Goal: Contribute content: Contribute content

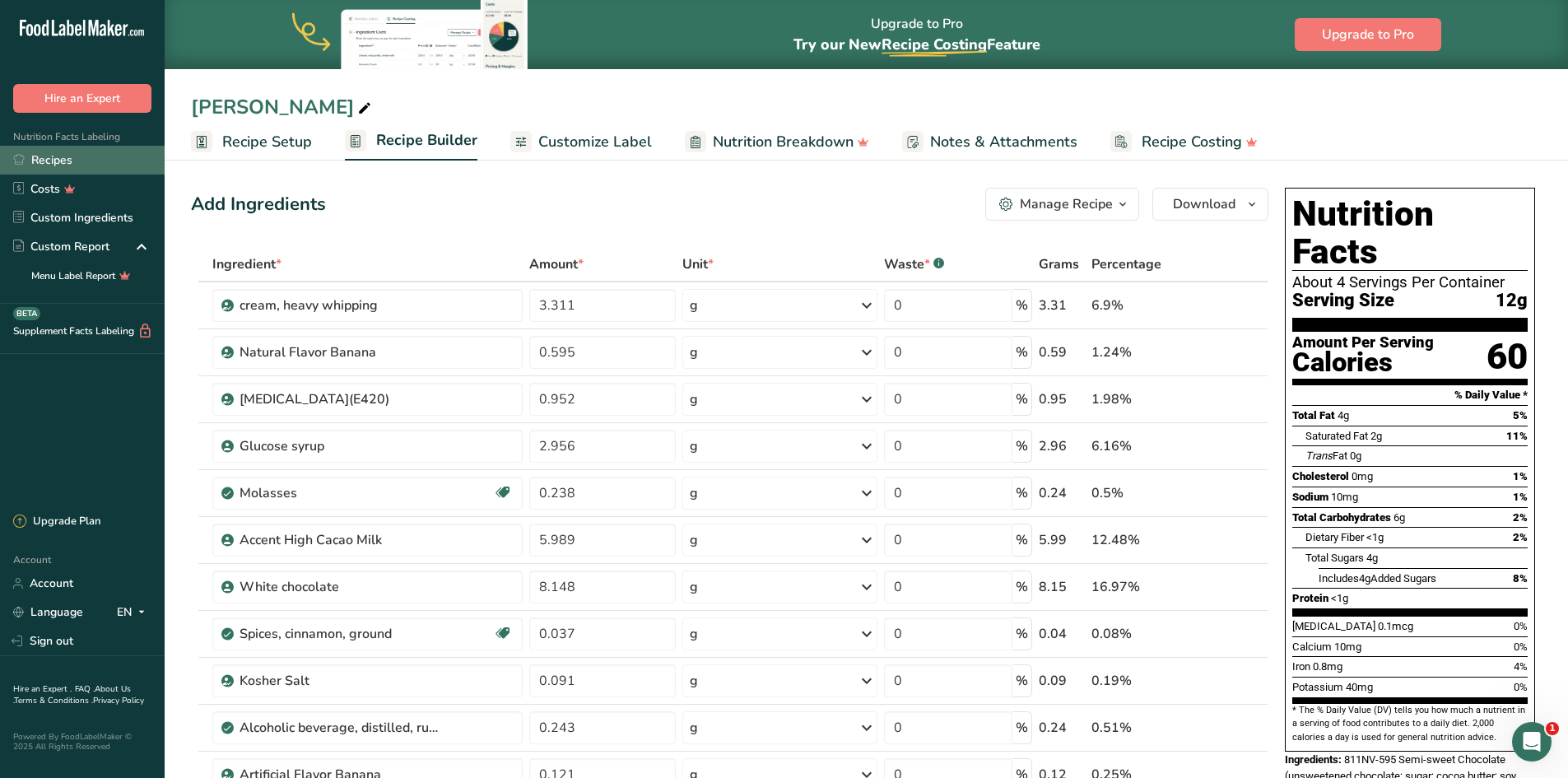
click at [45, 158] on link "Recipes" at bounding box center [82, 161] width 165 height 29
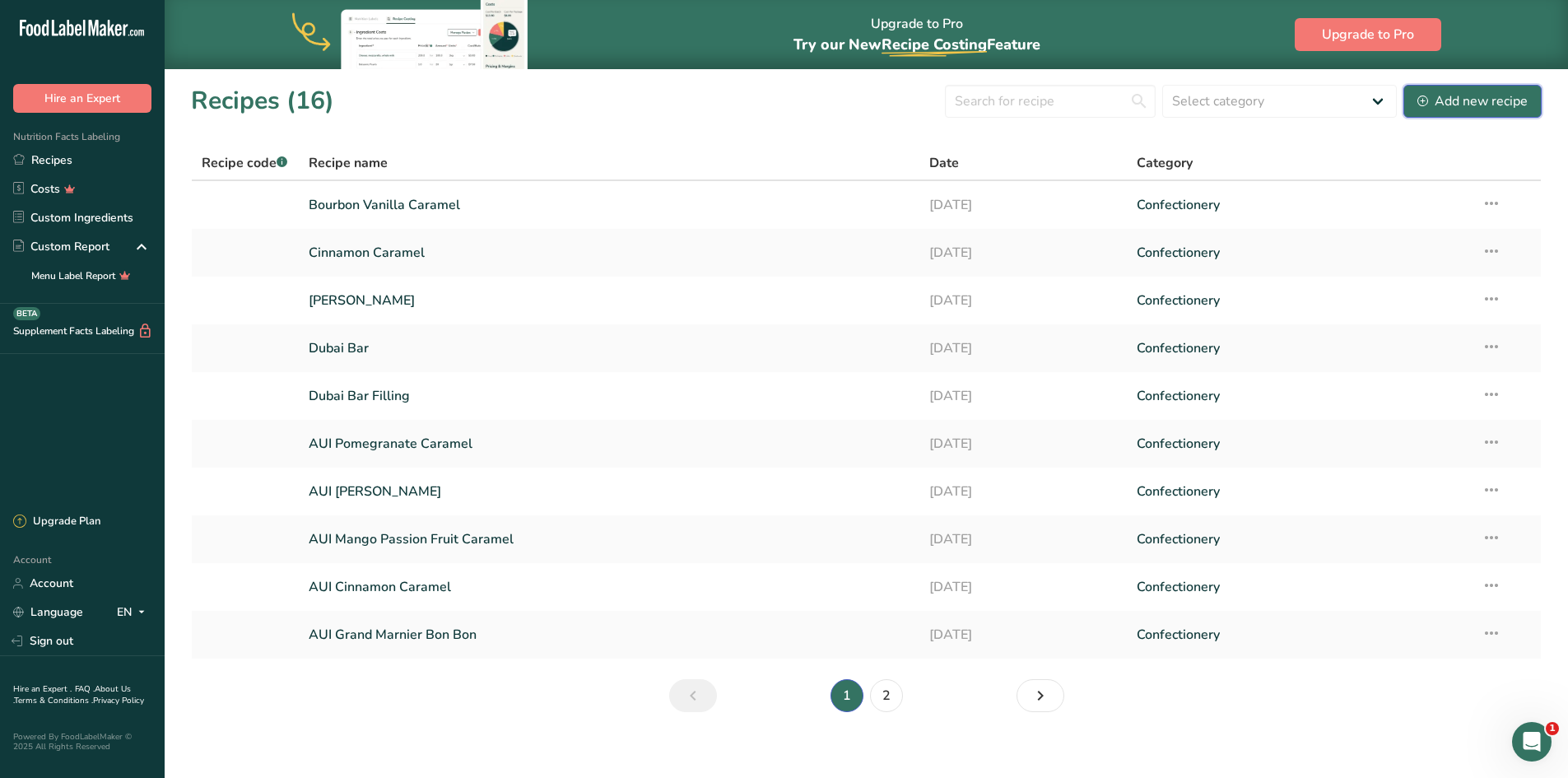
click at [1111, 100] on div "Add new recipe" at bounding box center [1472, 101] width 110 height 20
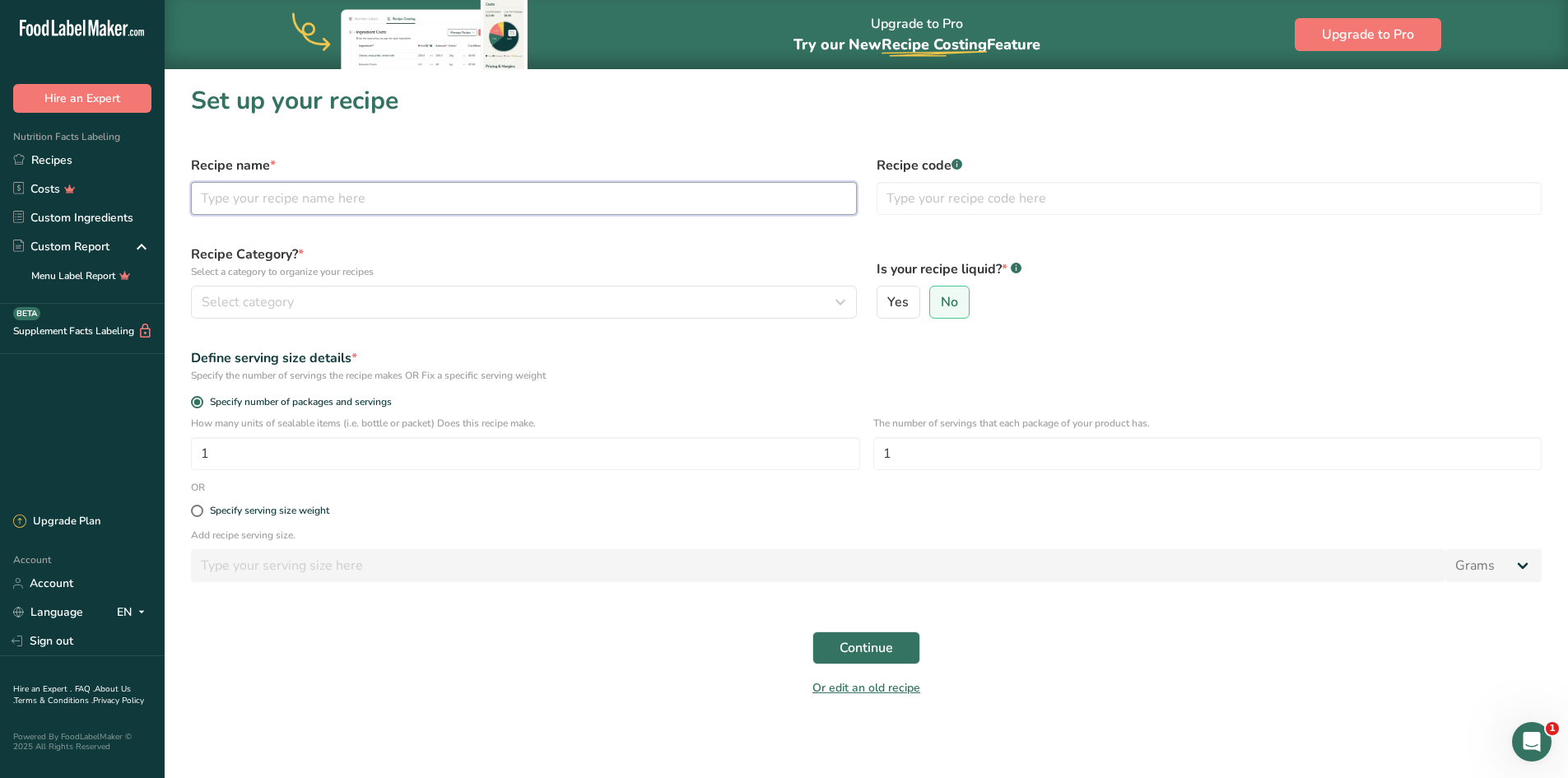
click at [364, 202] on input "text" at bounding box center [524, 198] width 666 height 33
type input "Strawberry Basil Caramel"
click at [584, 254] on label "Recipe Category? * Select a category to organize your recipes" at bounding box center [524, 261] width 666 height 34
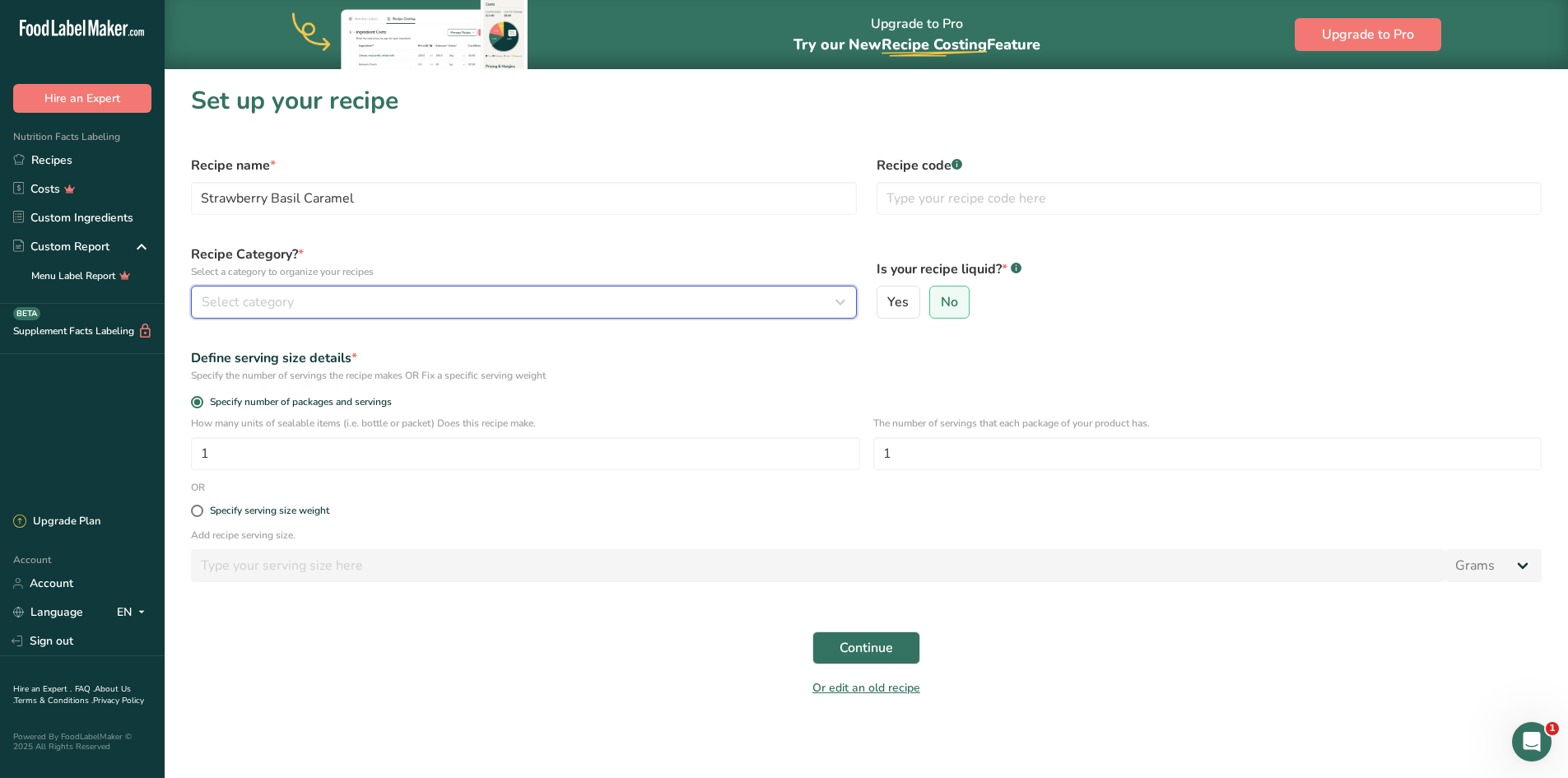
click at [231, 306] on span "Select category" at bounding box center [248, 301] width 92 height 20
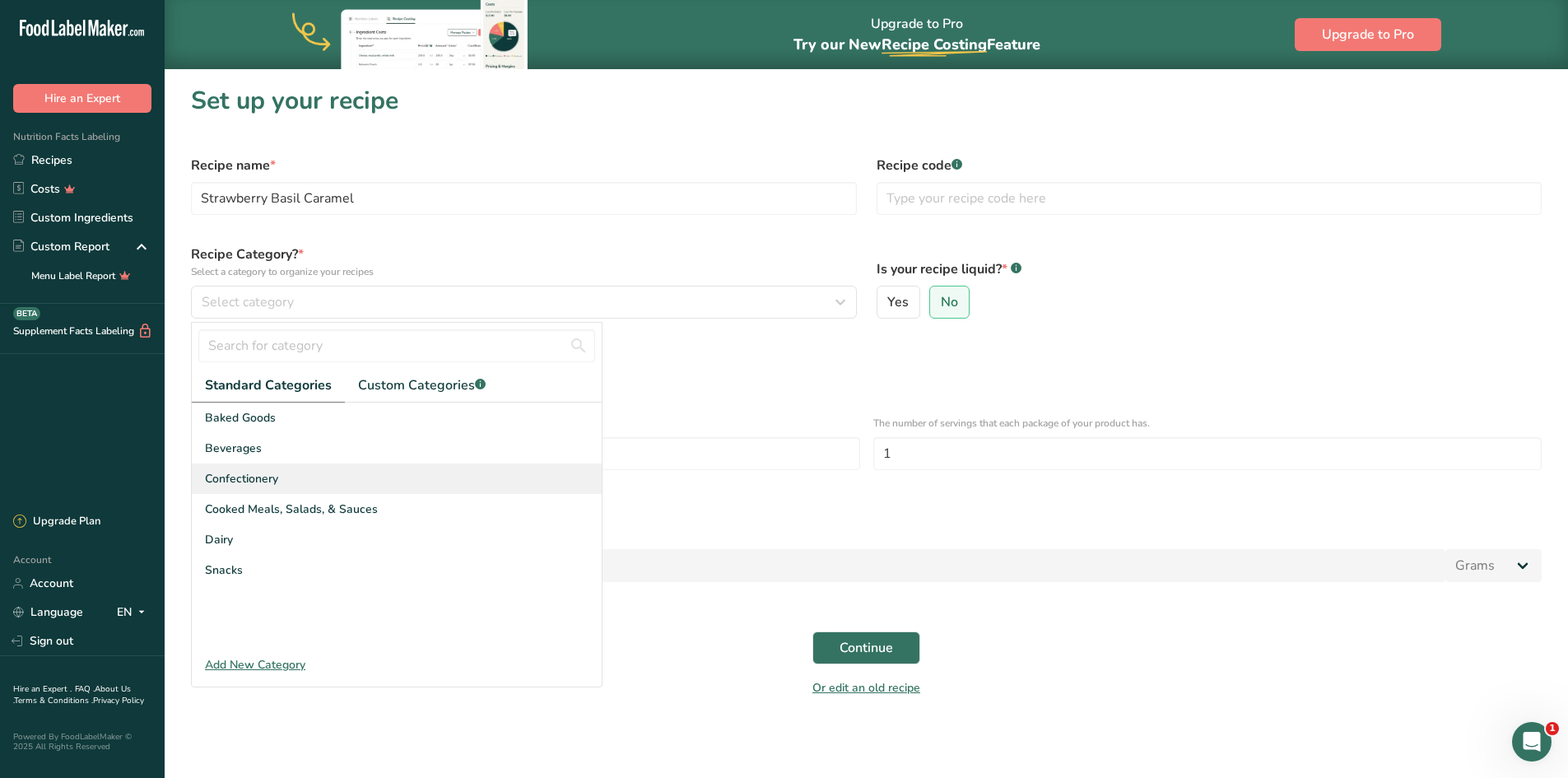
click at [269, 481] on div "Confectionery" at bounding box center [397, 479] width 410 height 31
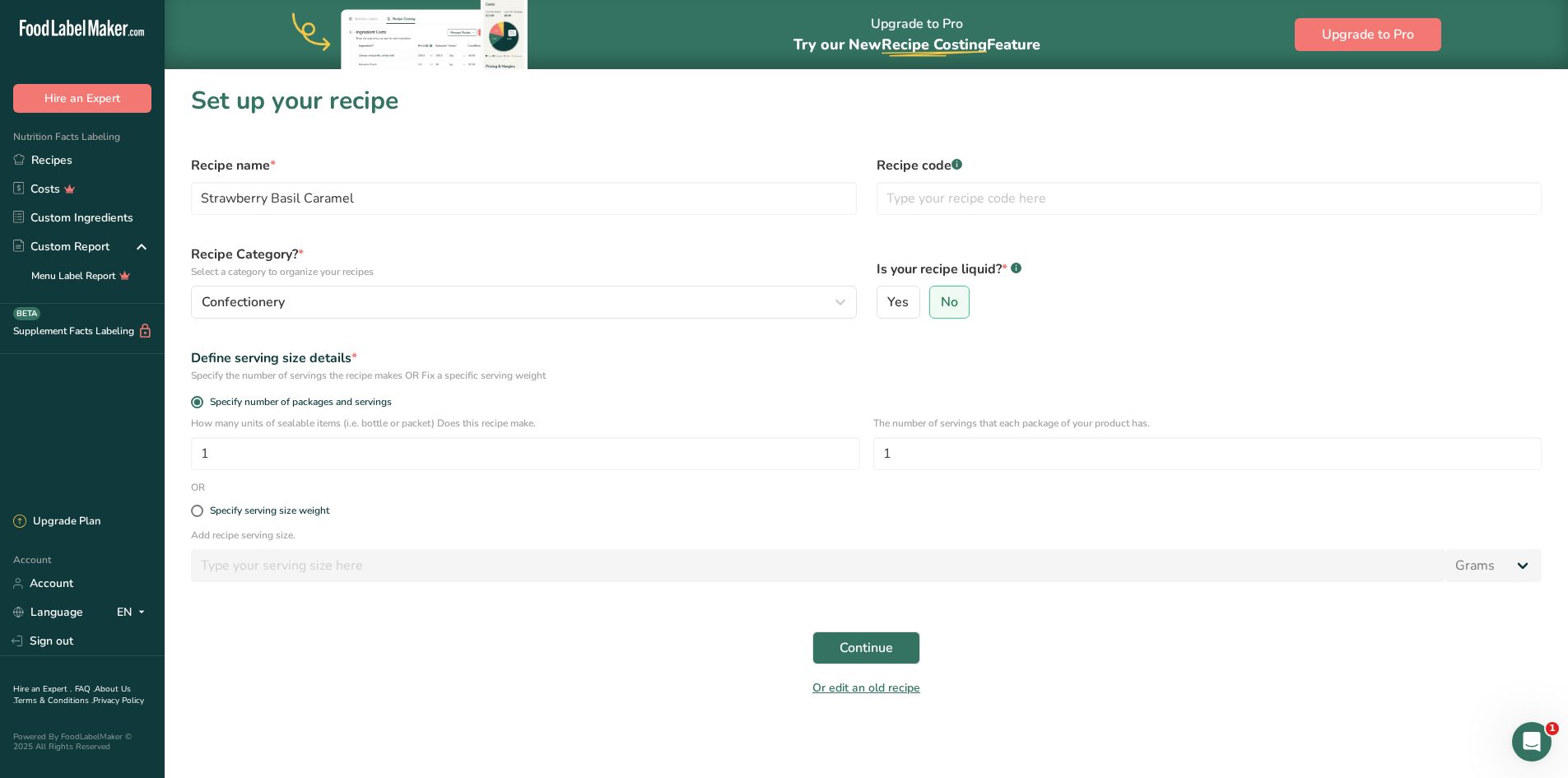
click at [728, 363] on div "Define serving size details *" at bounding box center [867, 358] width 1351 height 20
click at [197, 481] on span at bounding box center [197, 511] width 12 height 12
click at [197, 481] on input "Specify serving size weight" at bounding box center [196, 511] width 11 height 11
radio input "true"
radio input "false"
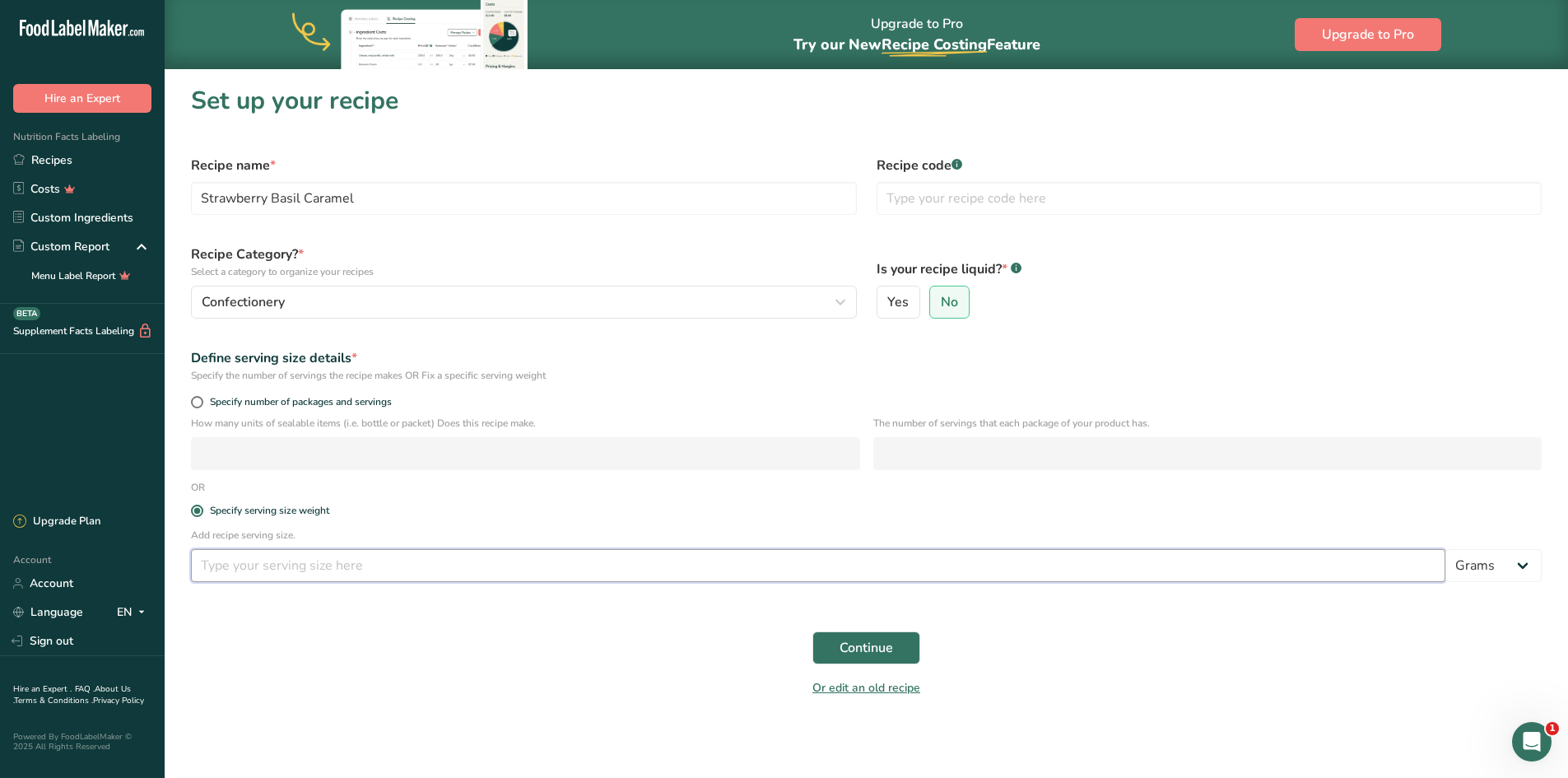
click at [272, 481] on input "number" at bounding box center [818, 565] width 1255 height 33
type input "12"
click at [850, 481] on button "Continue" at bounding box center [866, 647] width 108 height 33
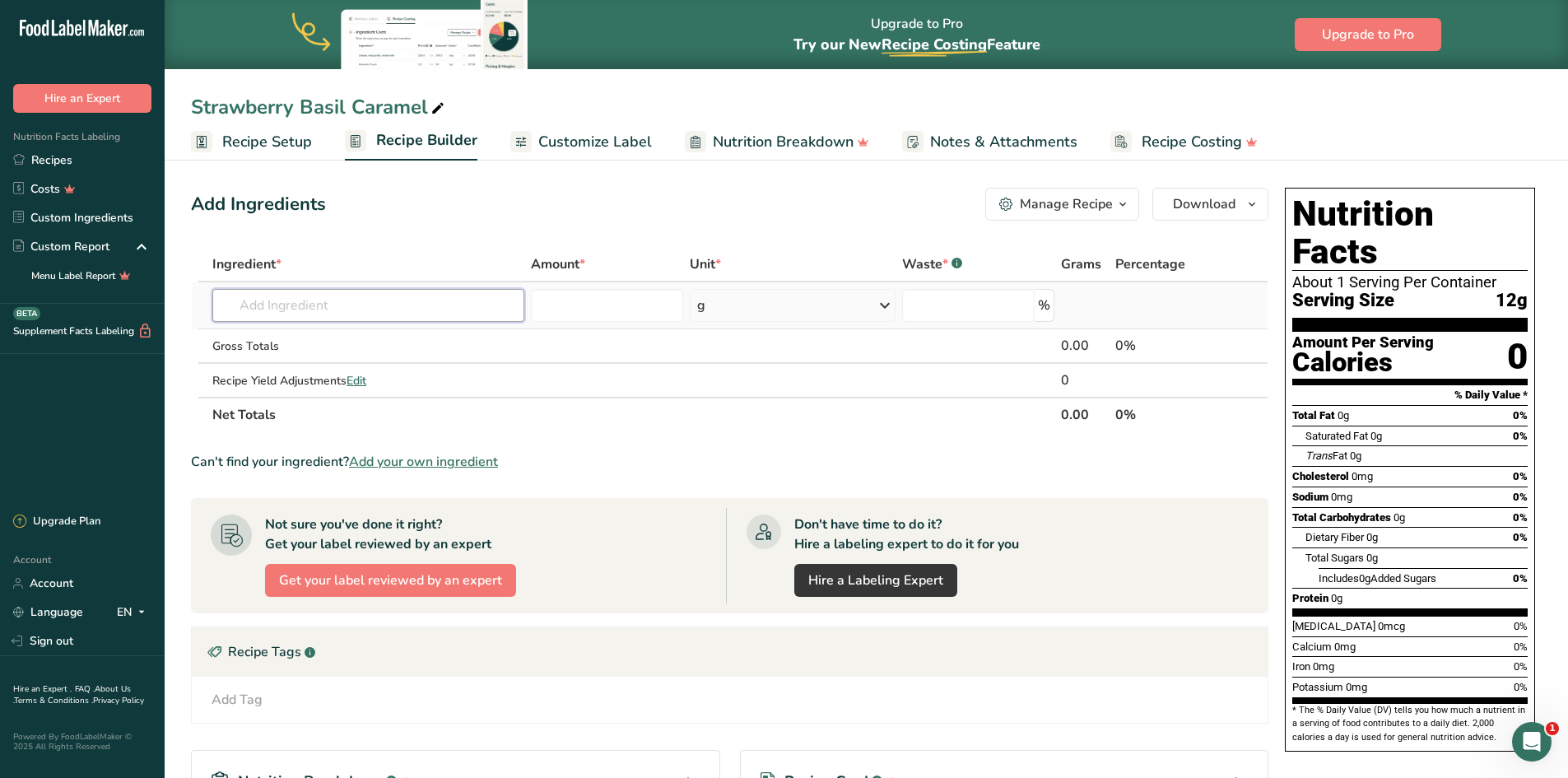
click at [346, 304] on input "text" at bounding box center [368, 305] width 312 height 33
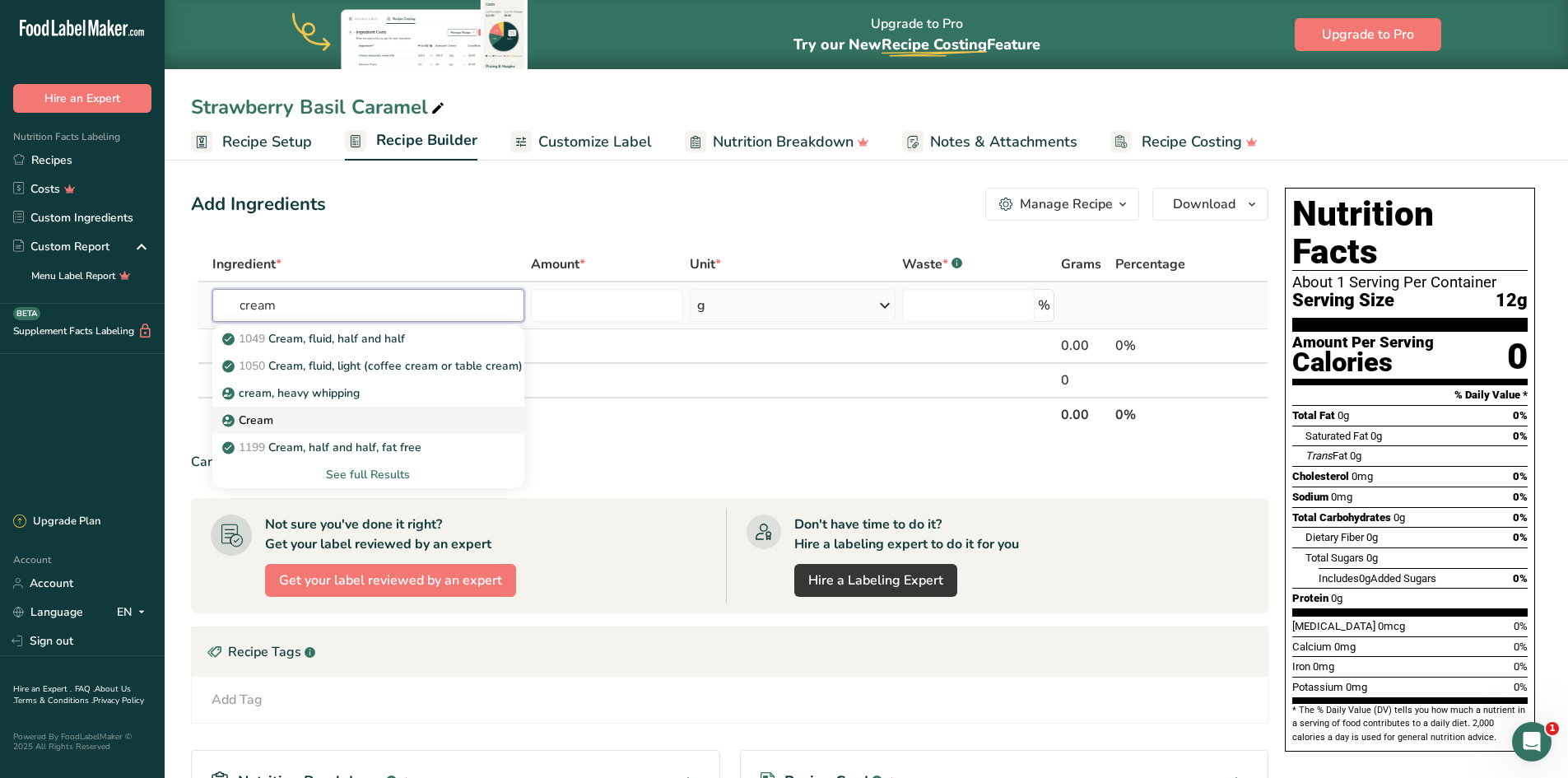
type input "cream"
click at [250, 420] on p "Cream" at bounding box center [249, 420] width 48 height 17
type input "Cream"
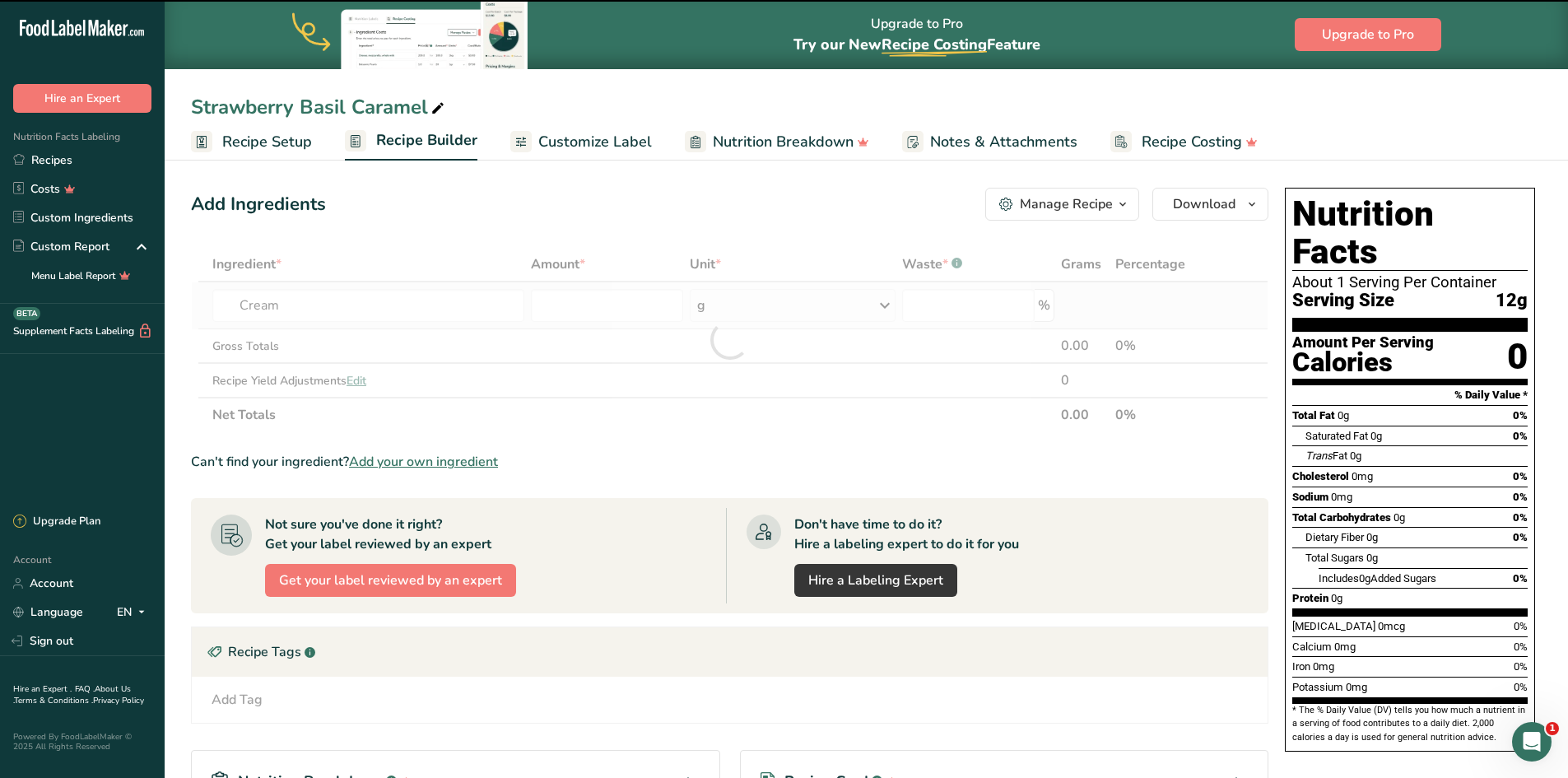
type input "0"
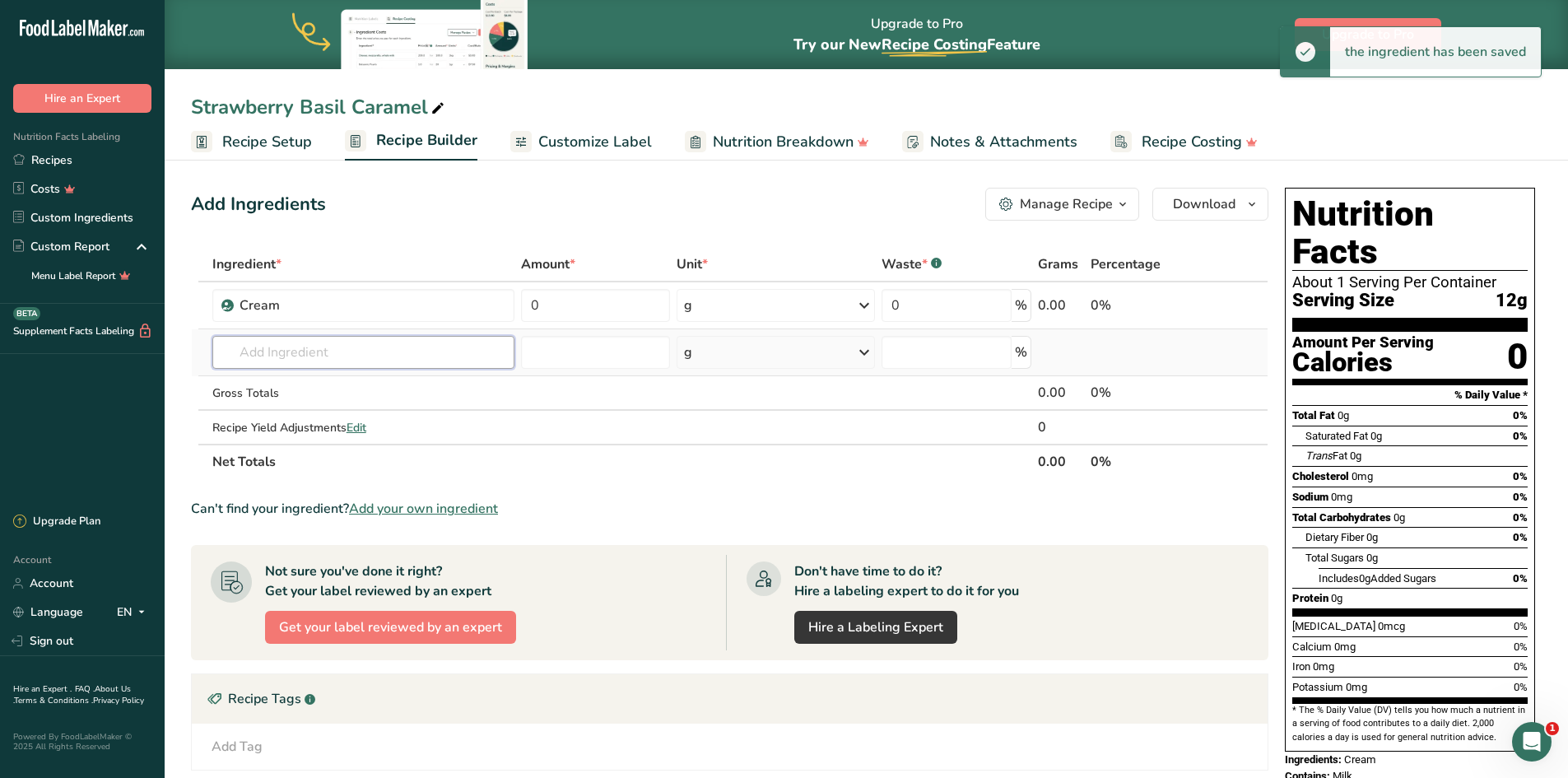
click at [261, 358] on input "text" at bounding box center [364, 352] width 303 height 33
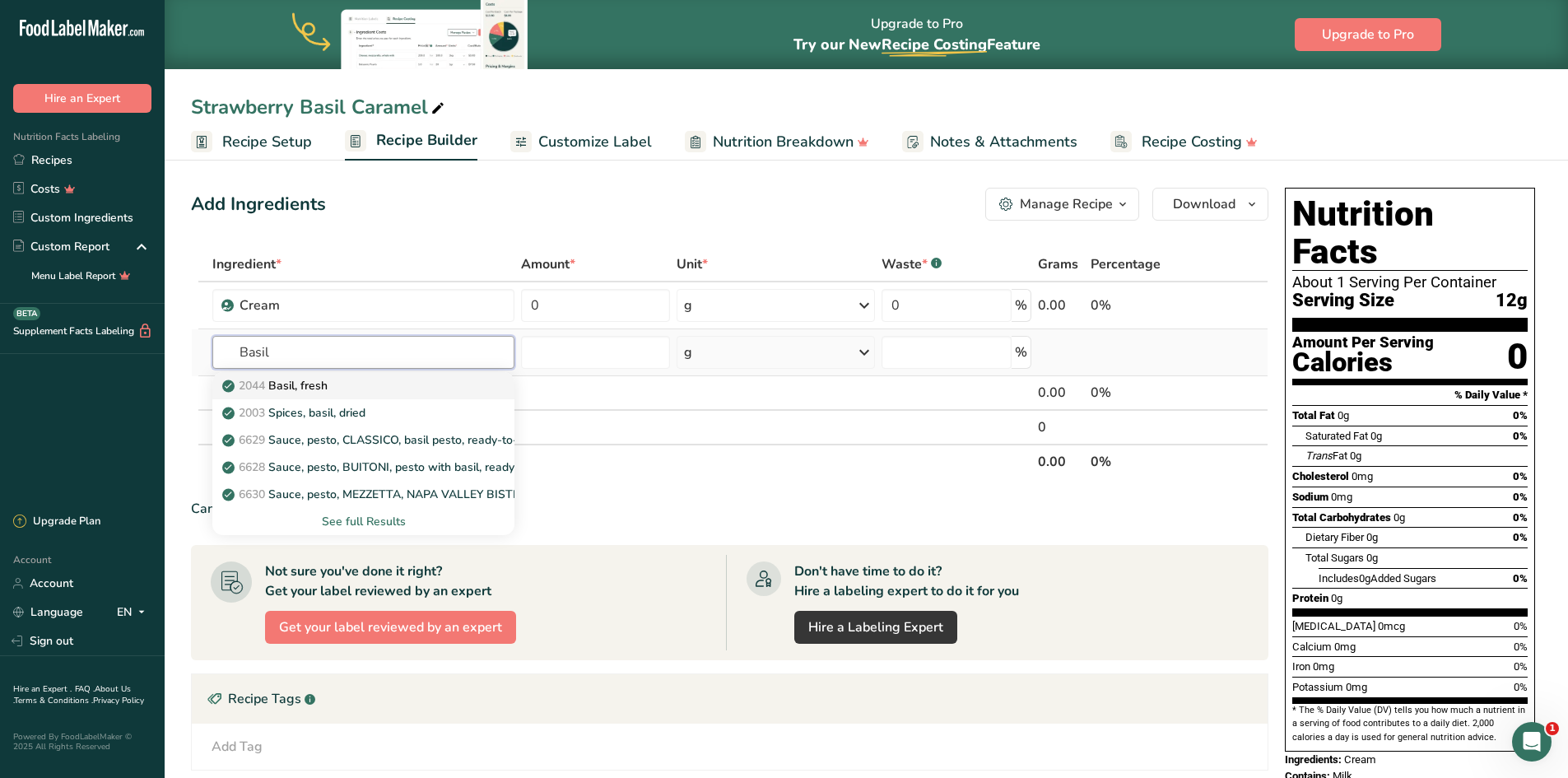
type input "Basil"
click at [292, 382] on p "2044 Basil, fresh" at bounding box center [277, 385] width 102 height 17
type input "Basil, fresh"
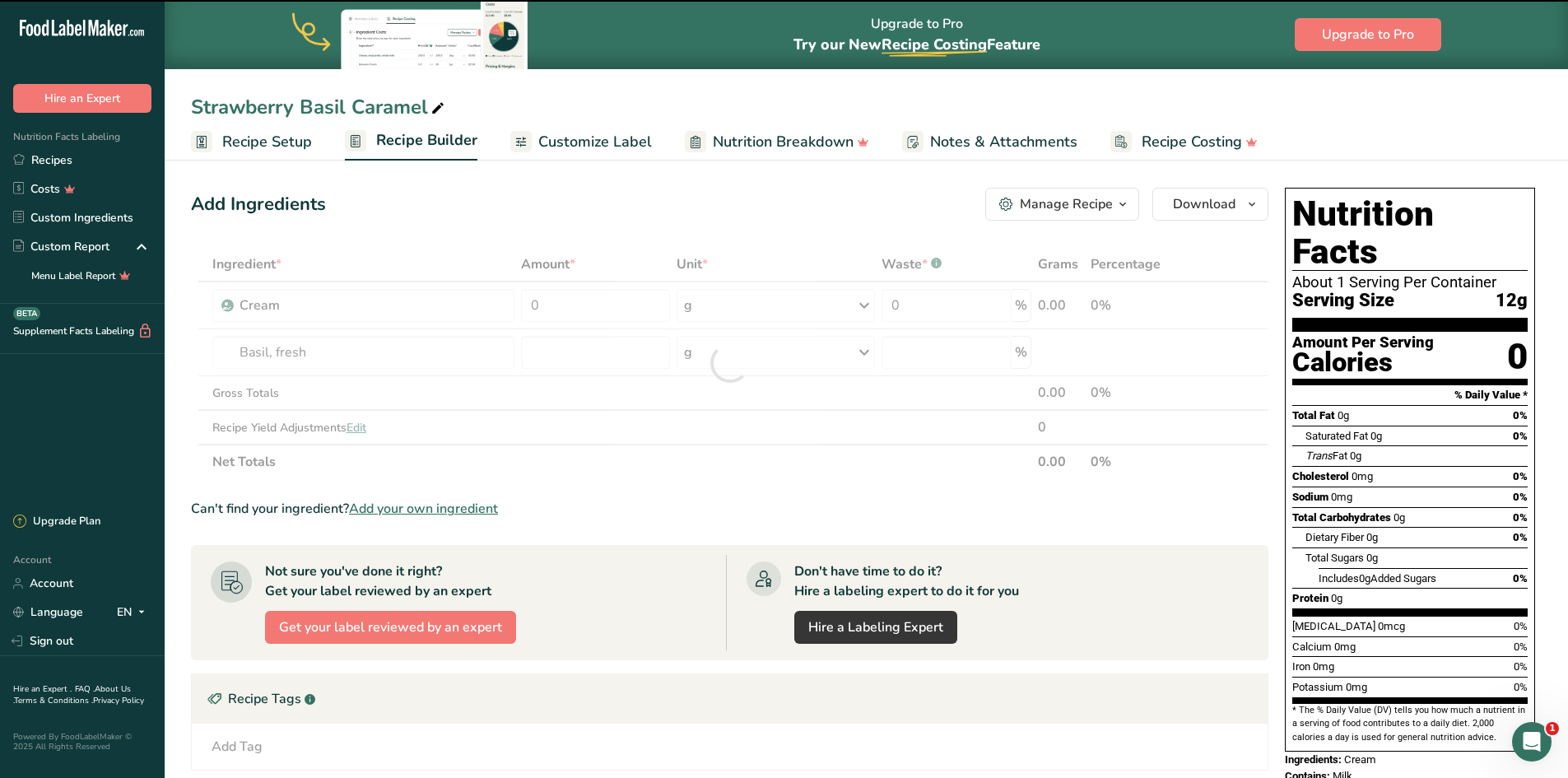
type input "0"
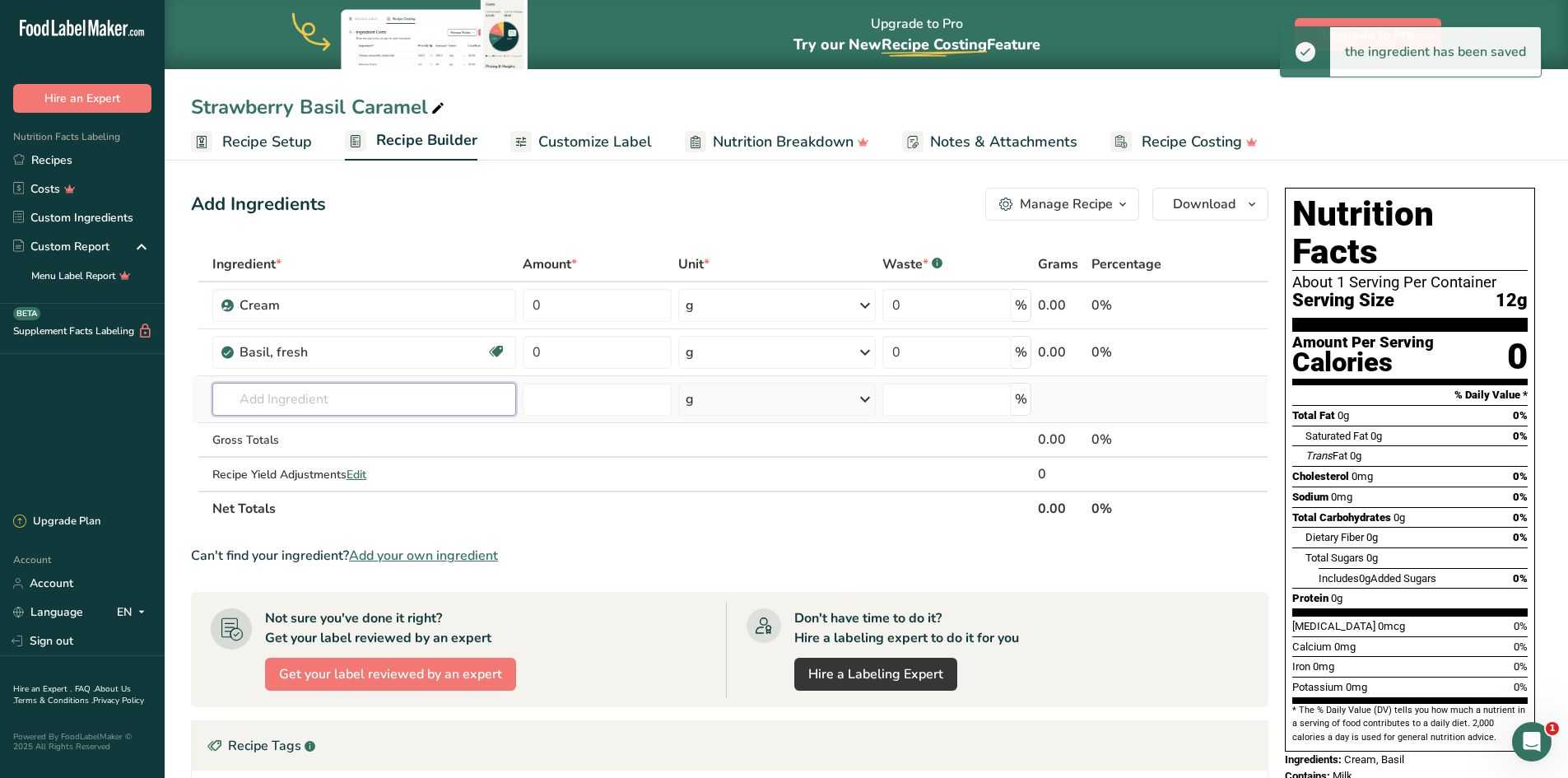
click at [281, 401] on input "text" at bounding box center [365, 399] width 305 height 33
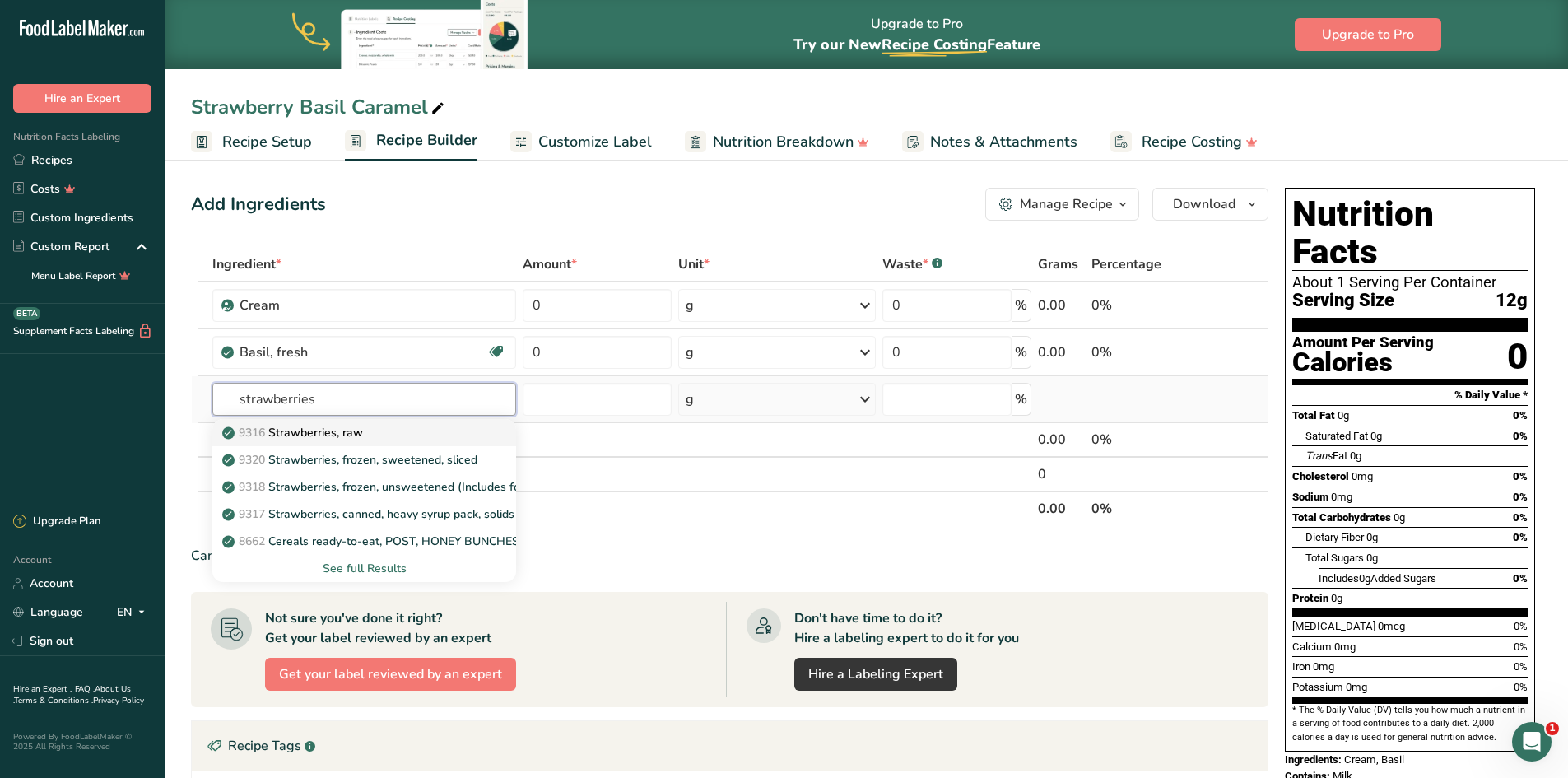
type input "strawberries"
click at [295, 438] on p "9316 Strawberries, raw" at bounding box center [294, 432] width 137 height 17
type input "Strawberries, raw"
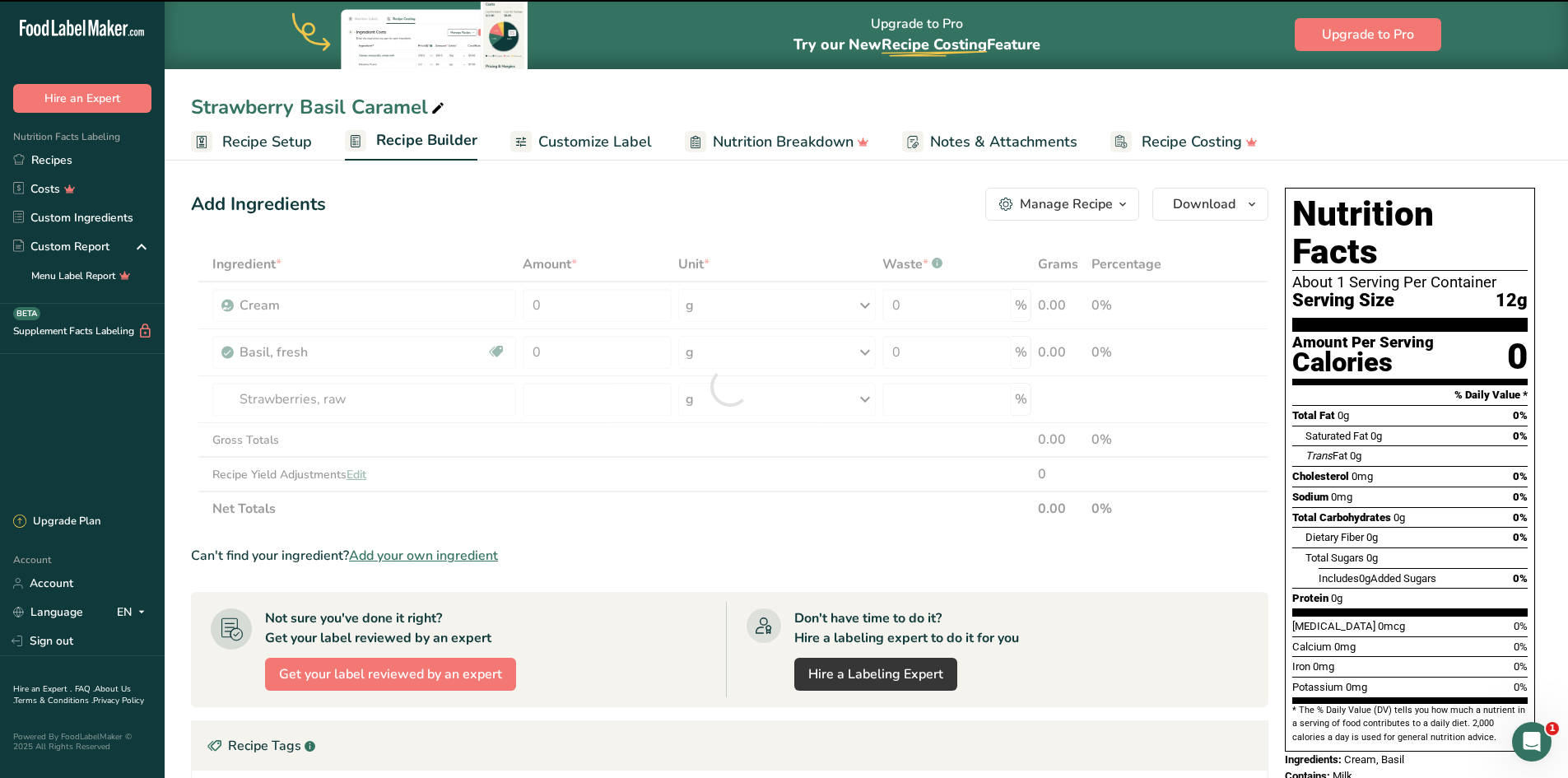
type input "0"
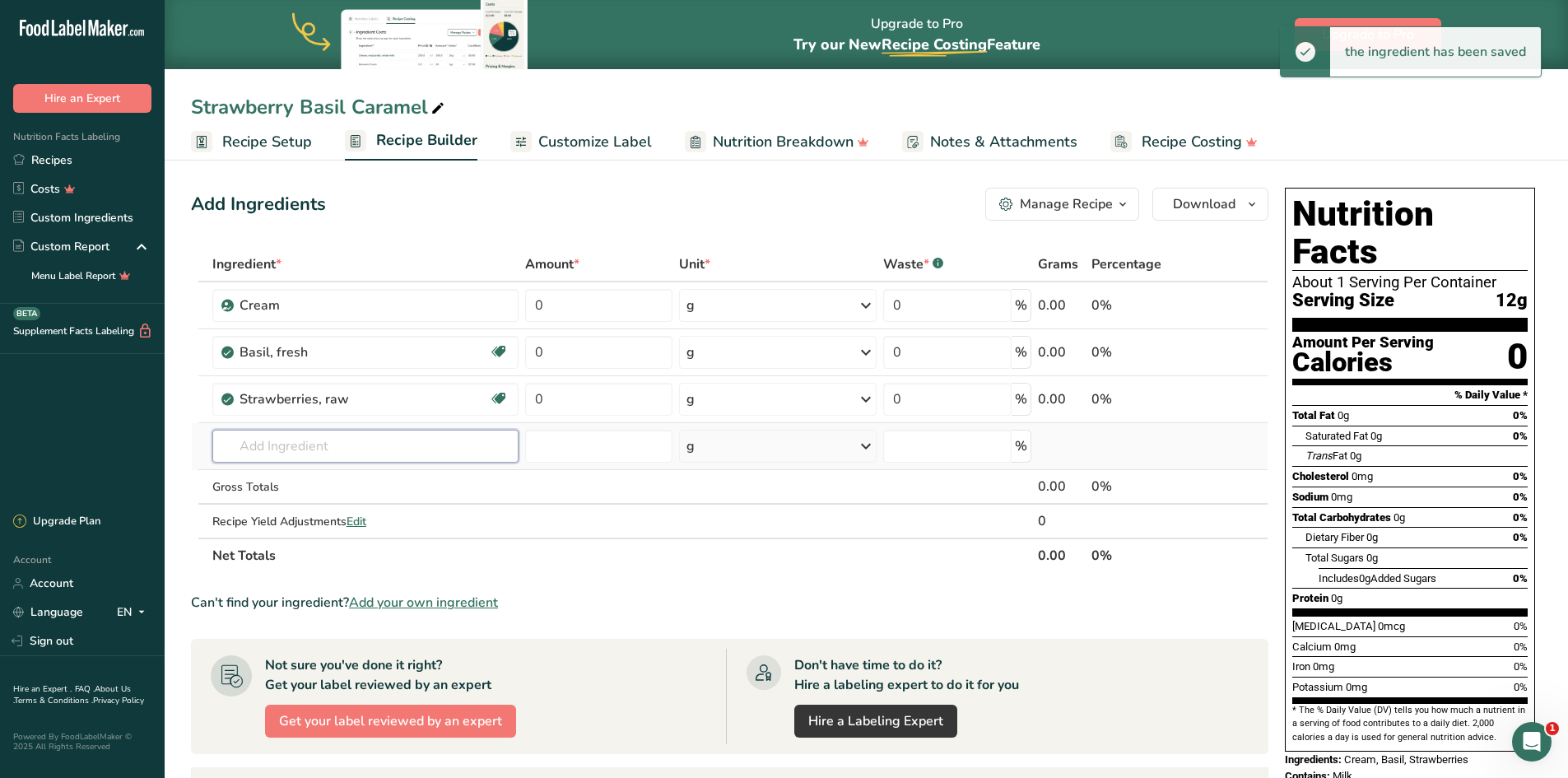
click at [264, 442] on input "text" at bounding box center [366, 446] width 307 height 33
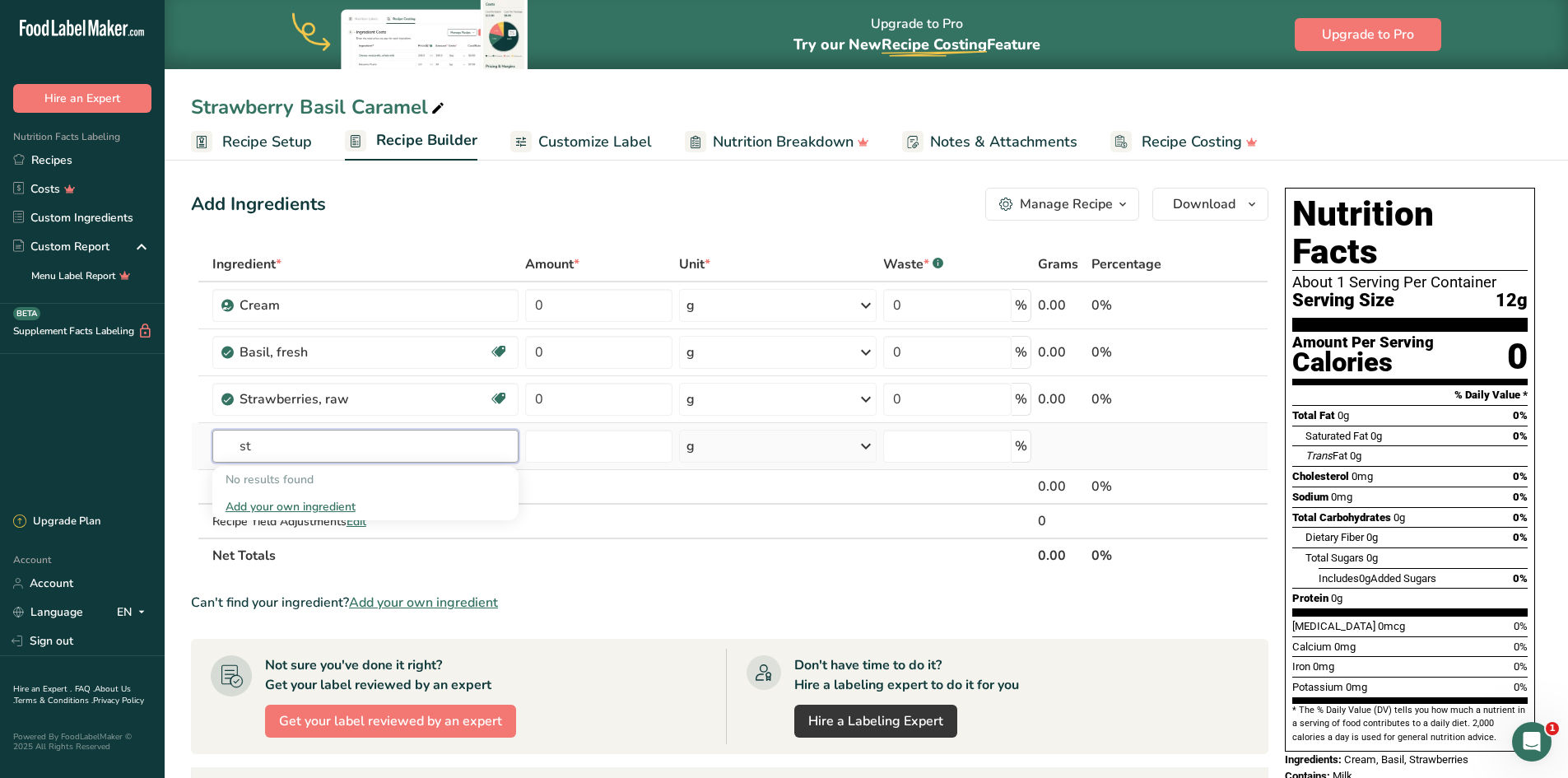
type input "s"
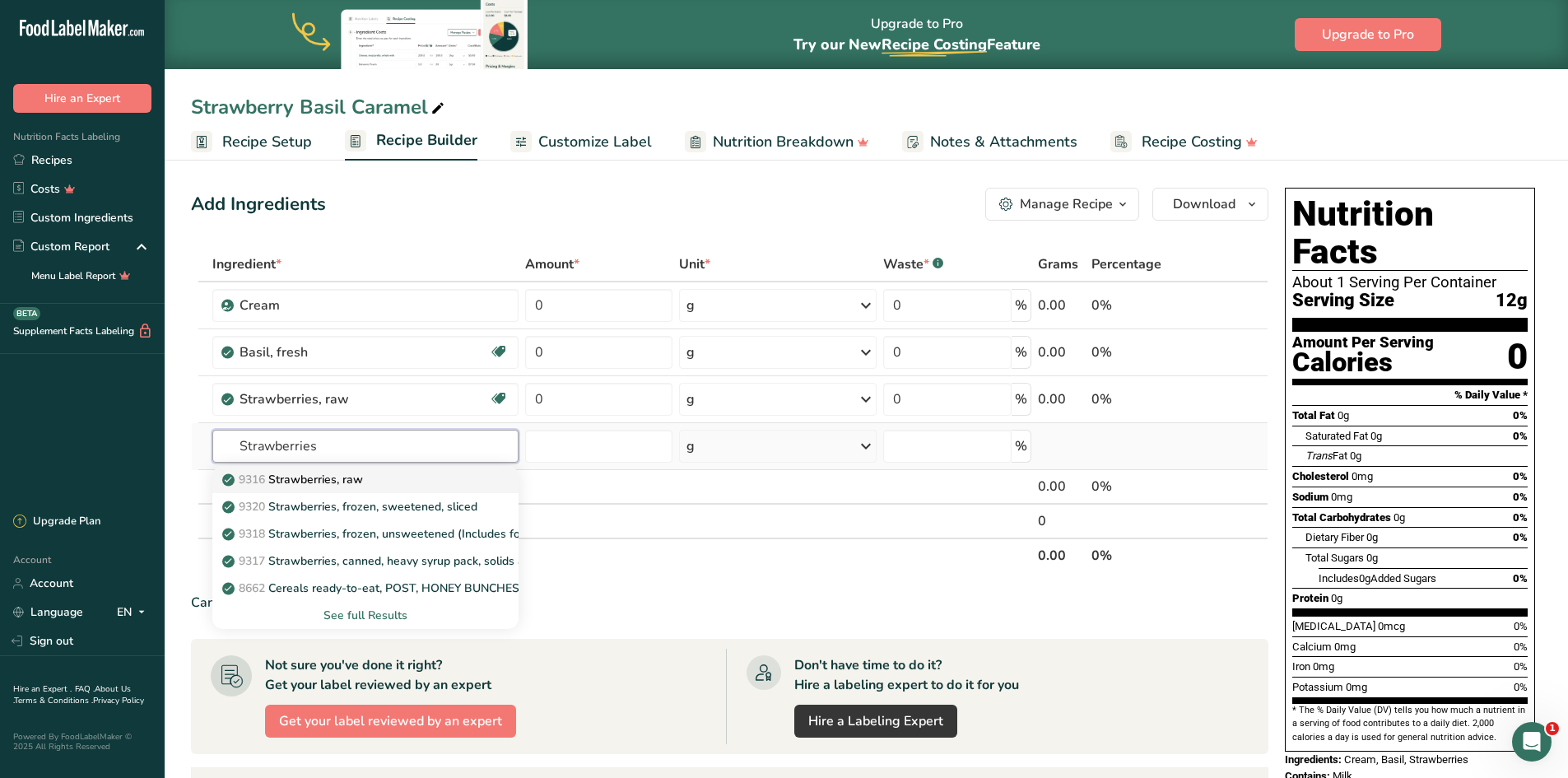
type input "Strawberries"
click at [307, 481] on p "9316 Strawberries, raw" at bounding box center [294, 479] width 137 height 17
type input "Strawberries, raw"
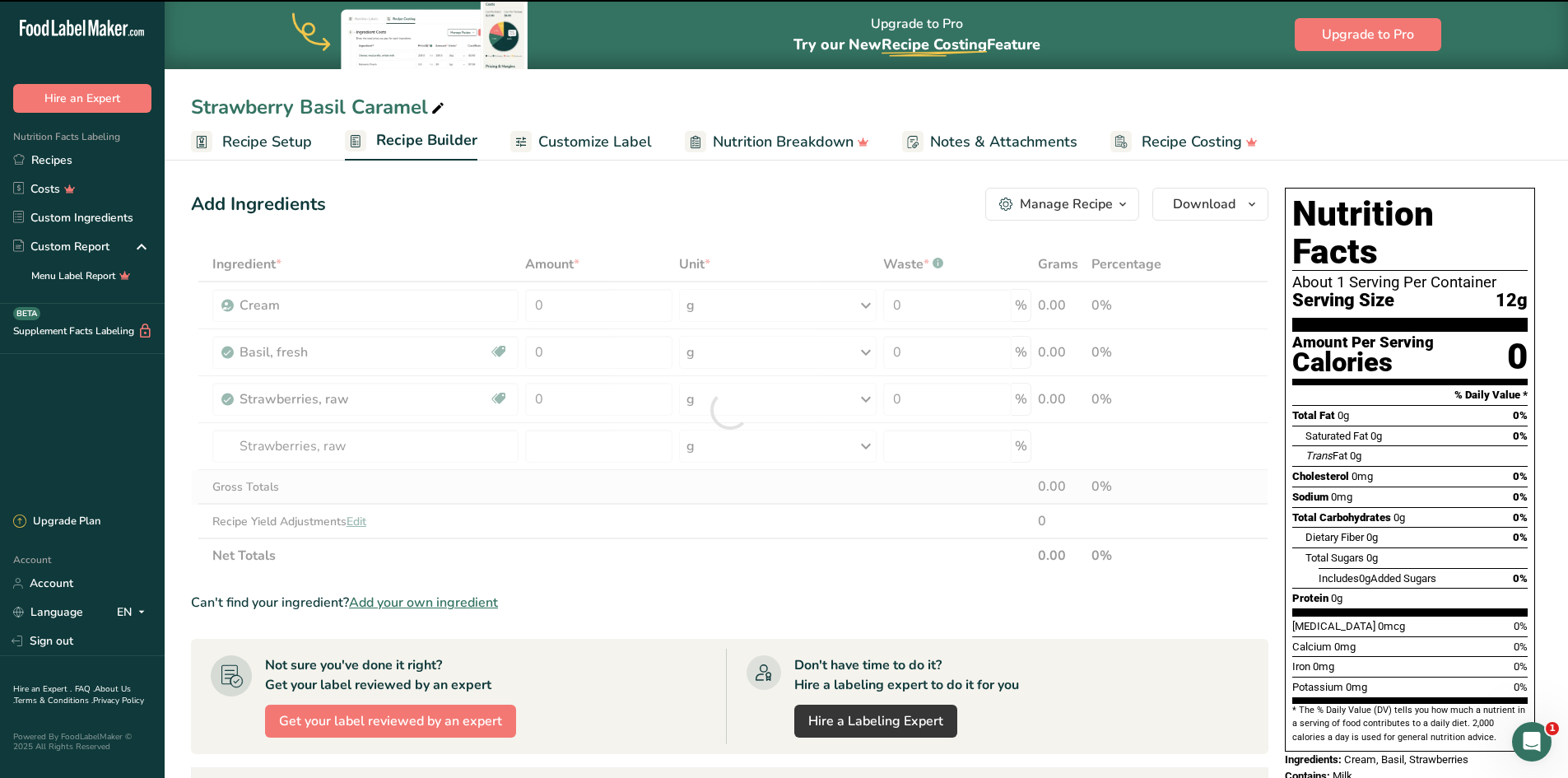
type input "0"
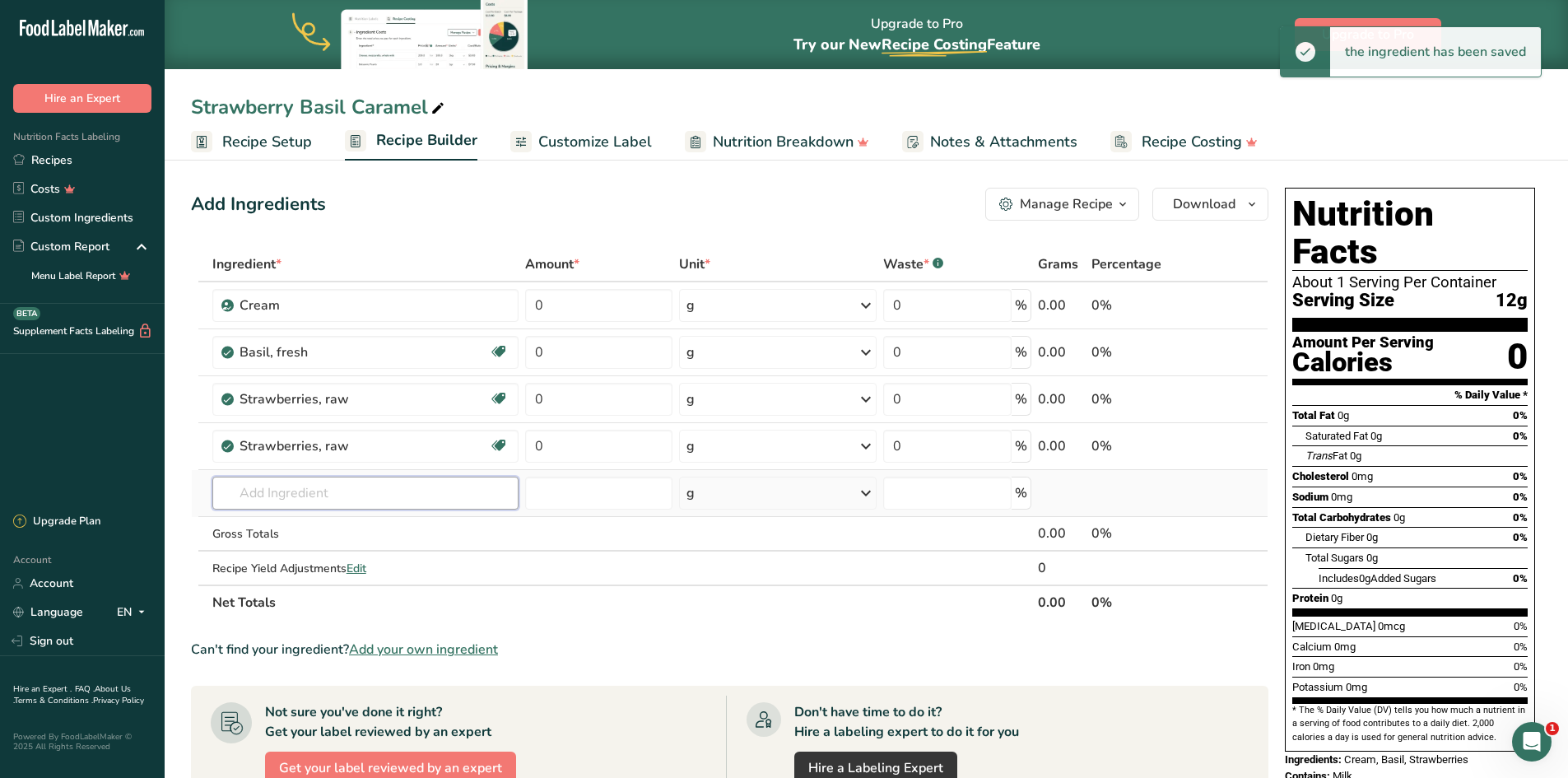
click at [280, 481] on input "text" at bounding box center [366, 493] width 307 height 33
click at [316, 481] on input "text" at bounding box center [366, 493] width 307 height 33
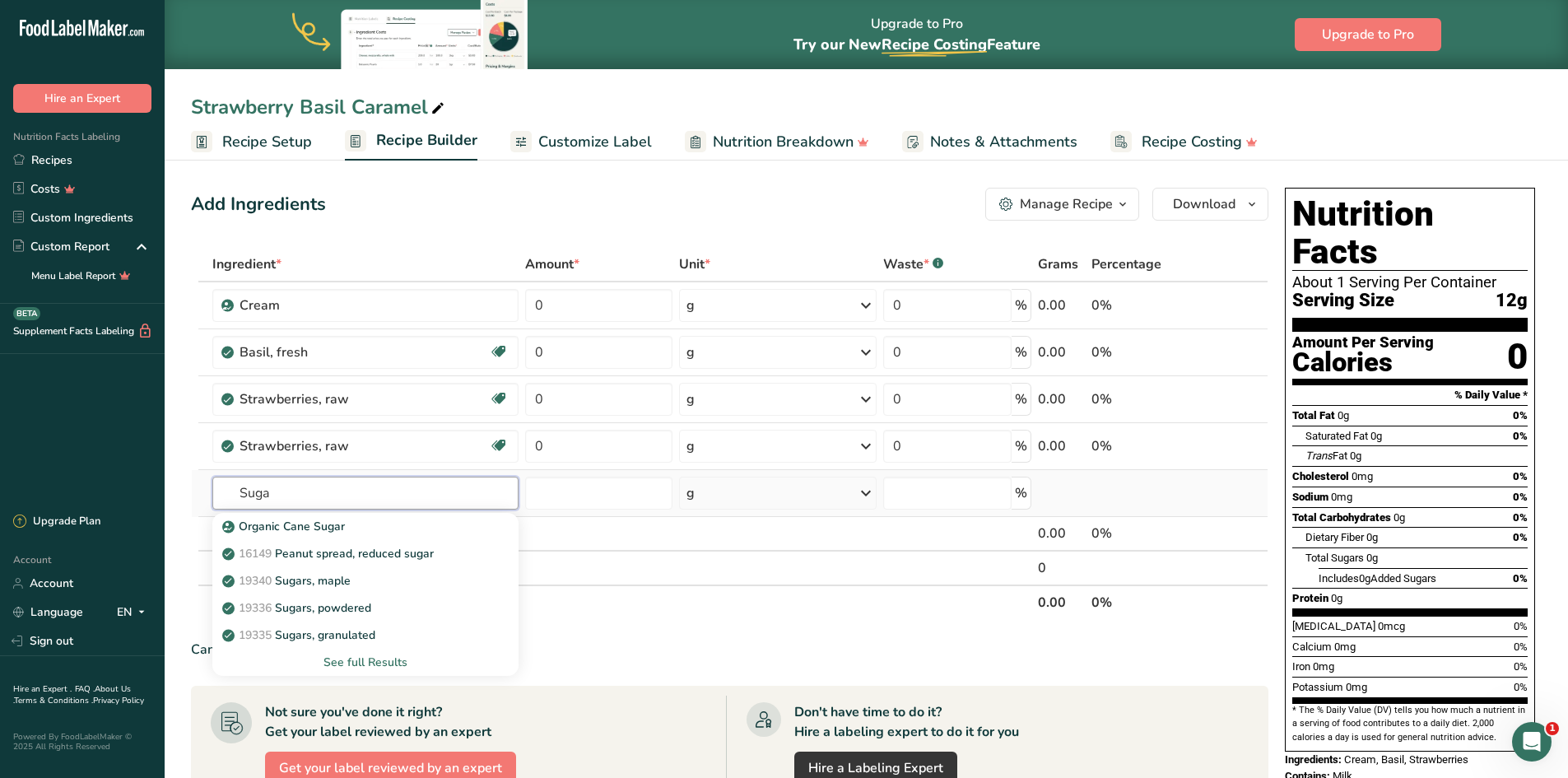
type input "Suga"
click at [372, 481] on div "See full Results" at bounding box center [366, 662] width 280 height 17
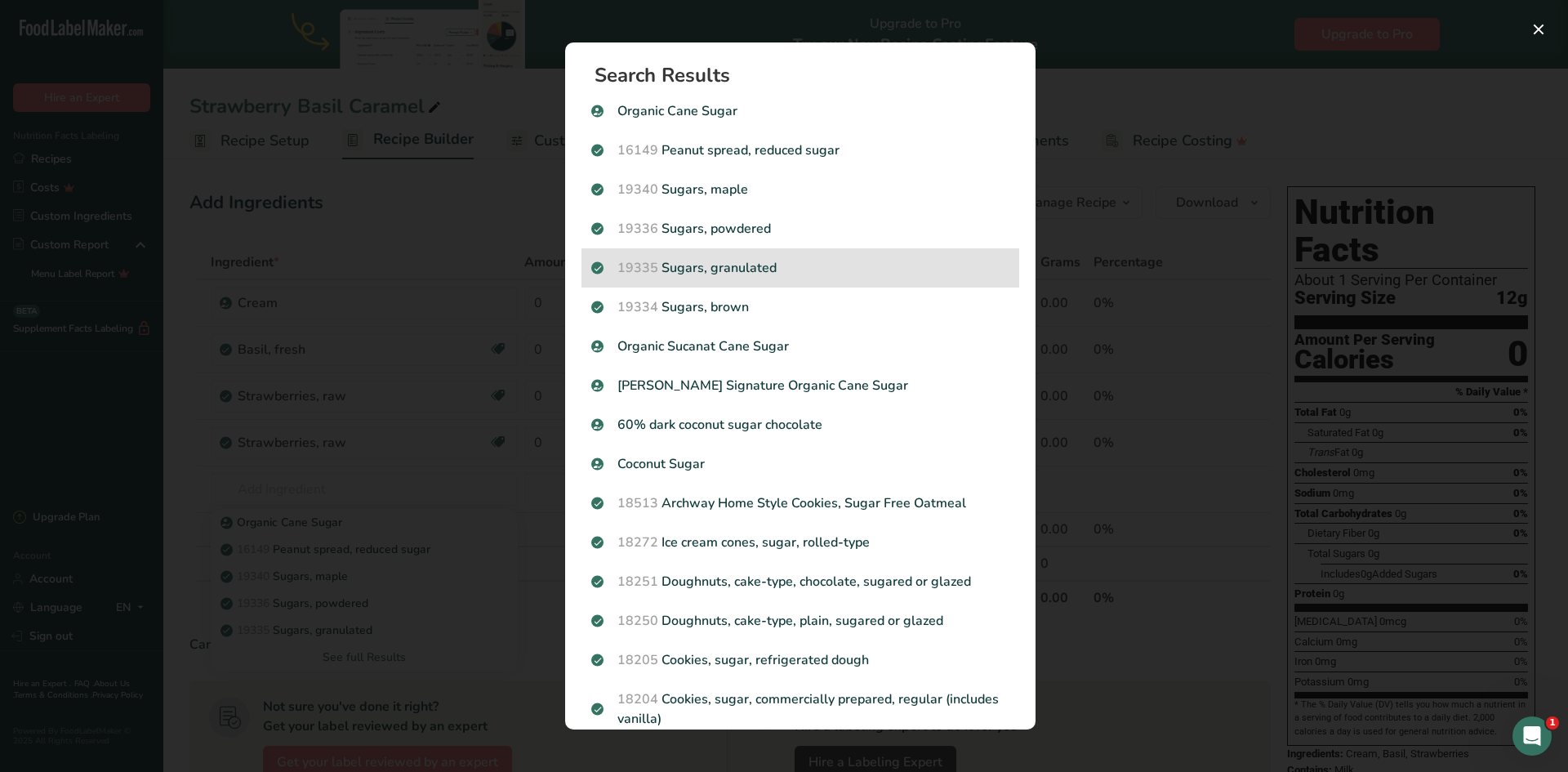
click at [812, 259] on p "19335 [GEOGRAPHIC_DATA], granulated" at bounding box center [800, 268] width 418 height 19
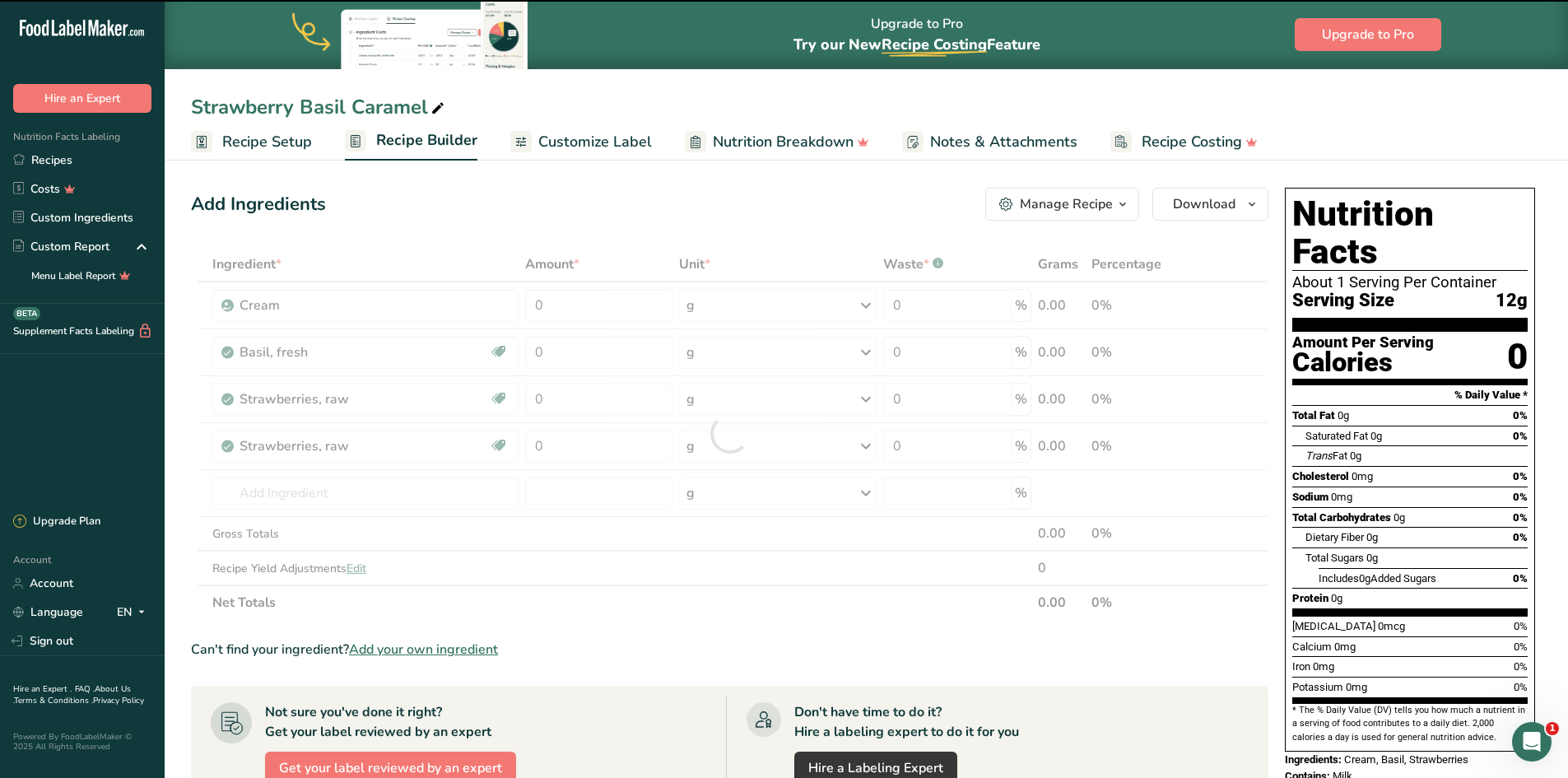
type input "0"
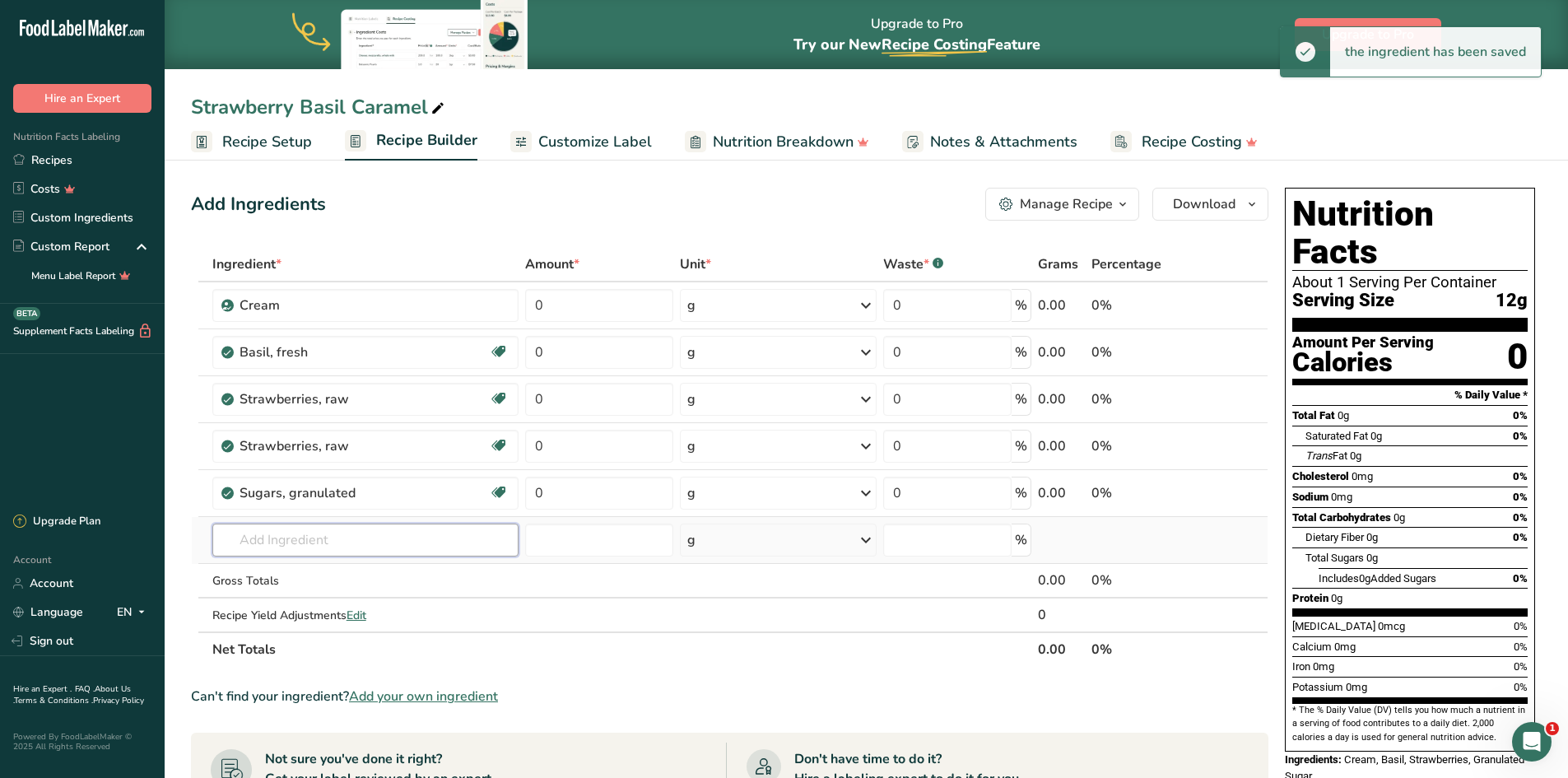
click at [270, 481] on input "text" at bounding box center [366, 540] width 307 height 33
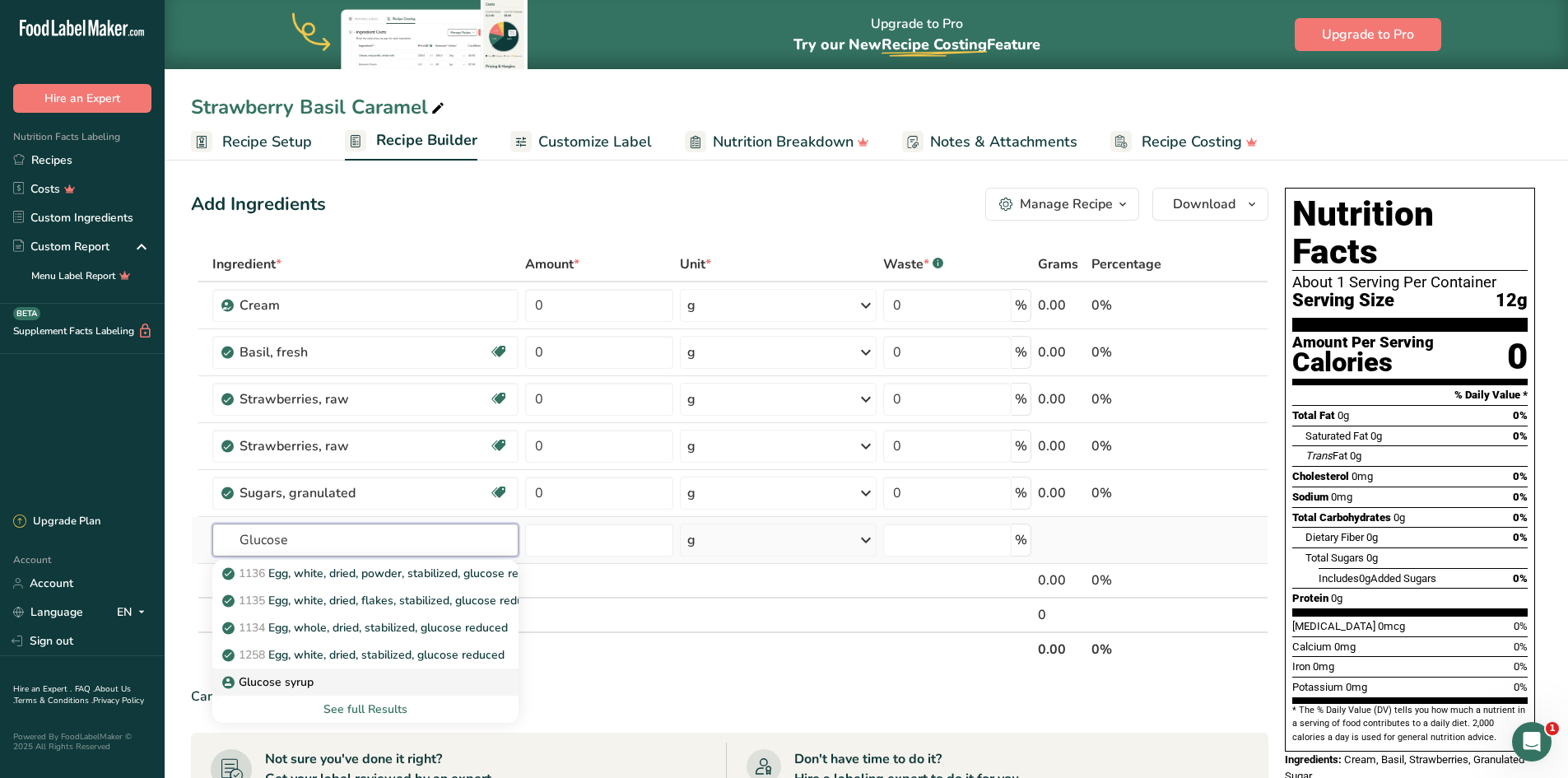
type input "Glucose"
click at [311, 481] on p "Glucose syrup" at bounding box center [269, 681] width 88 height 17
type input "Glucose syrup"
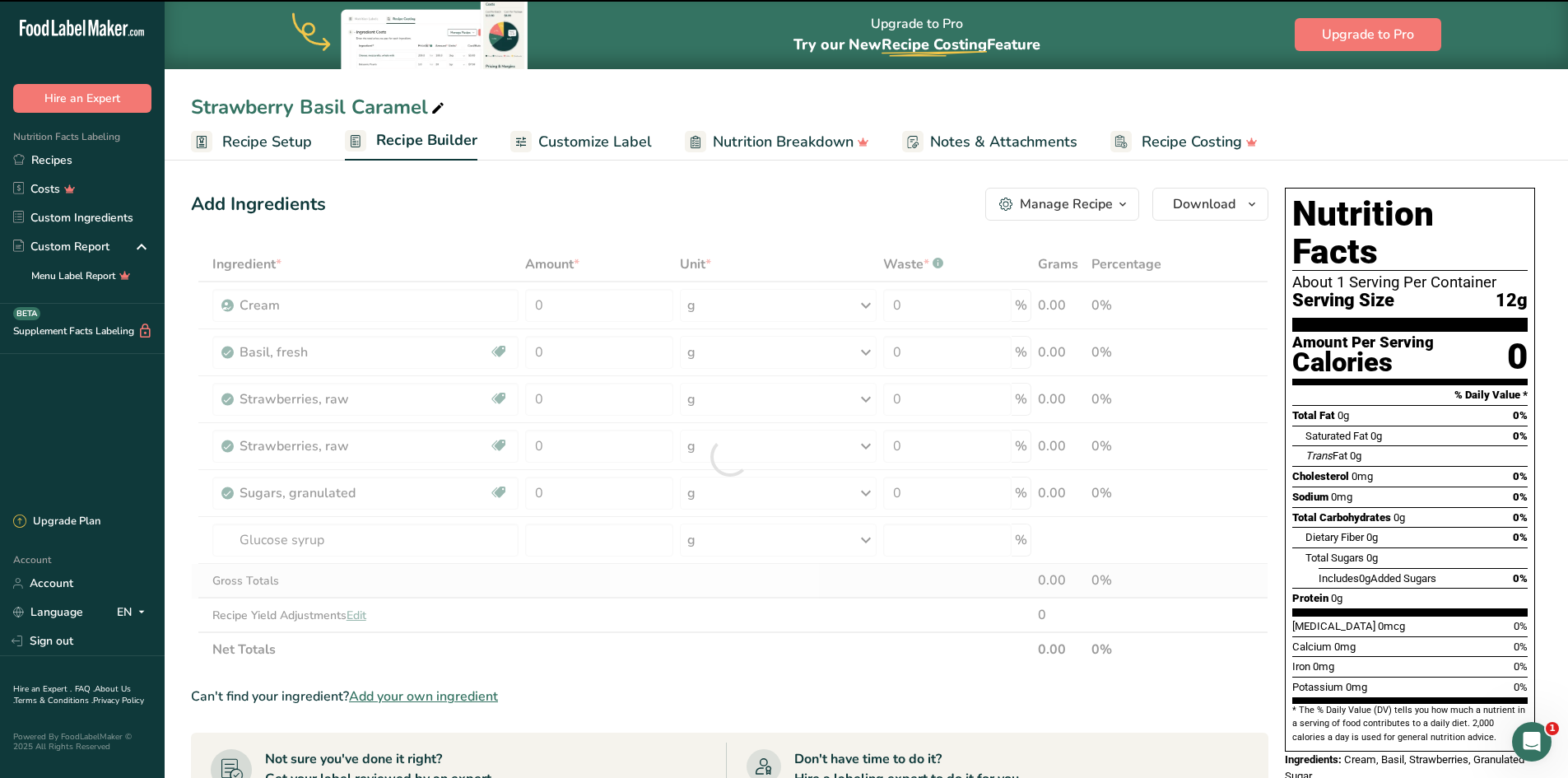
type input "0"
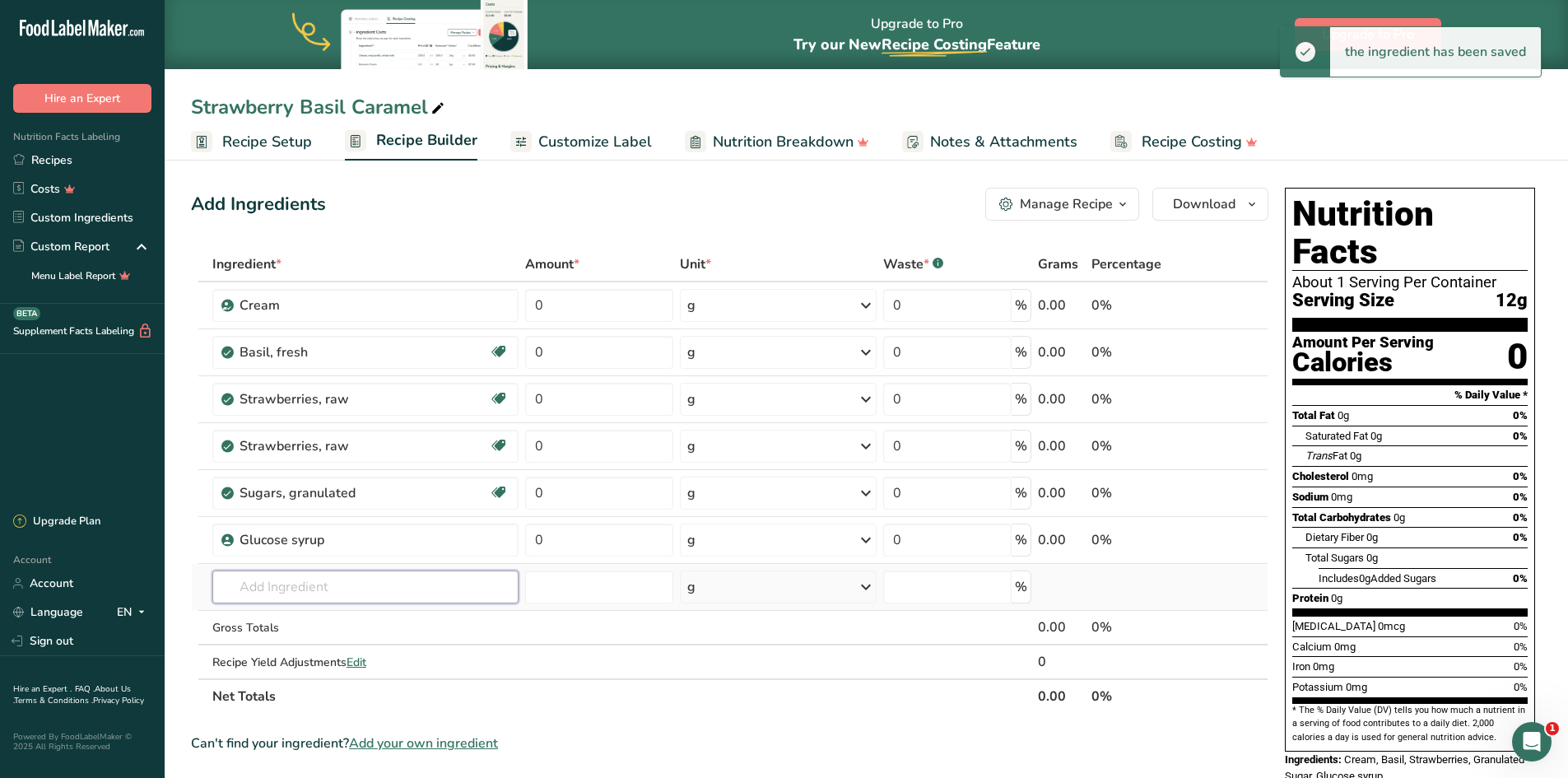
click at [276, 481] on input "text" at bounding box center [366, 587] width 307 height 33
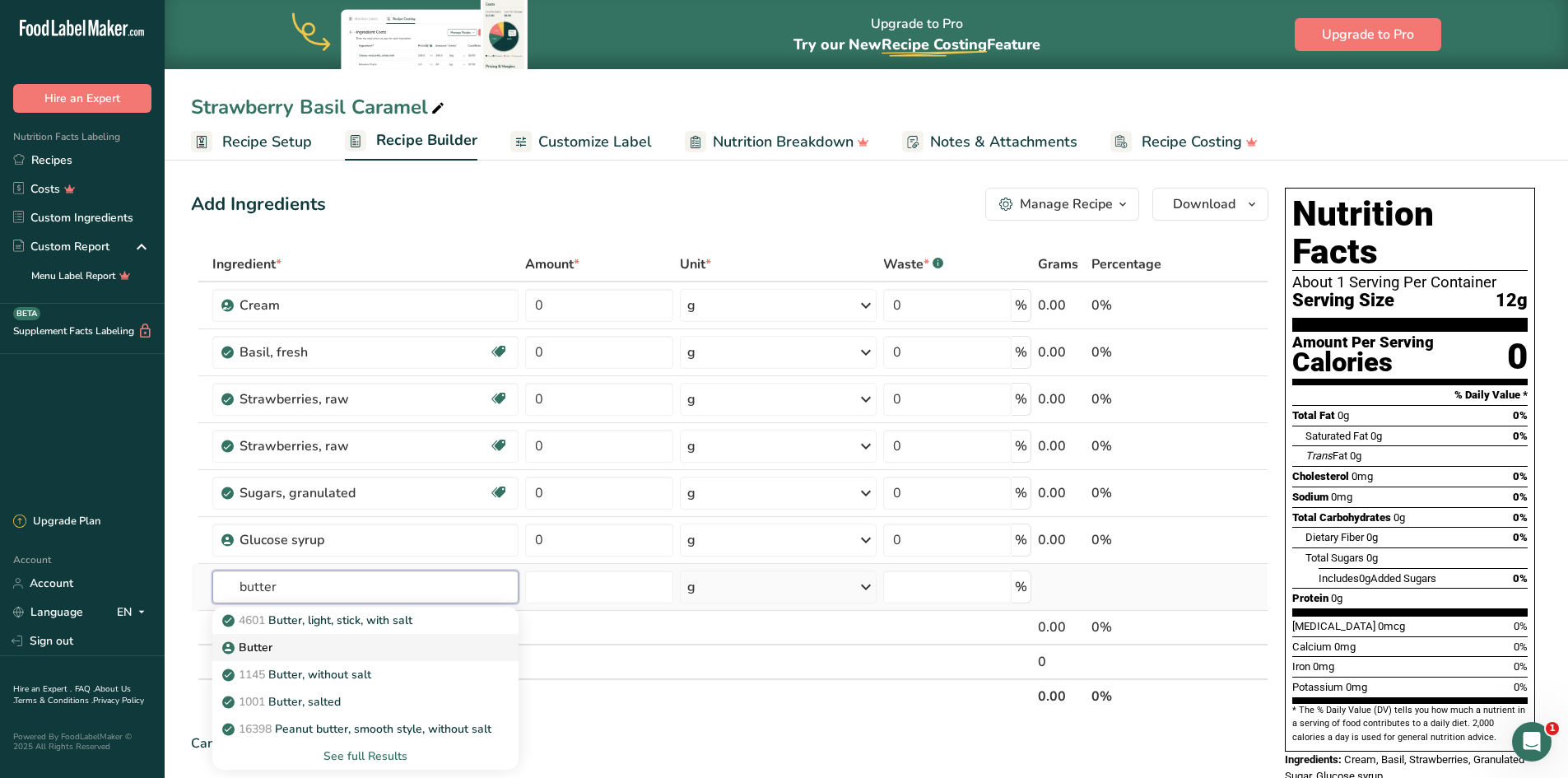
type input "butter"
click at [322, 481] on div "Butter" at bounding box center [352, 647] width 254 height 17
type input "Butter"
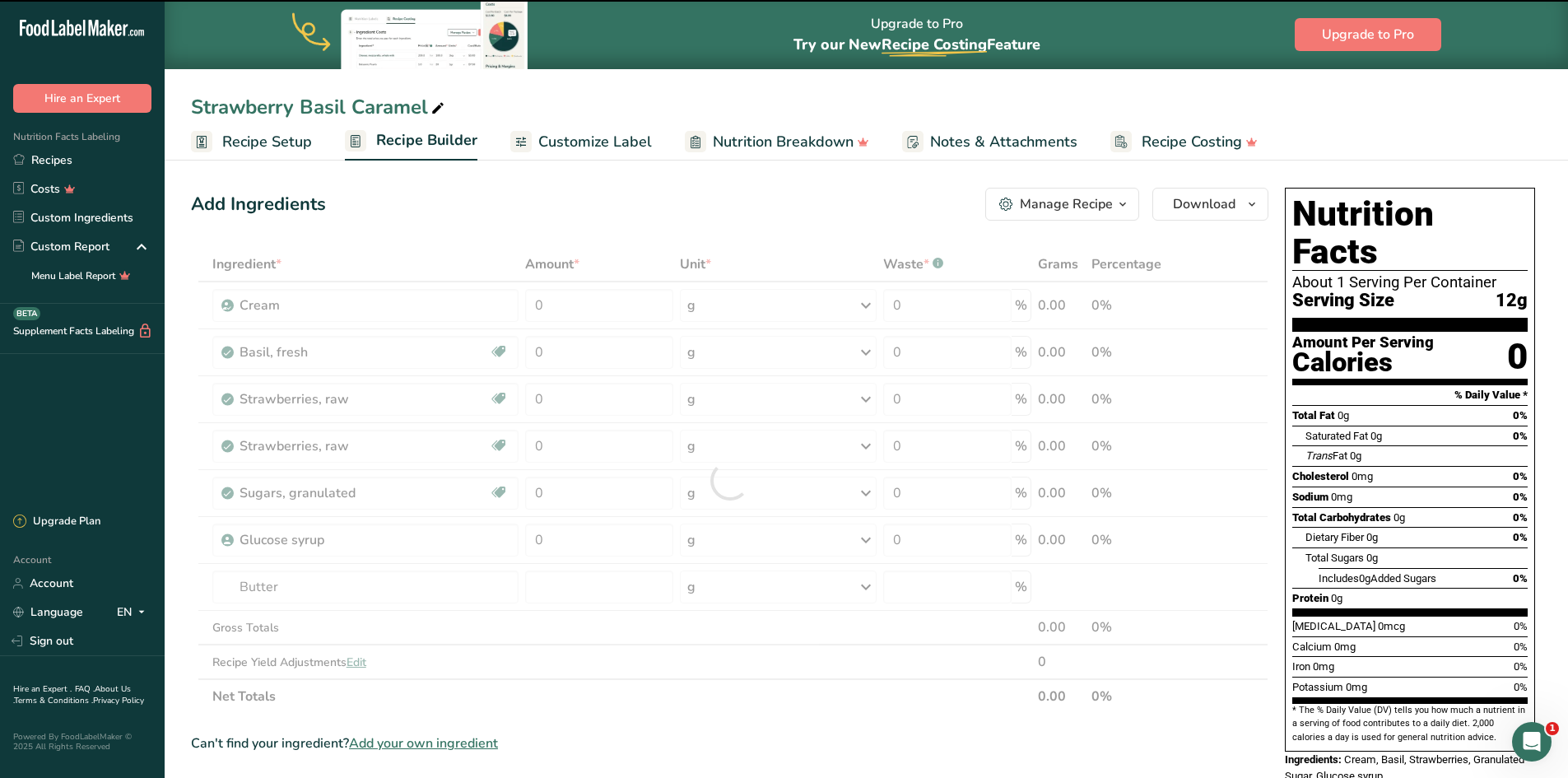
type input "0"
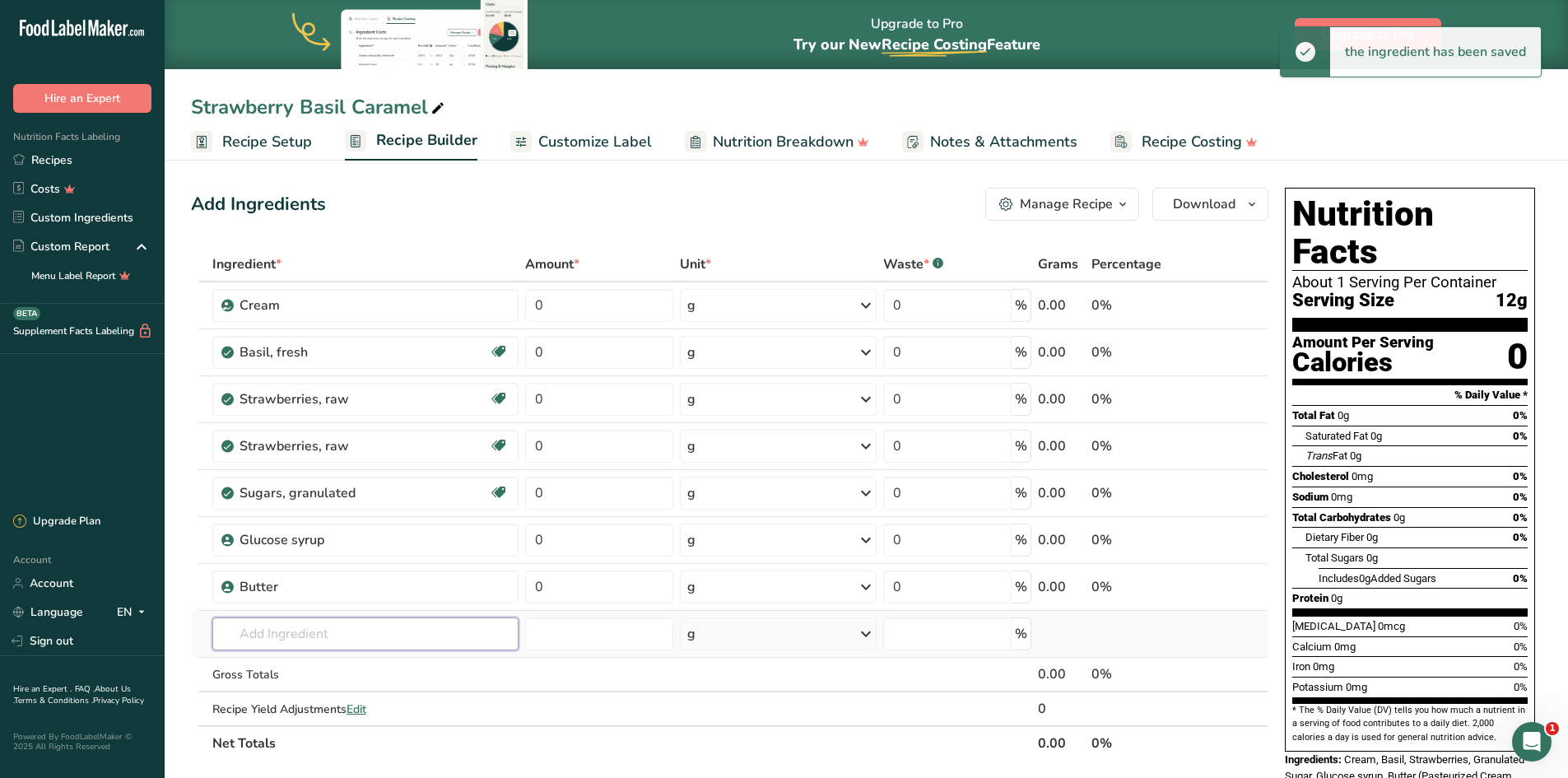
click at [263, 481] on input "text" at bounding box center [366, 634] width 307 height 33
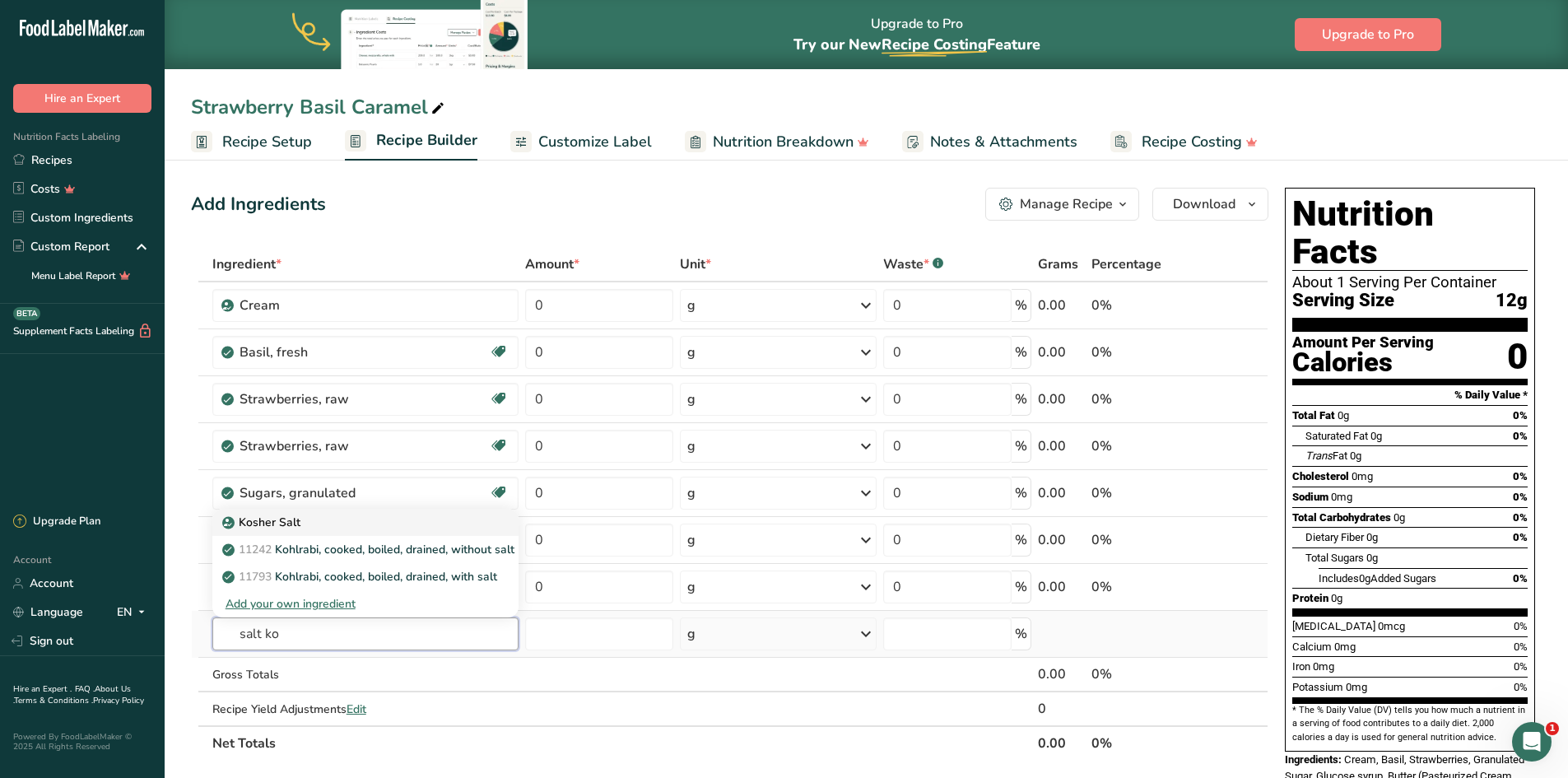
type input "salt ko"
click at [265, 481] on p "Kosher Salt" at bounding box center [263, 522] width 75 height 17
type input "Kosher Salt"
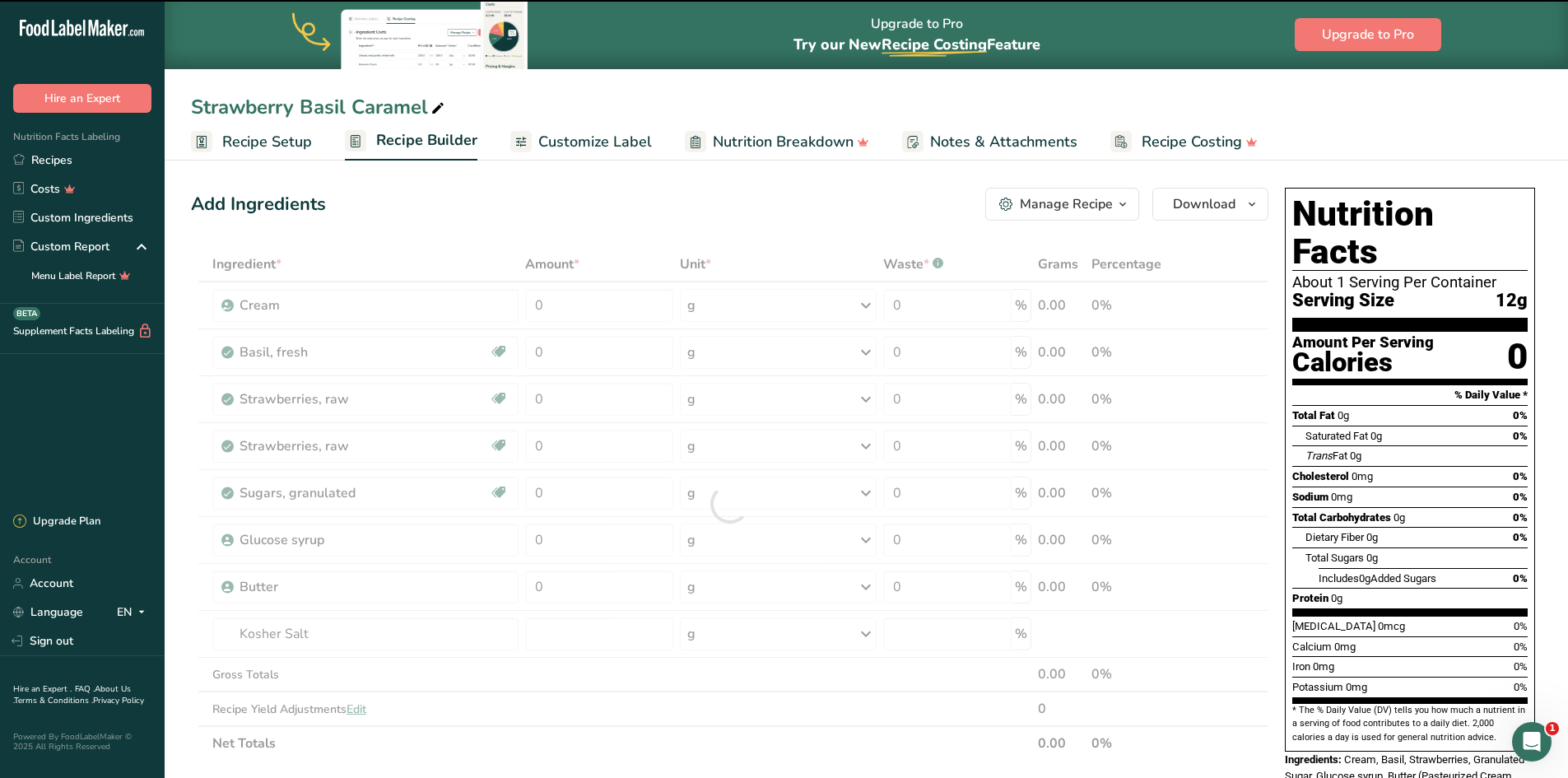
type input "0"
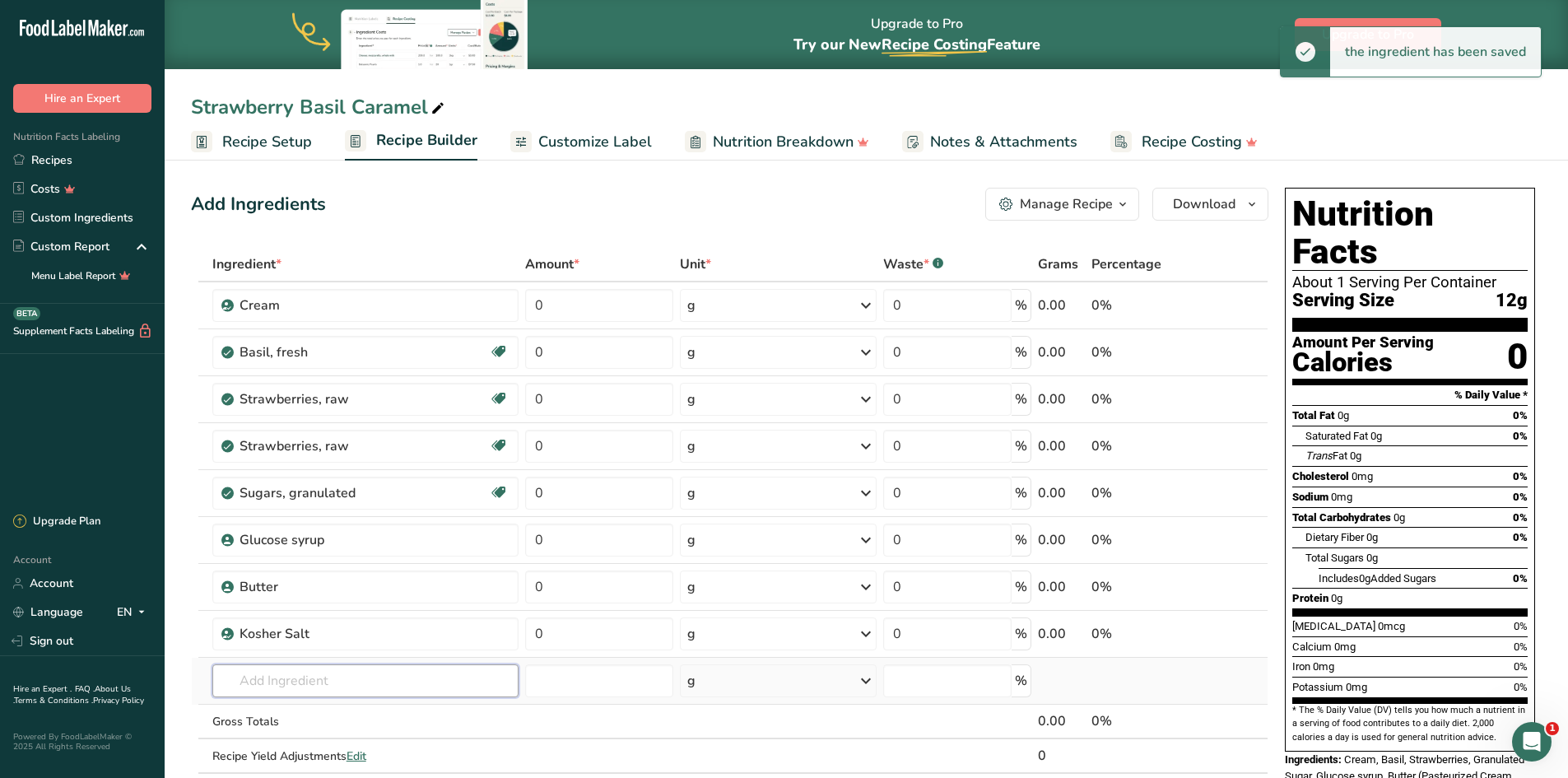
click at [266, 481] on input "text" at bounding box center [366, 681] width 307 height 33
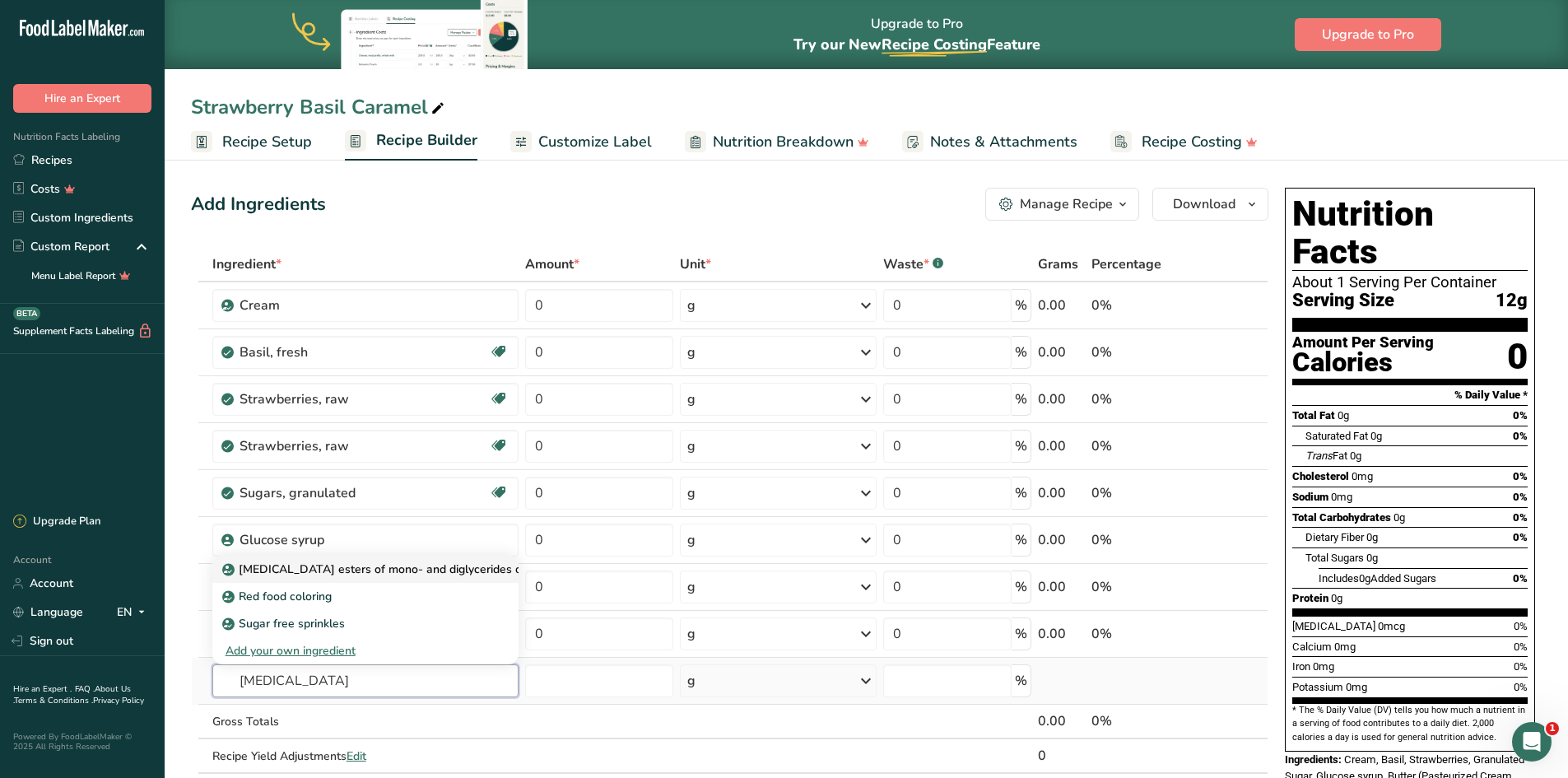
type input "[MEDICAL_DATA]"
click at [377, 481] on p "[MEDICAL_DATA] esters of mono- and diglycerides of fatty acids (E472c)" at bounding box center [426, 569] width 402 height 17
type input "[MEDICAL_DATA] esters of mono- and diglycerides of fatty acids (E472c)"
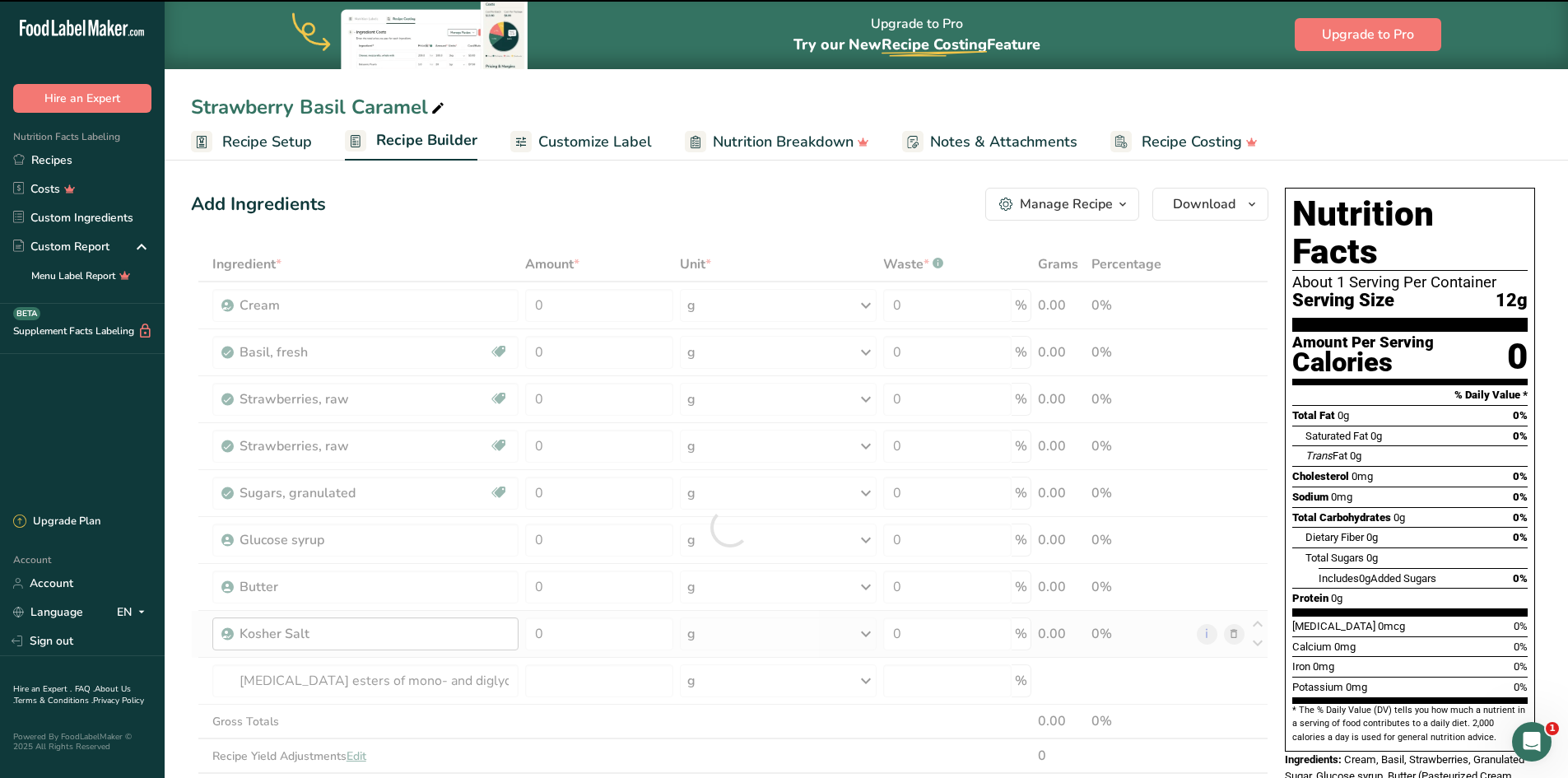
type input "0"
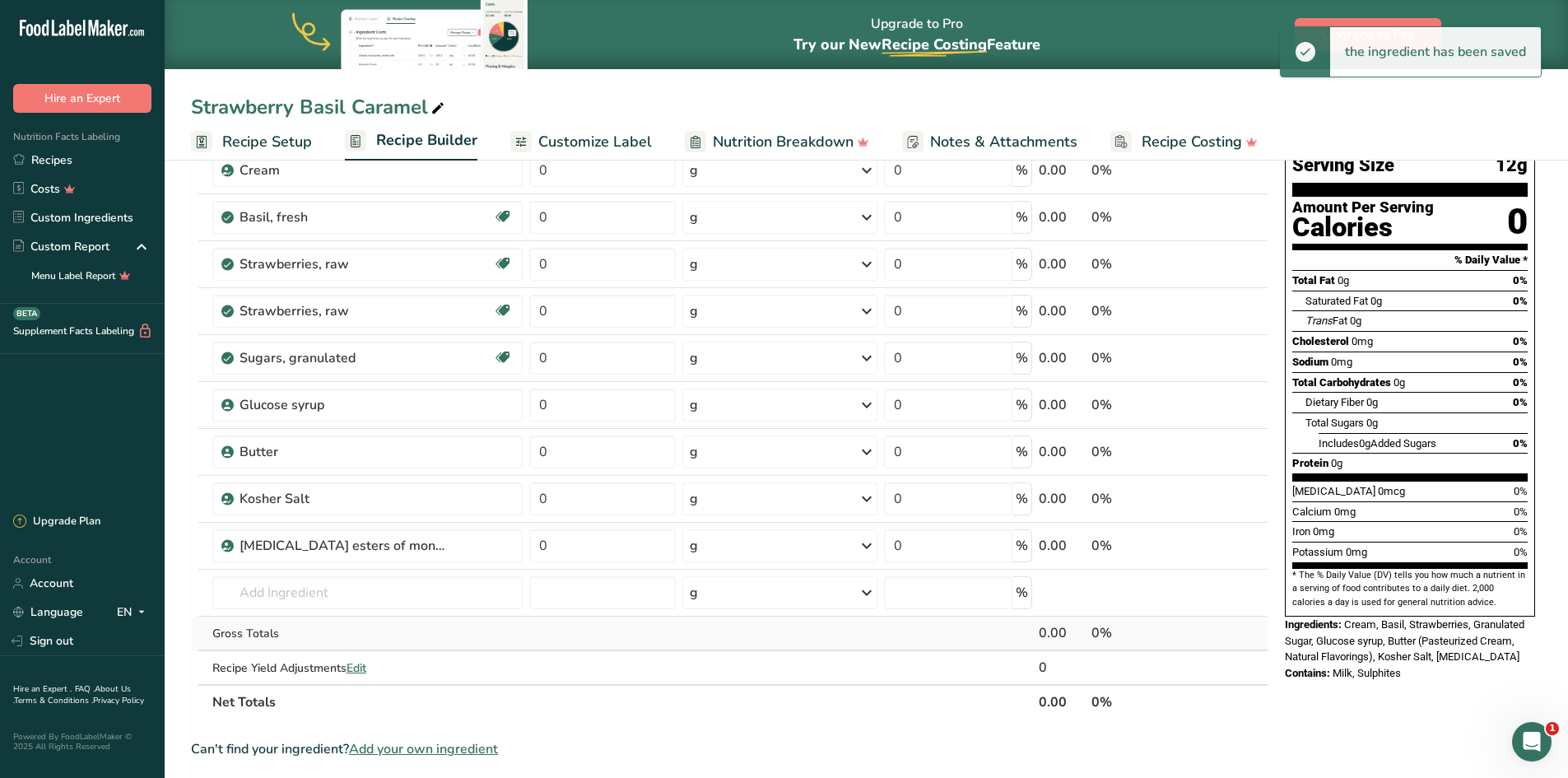
scroll to position [165, 0]
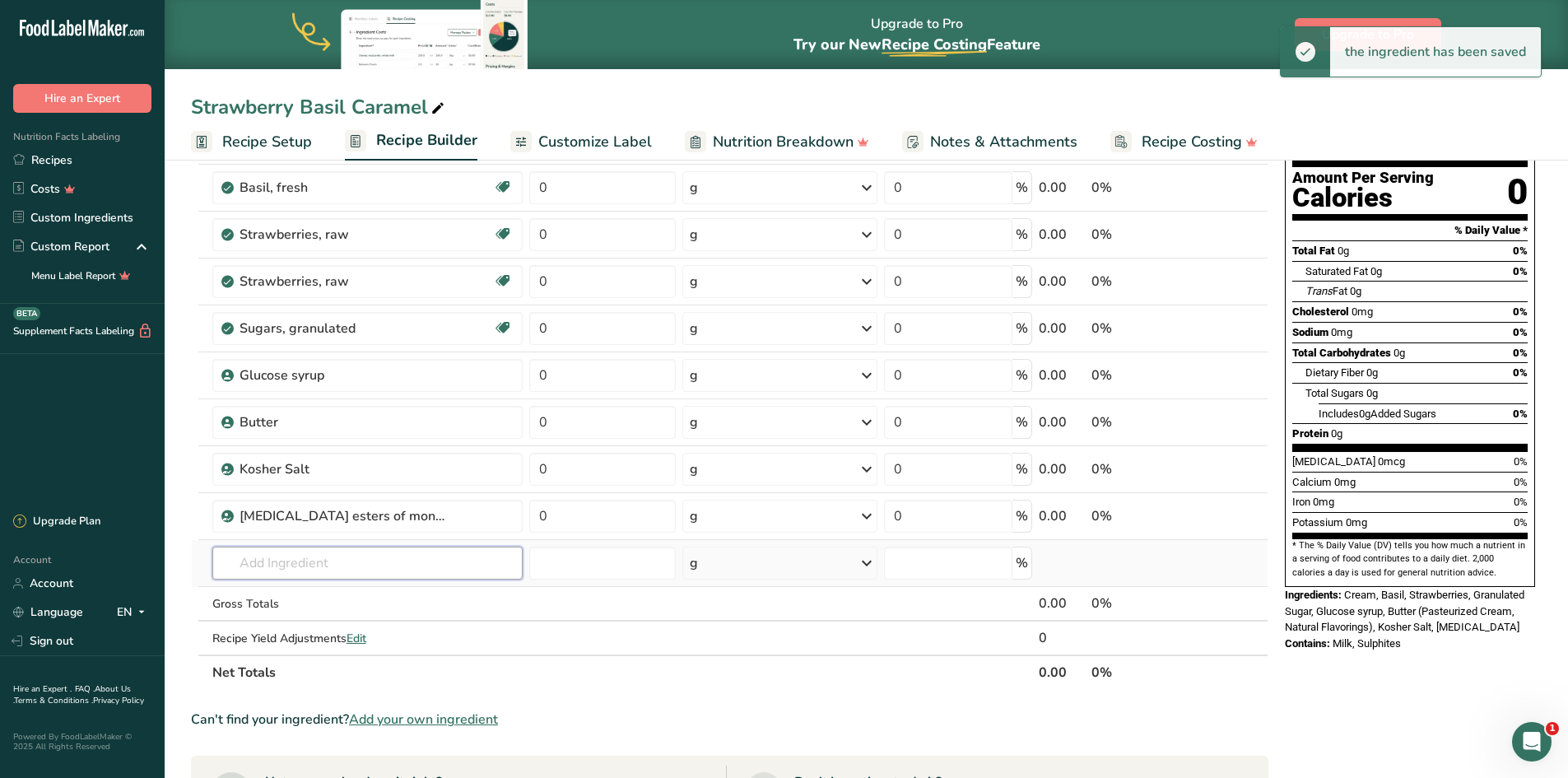
click at [268, 481] on input "text" at bounding box center [367, 563] width 310 height 33
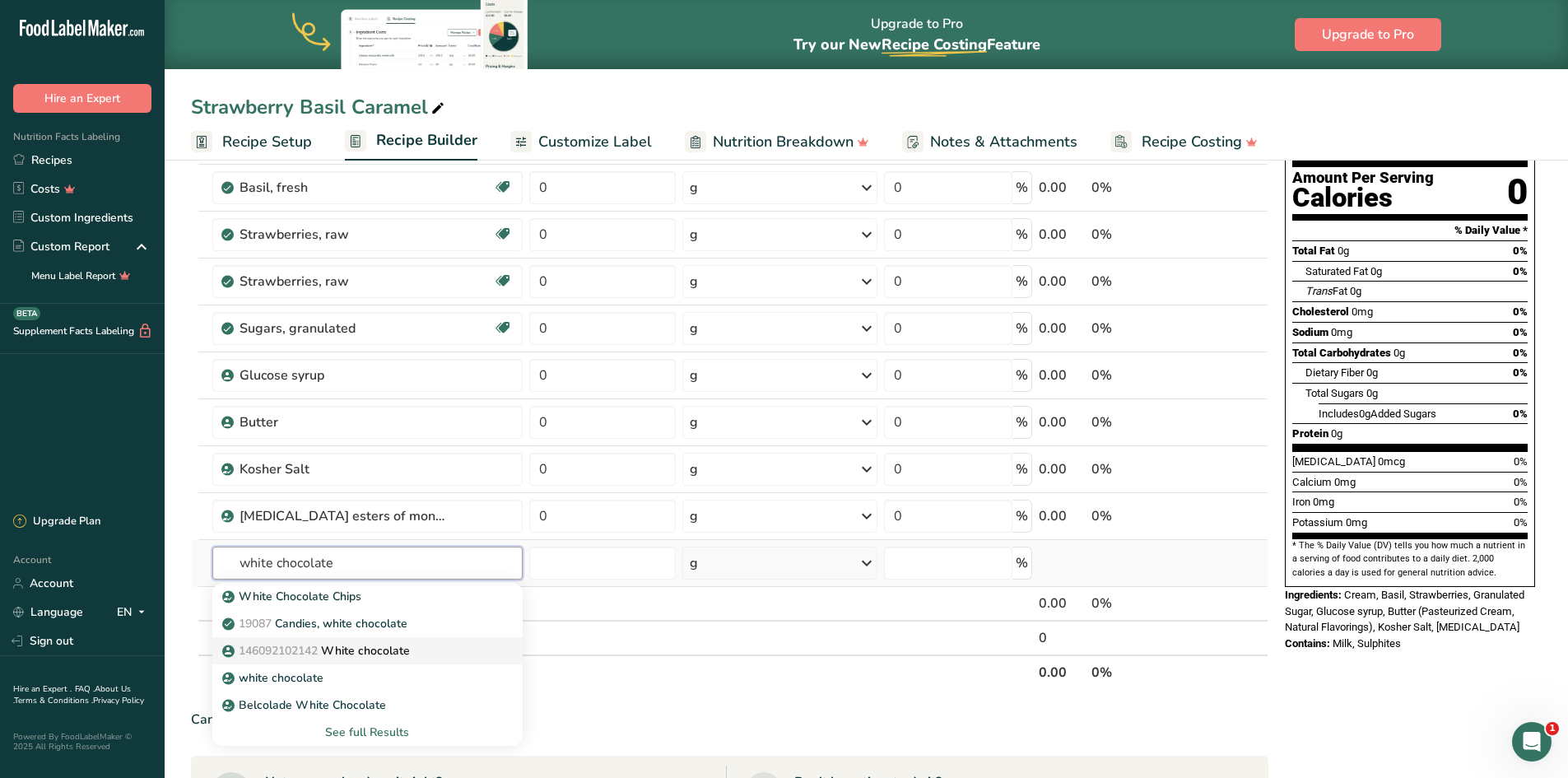
type input "white chocolate"
click at [234, 481] on span at bounding box center [228, 651] width 12 height 20
type input "White chocolate"
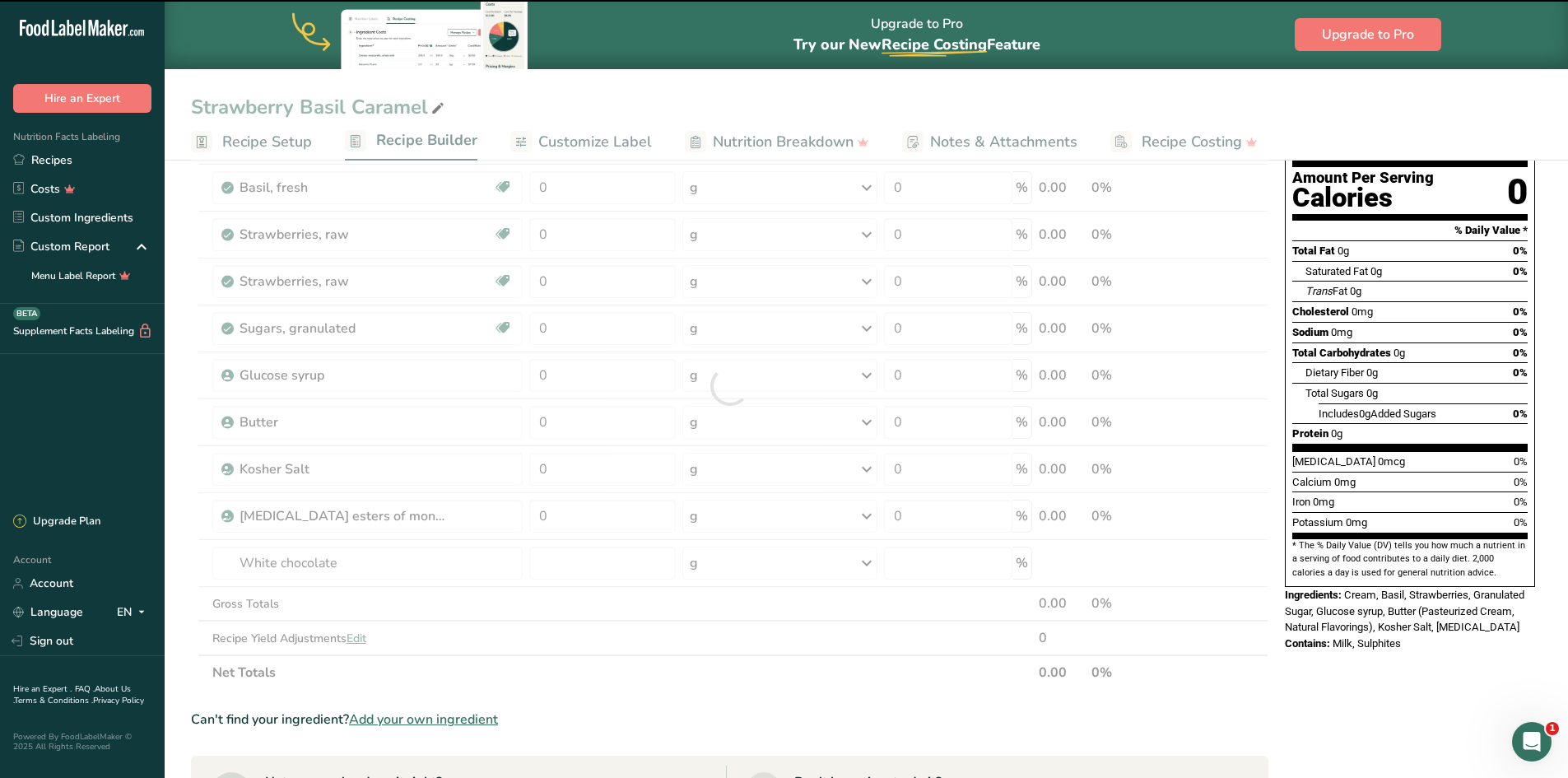
type input "0"
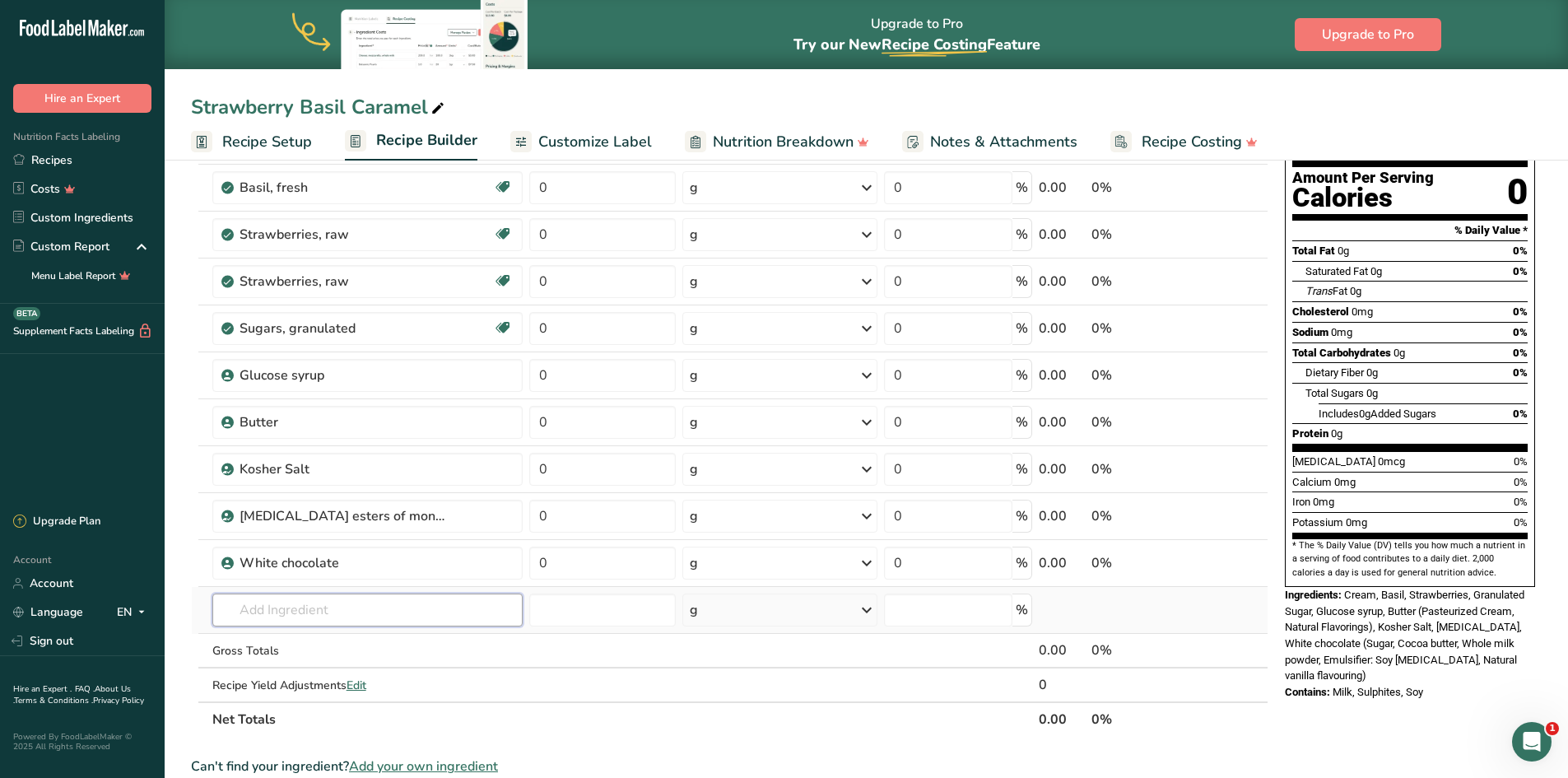
click at [280, 481] on input "text" at bounding box center [367, 610] width 310 height 33
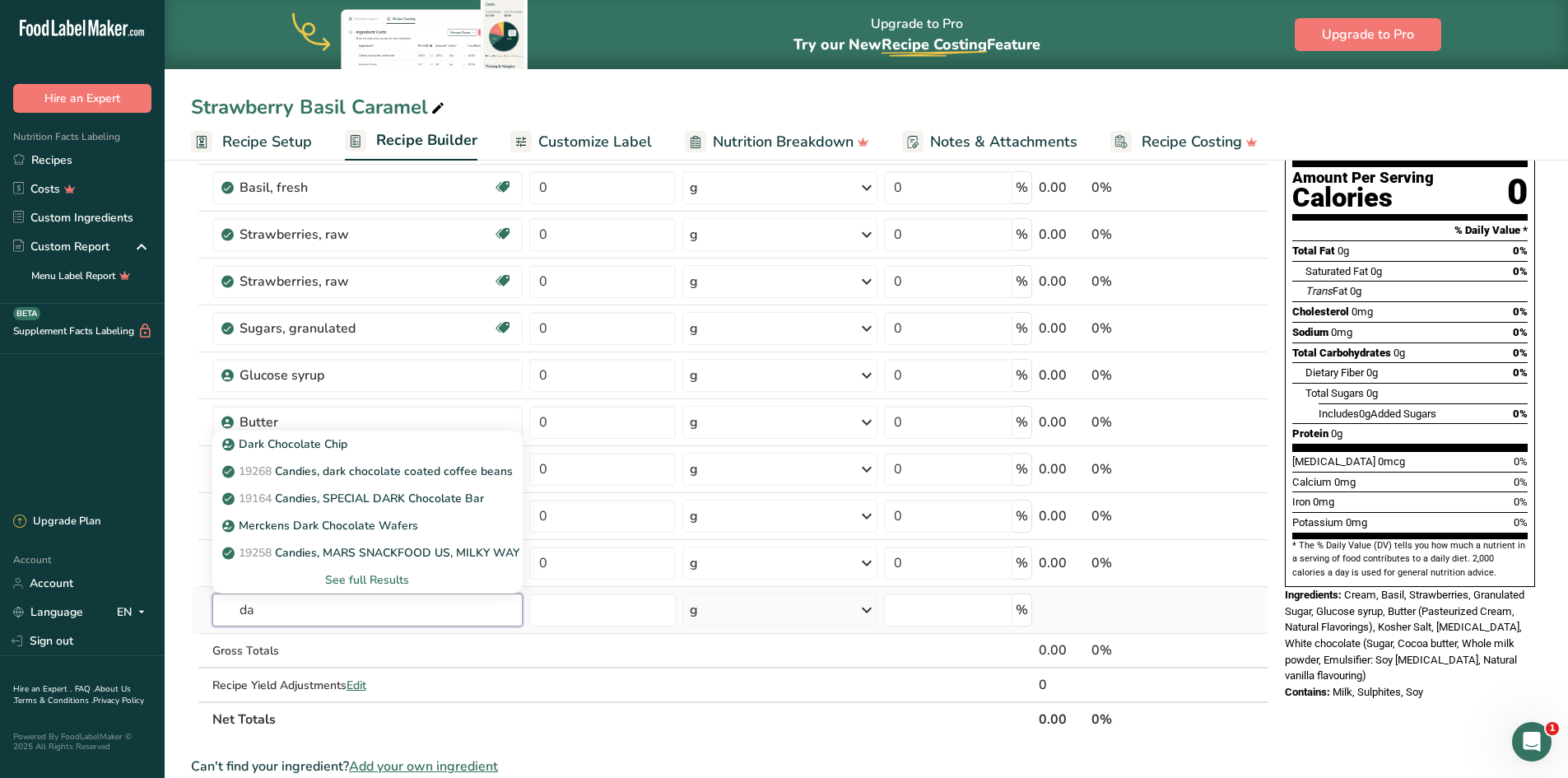
type input "d"
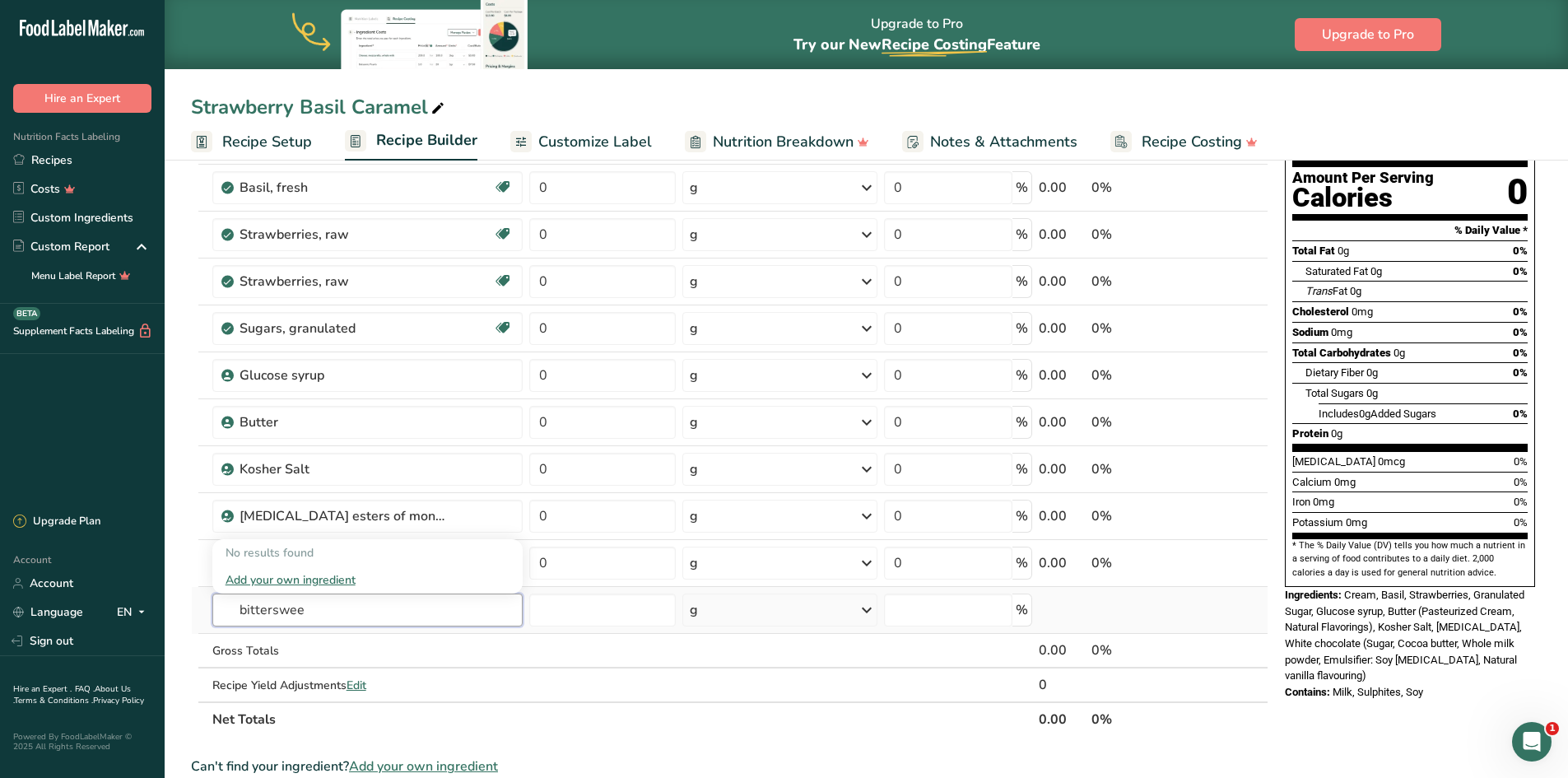
click at [272, 481] on input "bitterswee" at bounding box center [367, 610] width 310 height 33
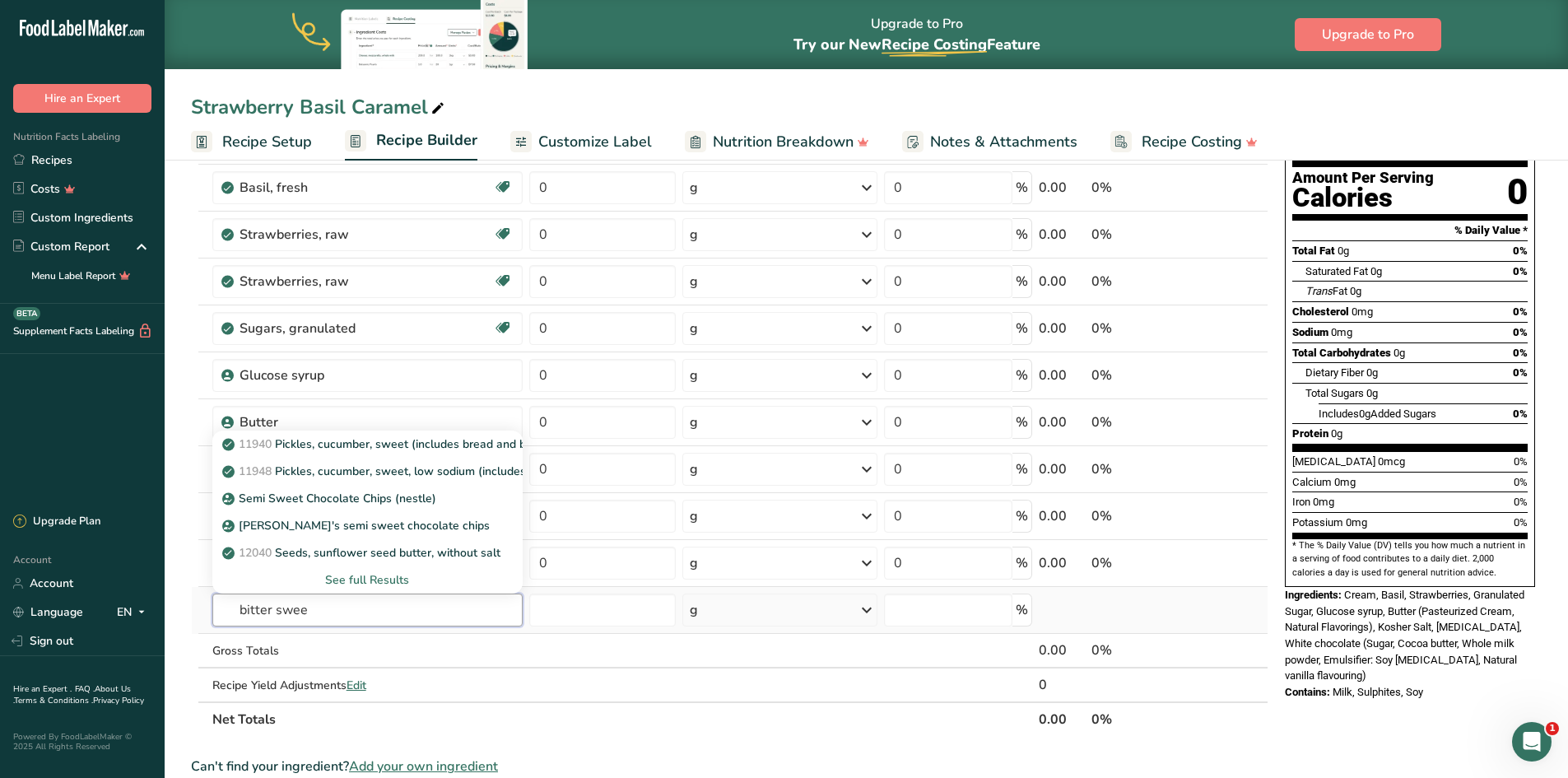
click at [393, 481] on input "bitter swee" at bounding box center [367, 610] width 310 height 33
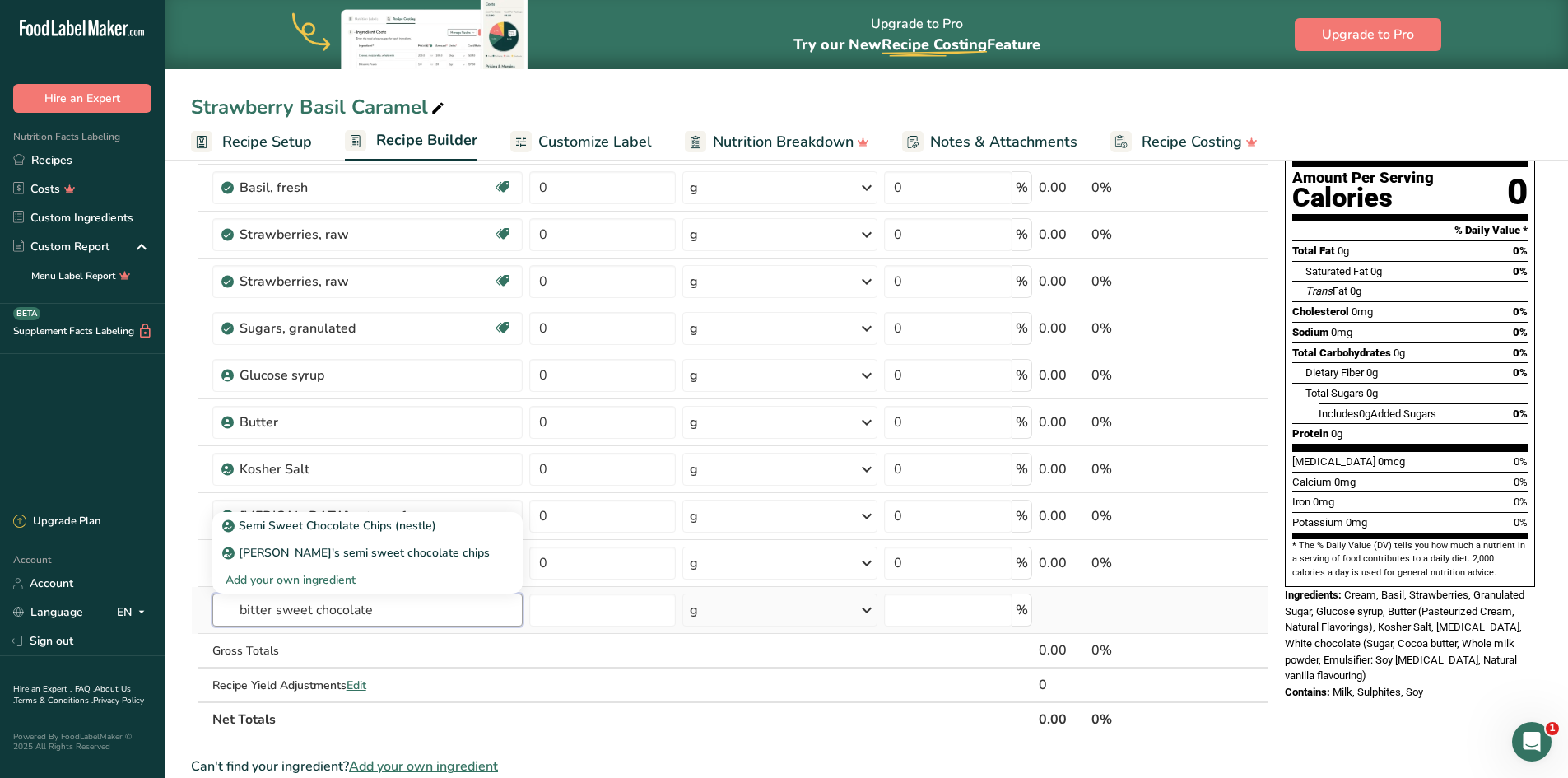
click at [274, 481] on input "bitter sweet chocolate" at bounding box center [367, 610] width 310 height 33
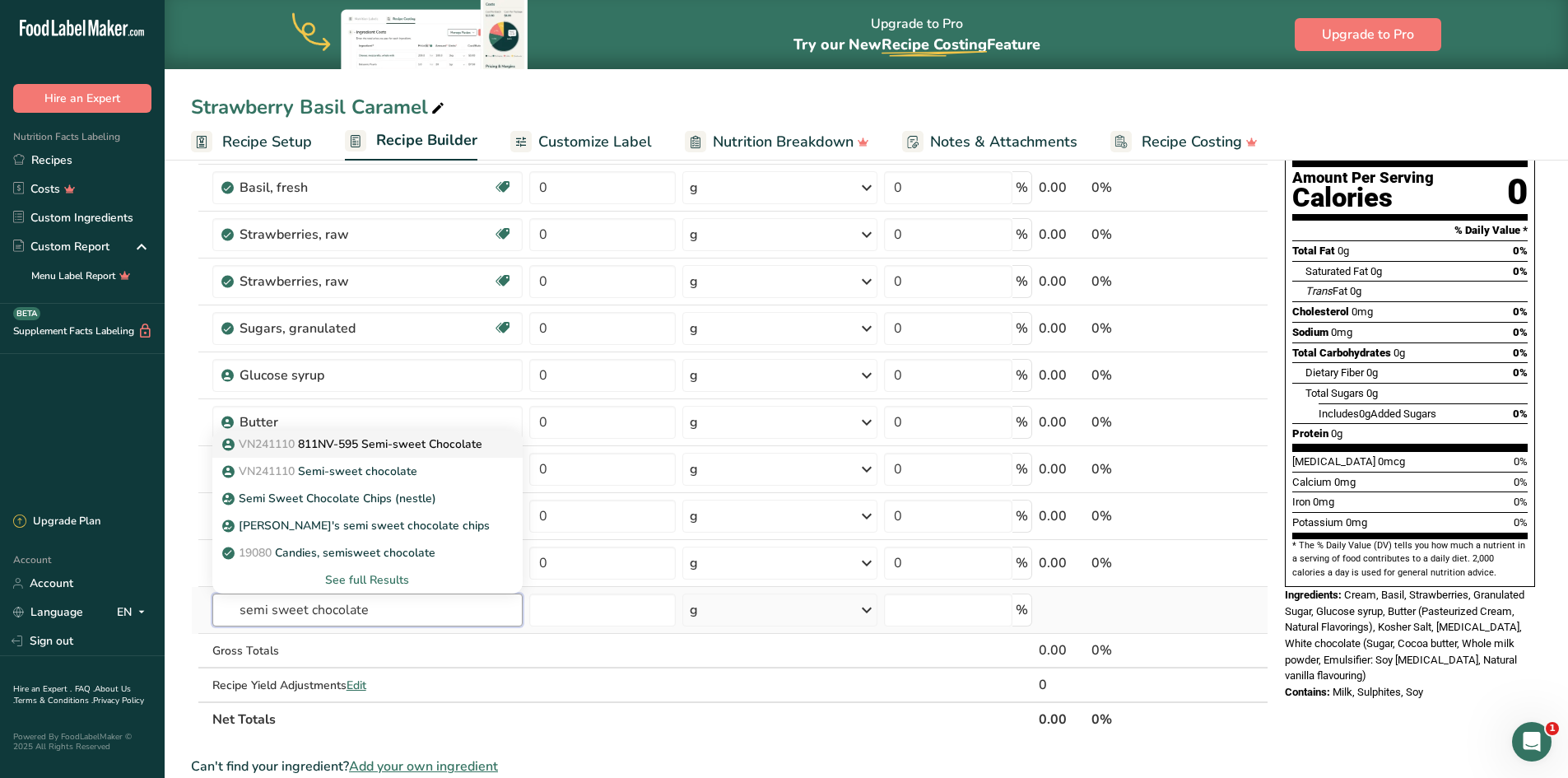
type input "semi sweet chocolate"
click at [336, 446] on p "VN241110 811NV-595 Semi-sweet Chocolate" at bounding box center [354, 444] width 257 height 17
type input "811NV-595 Semi-sweet Chocolate"
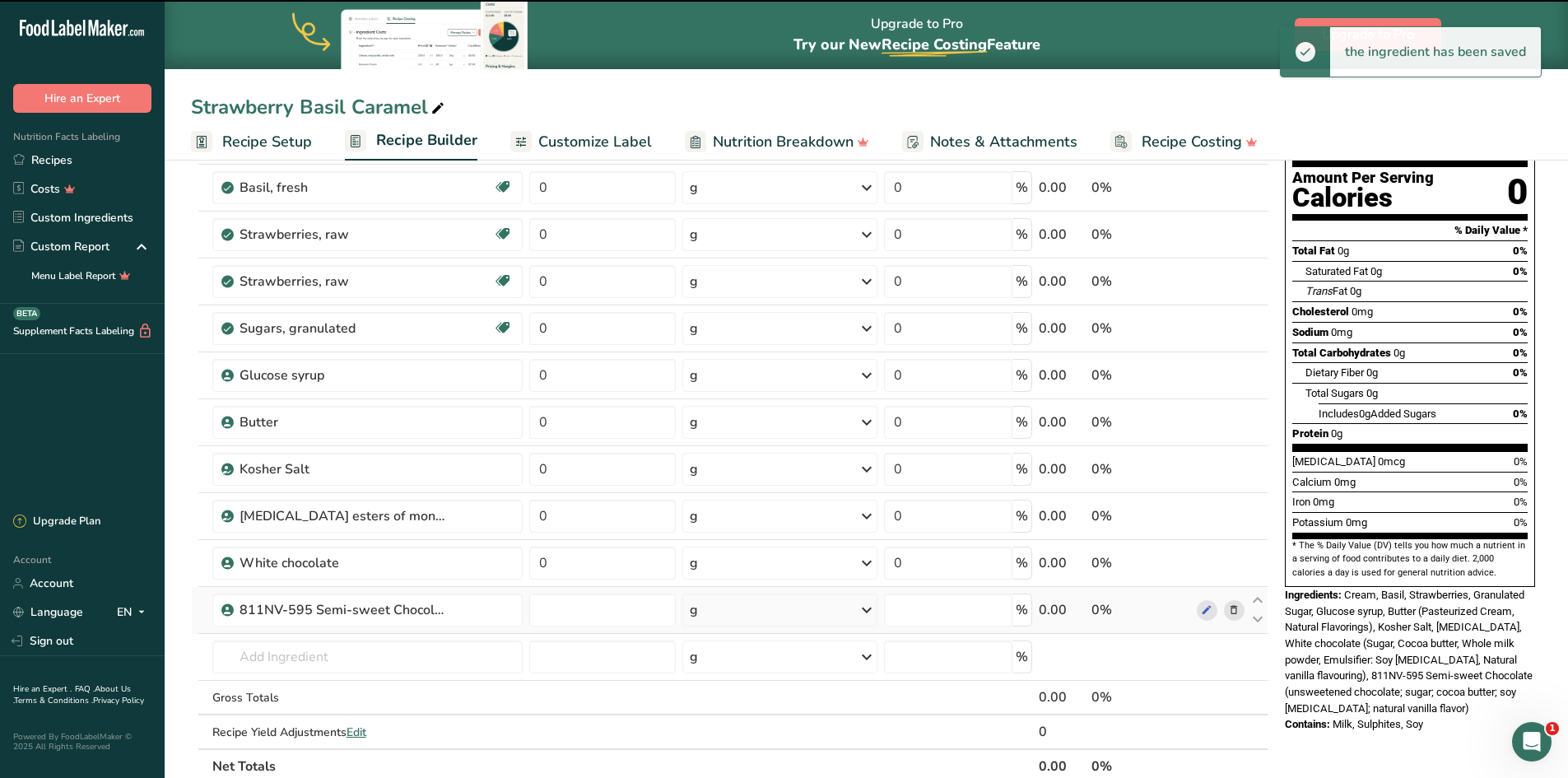
type input "0"
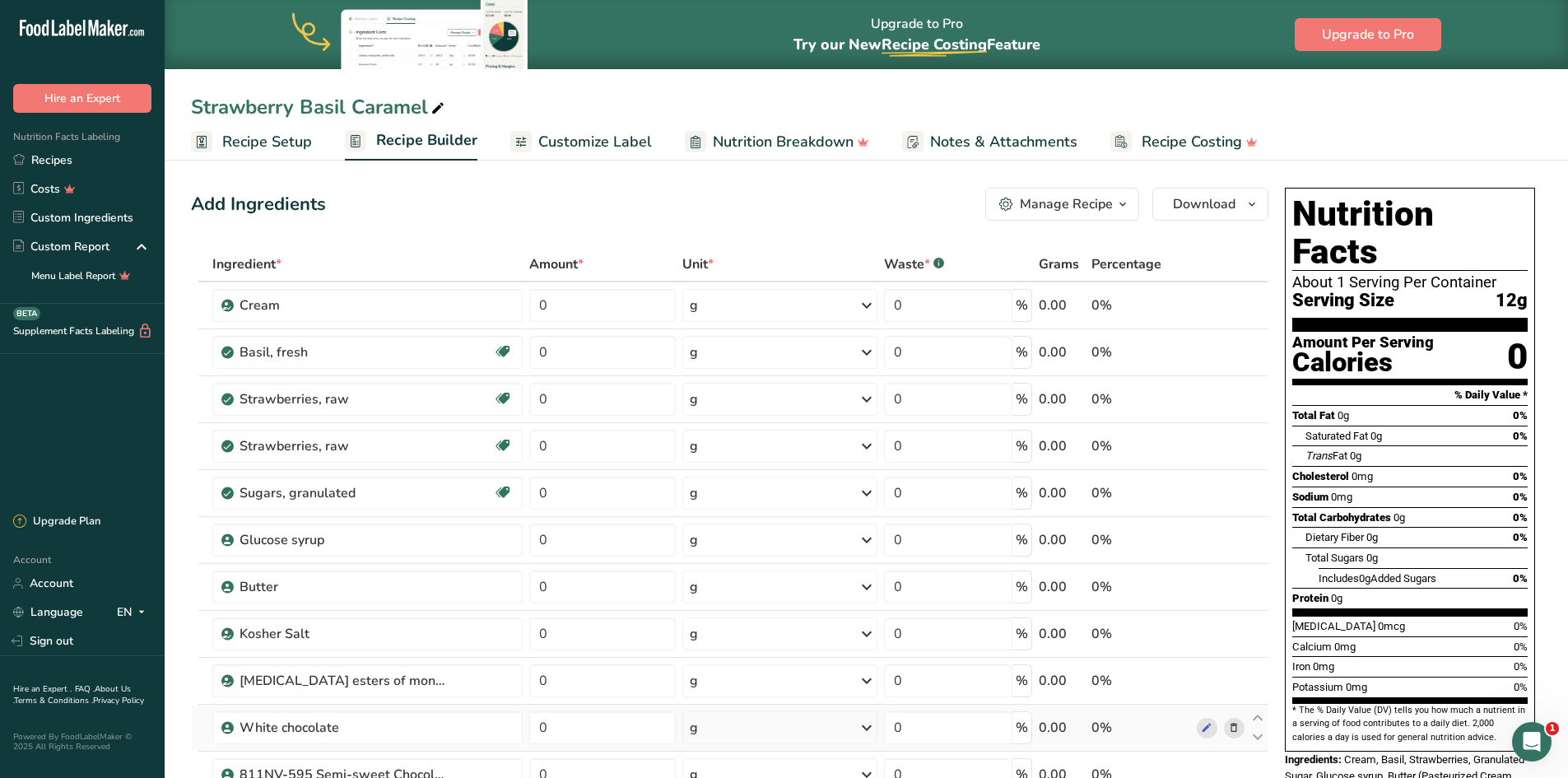
scroll to position [82, 0]
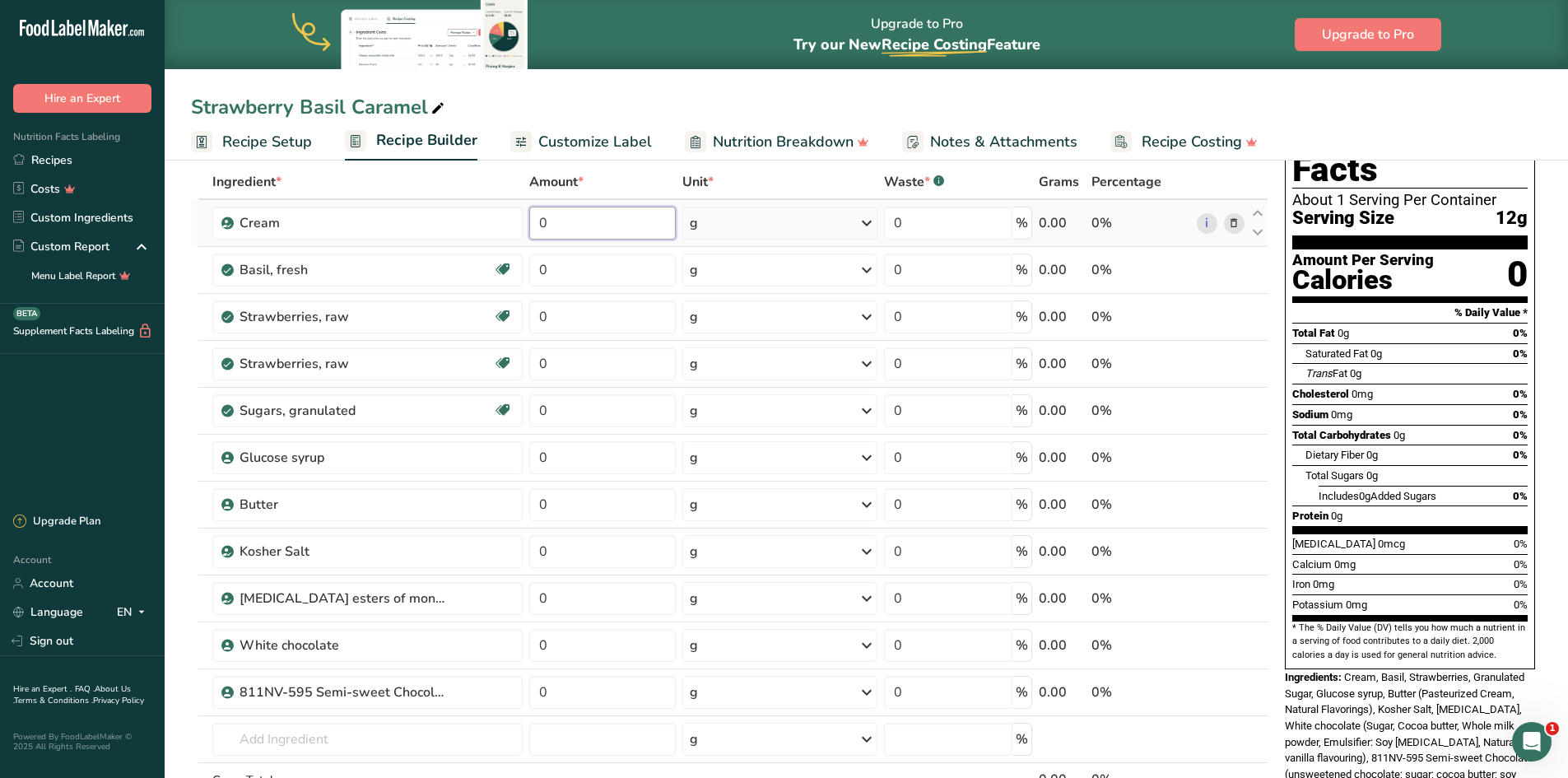
click at [562, 214] on input "0" at bounding box center [603, 223] width 148 height 33
type input "6.982"
click at [573, 267] on div "Ingredient * Amount * Unit * Waste * .a-a{fill:#347362;}.b-a{fill:#fff;} Grams …" at bounding box center [730, 515] width 1078 height 701
type input "0.419"
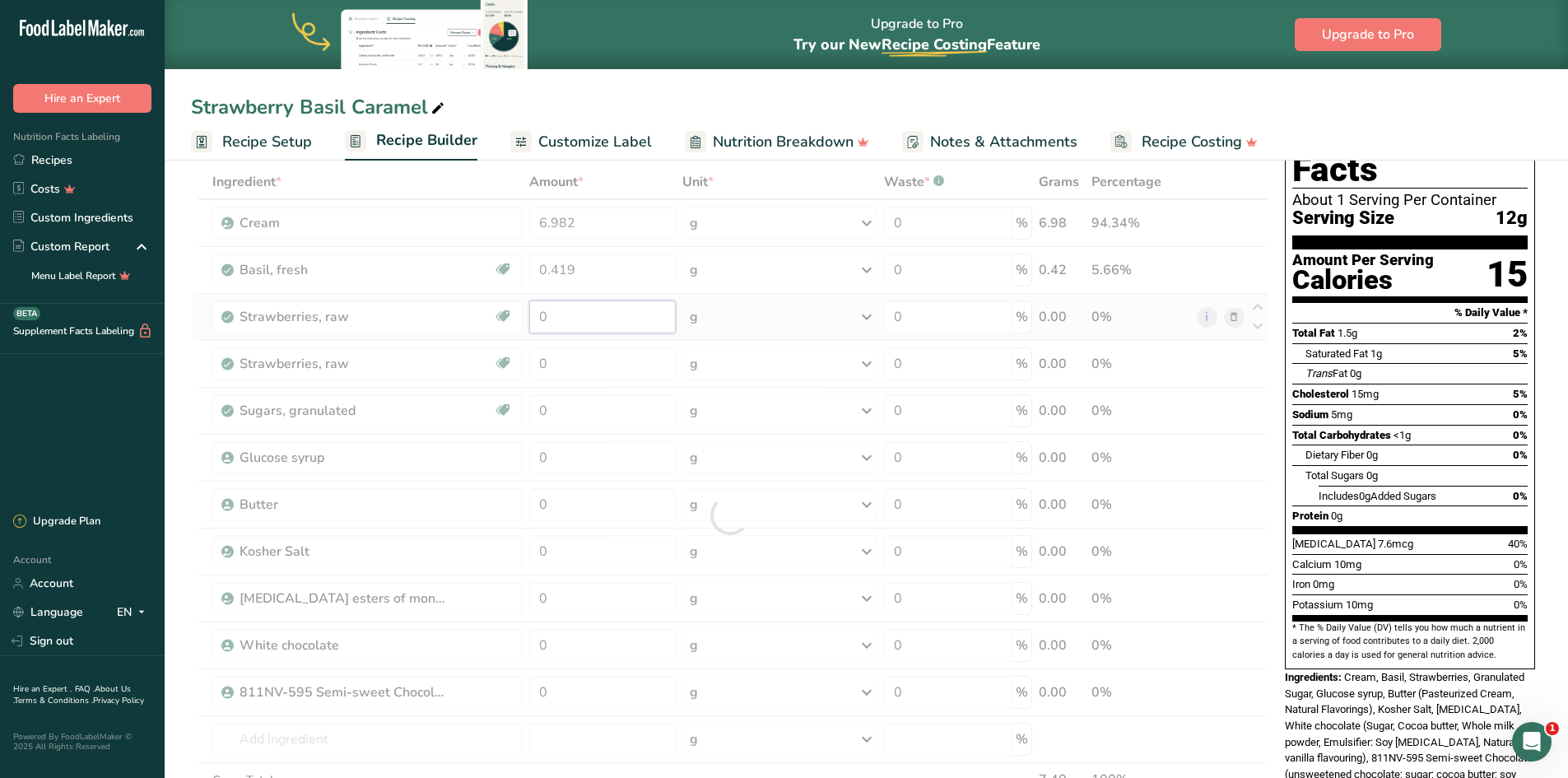
click at [559, 311] on div "Ingredient * Amount * Unit * Waste * .a-a{fill:#347362;}.b-a{fill:#fff;} Grams …" at bounding box center [730, 515] width 1078 height 701
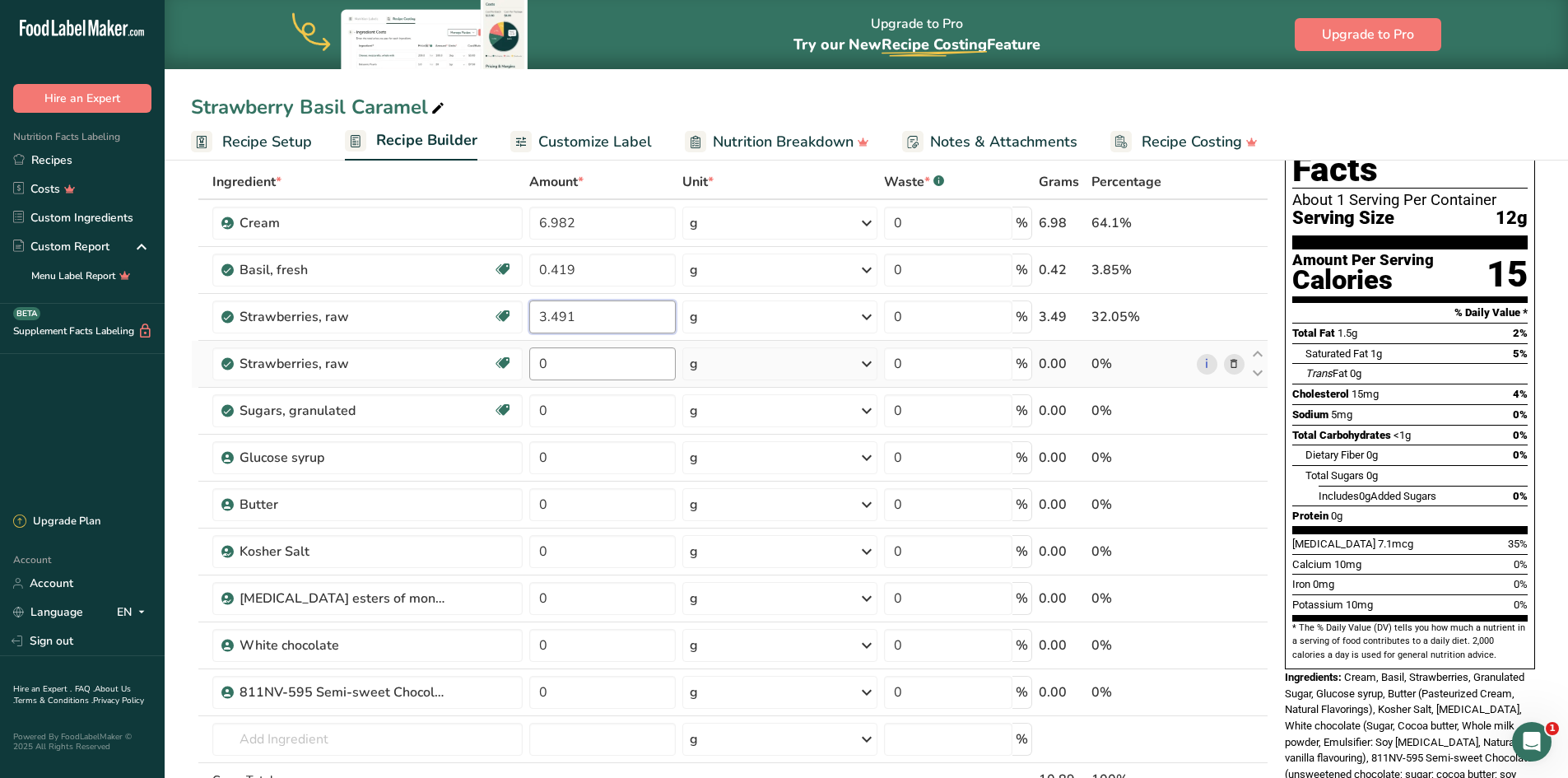
type input "3.491"
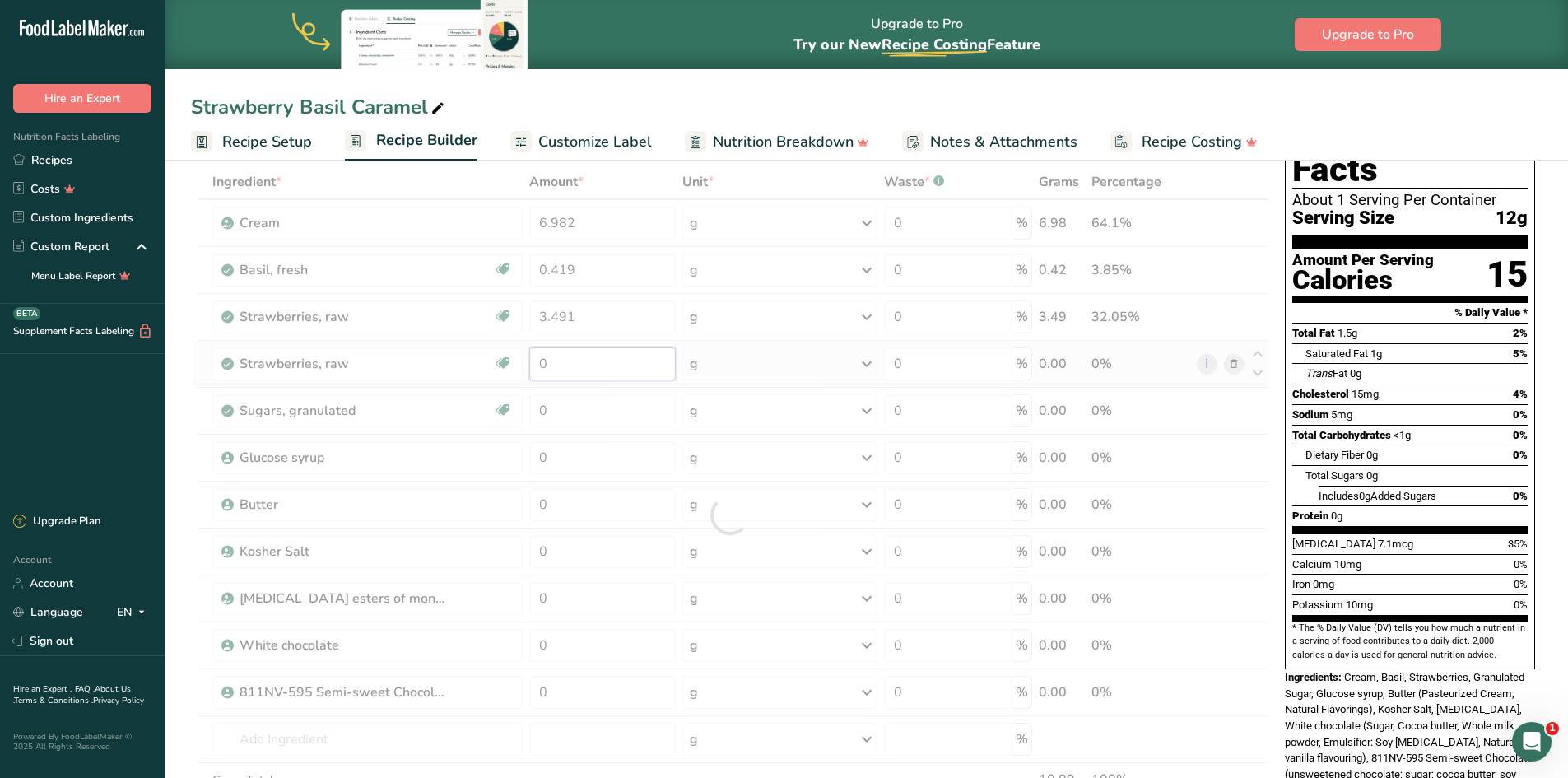
click at [590, 355] on div "Ingredient * Amount * Unit * Waste * .a-a{fill:#347362;}.b-a{fill:#fff;} Grams …" at bounding box center [730, 515] width 1078 height 701
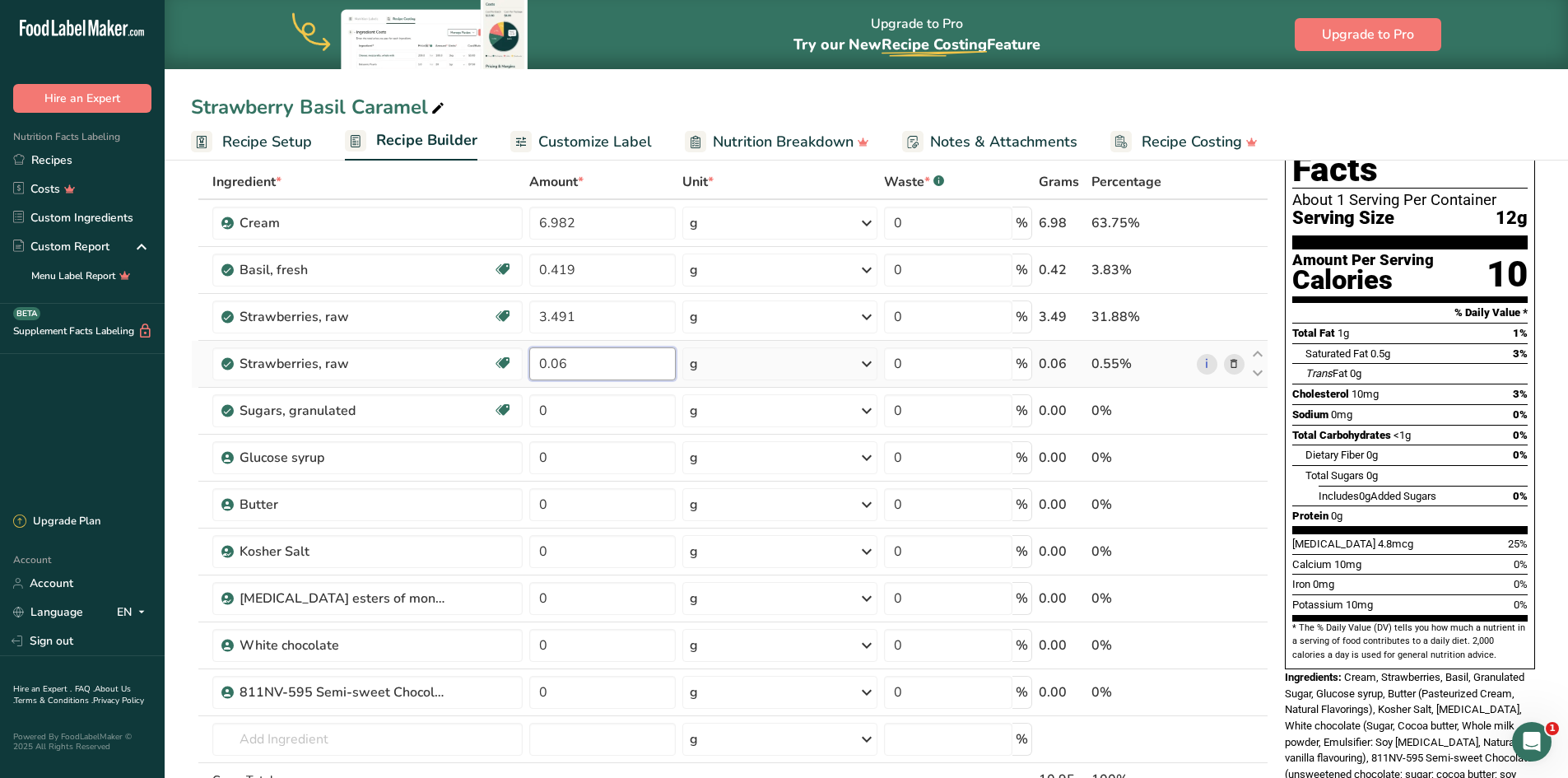
type input "0"
type input "0.698"
click at [597, 406] on div "Ingredient * Amount * Unit * Waste * .a-a{fill:#347362;}.b-a{fill:#fff;} Grams …" at bounding box center [730, 515] width 1078 height 701
type input "10.473"
click at [607, 450] on div "Ingredient * Amount * Unit * Waste * .a-a{fill:#347362;}.b-a{fill:#fff;} Grams …" at bounding box center [730, 515] width 1078 height 701
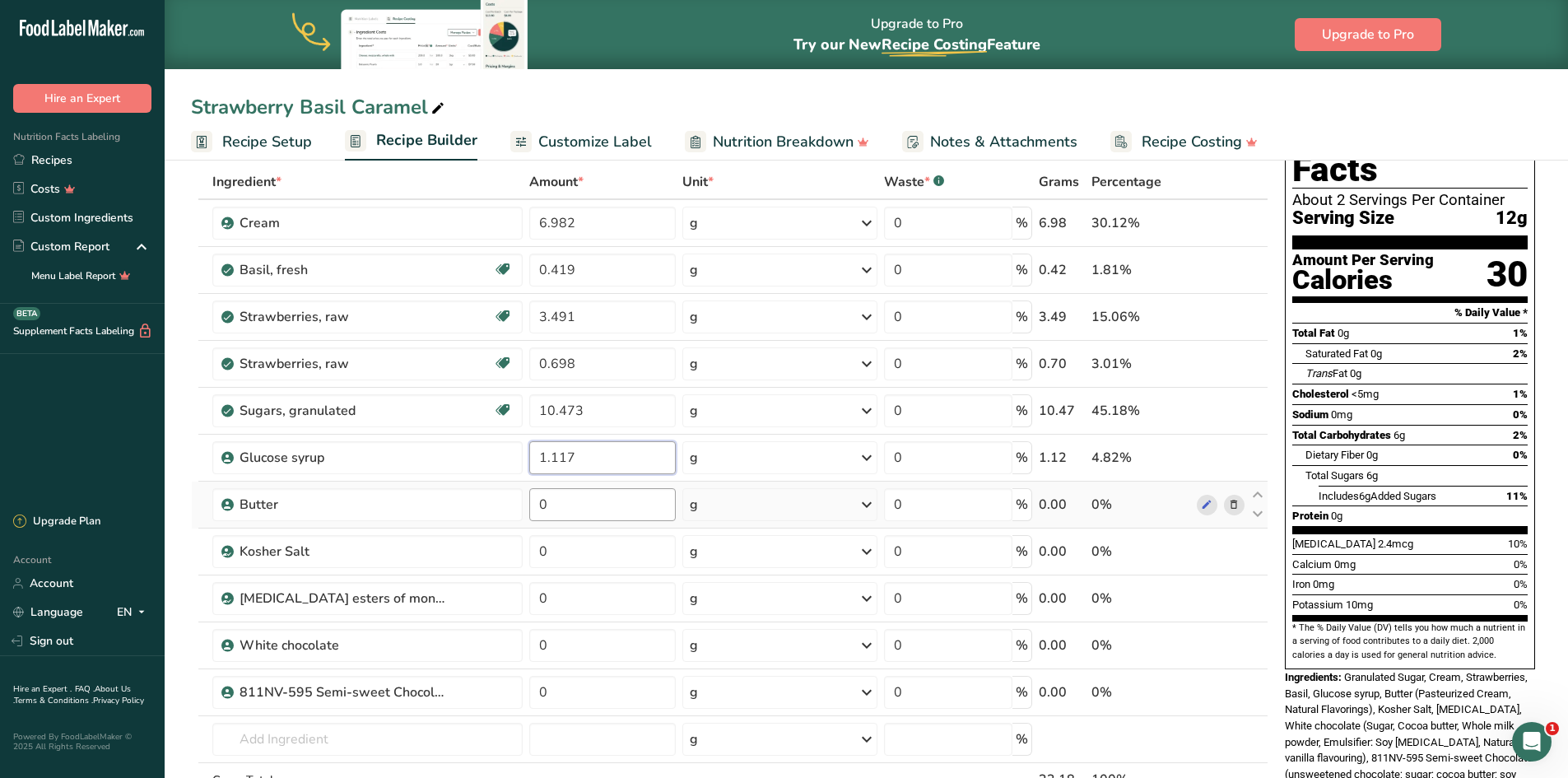
type input "1.117"
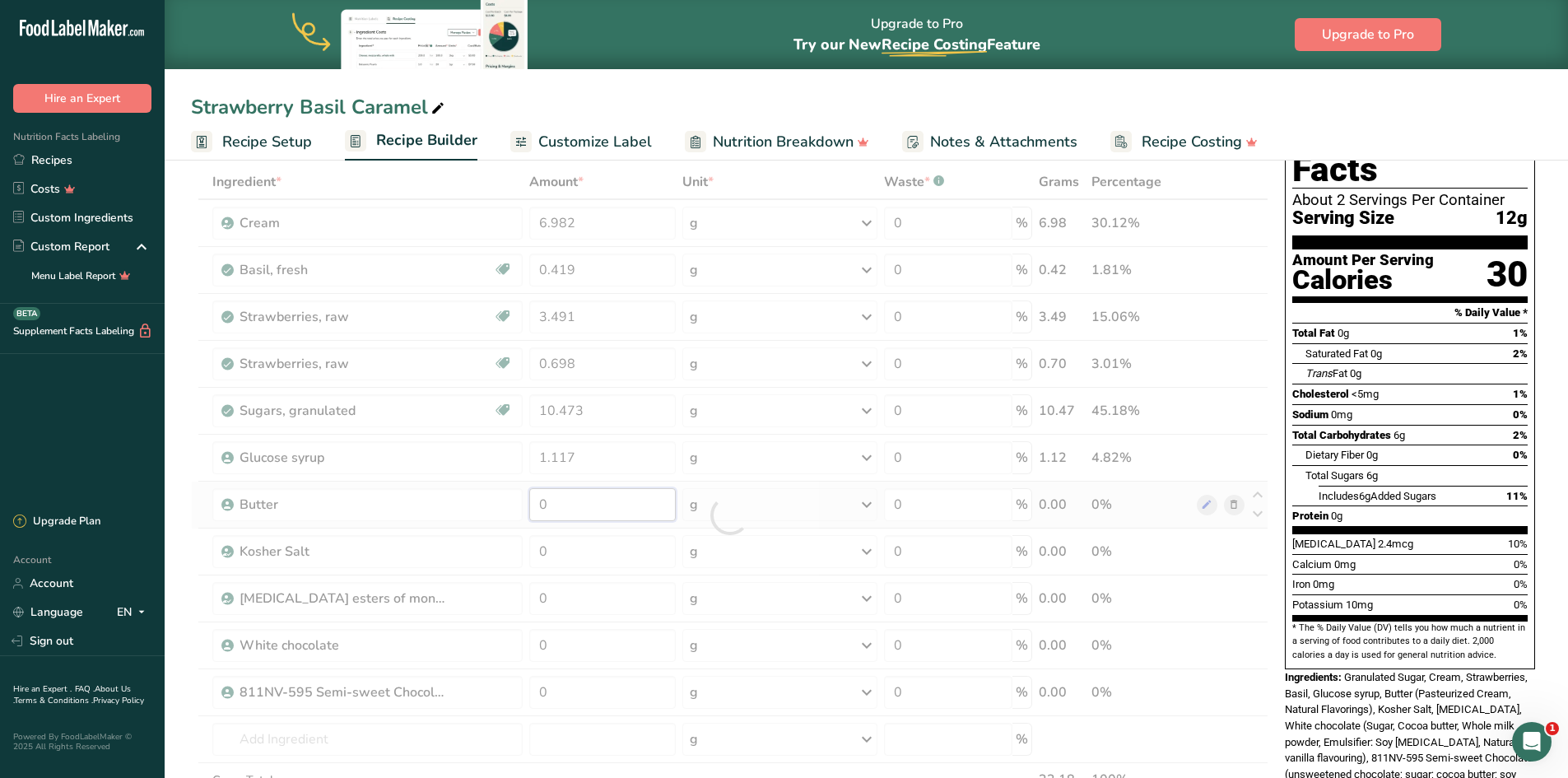
click at [581, 481] on div "Ingredient * Amount * Unit * Waste * .a-a{fill:#347362;}.b-a{fill:#fff;} Grams …" at bounding box center [730, 515] width 1078 height 701
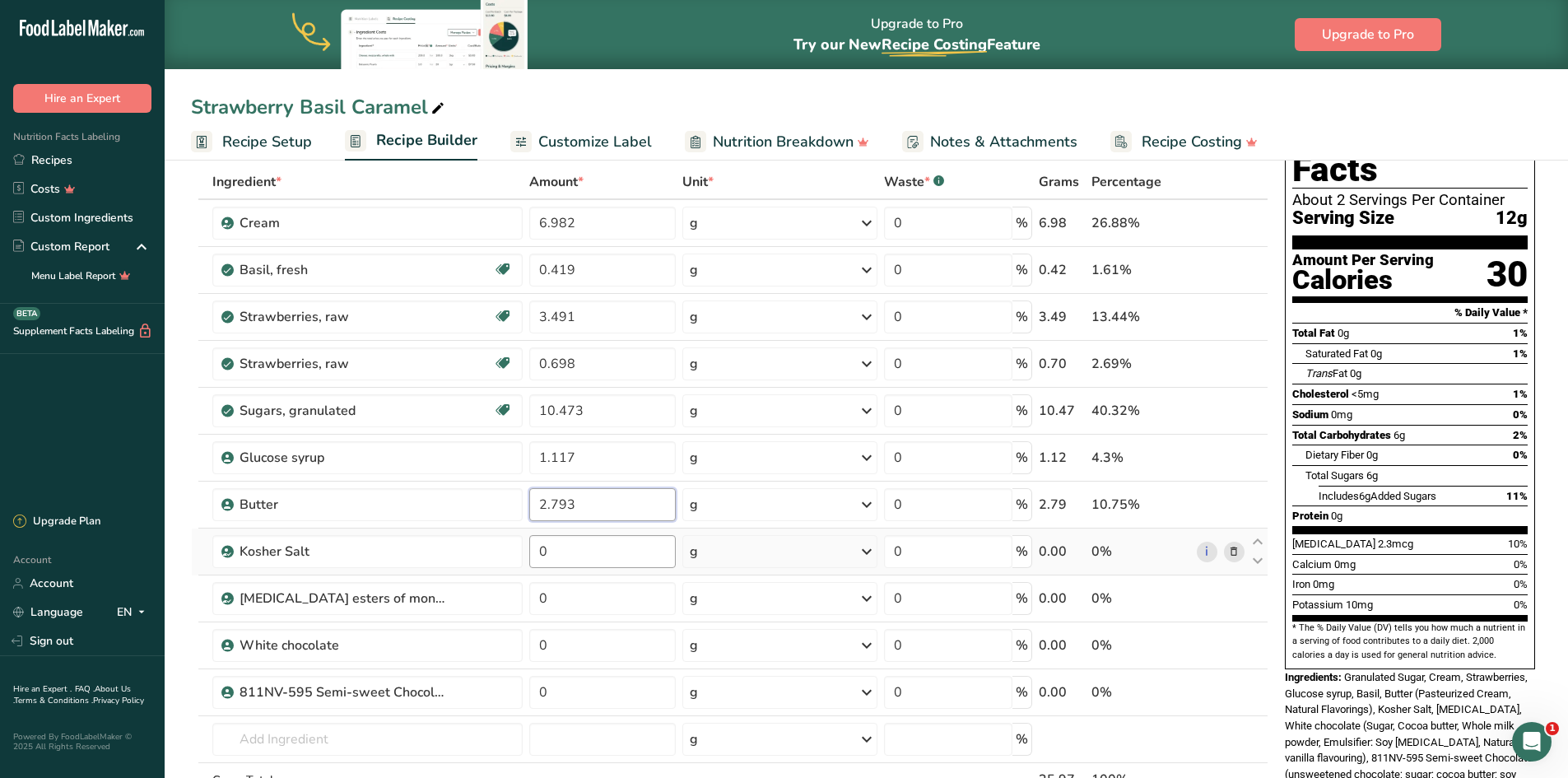
type input "2.793"
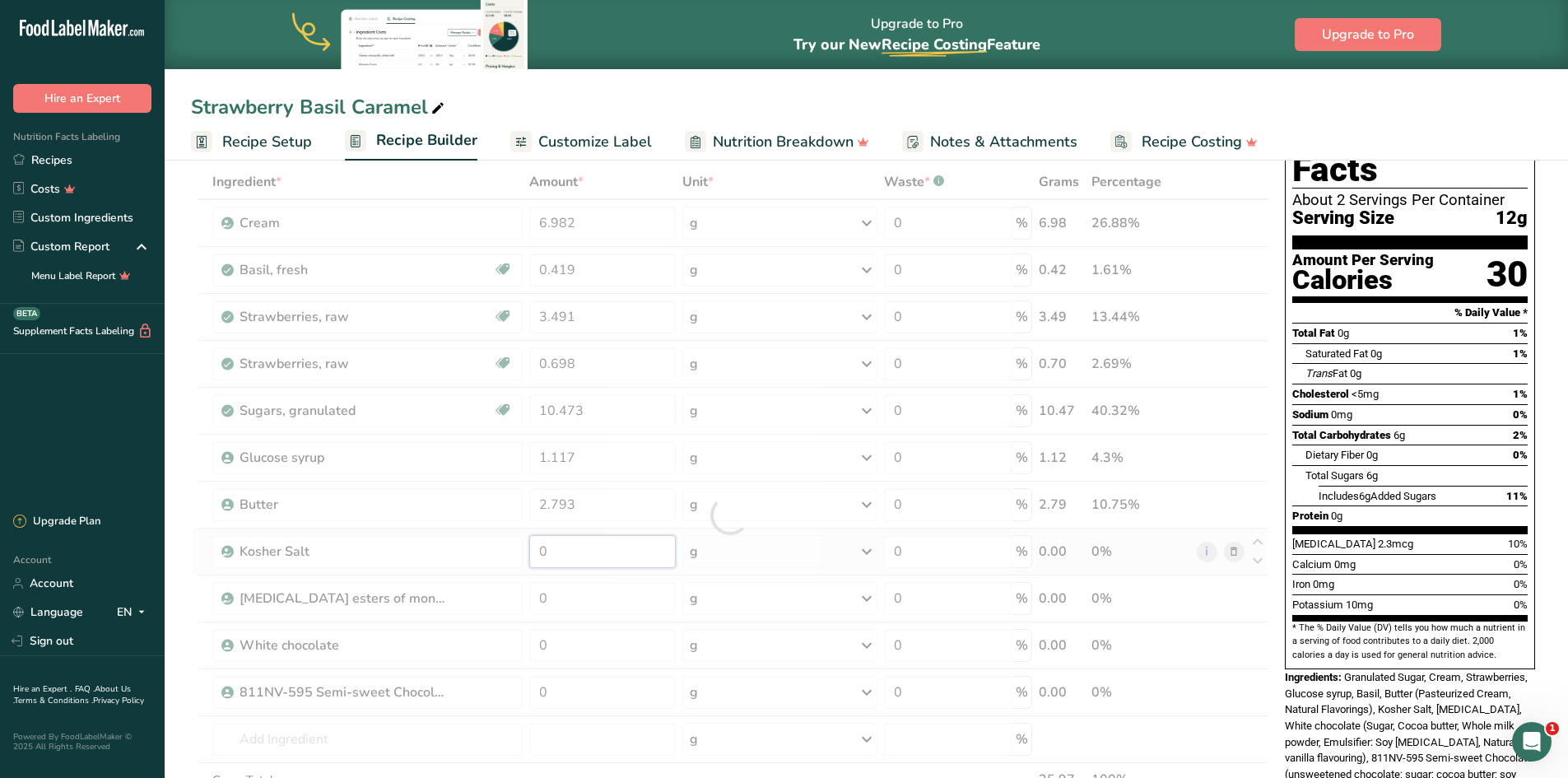
click at [603, 481] on div "Ingredient * Amount * Unit * Waste * .a-a{fill:#347362;}.b-a{fill:#fff;} Grams …" at bounding box center [730, 515] width 1078 height 701
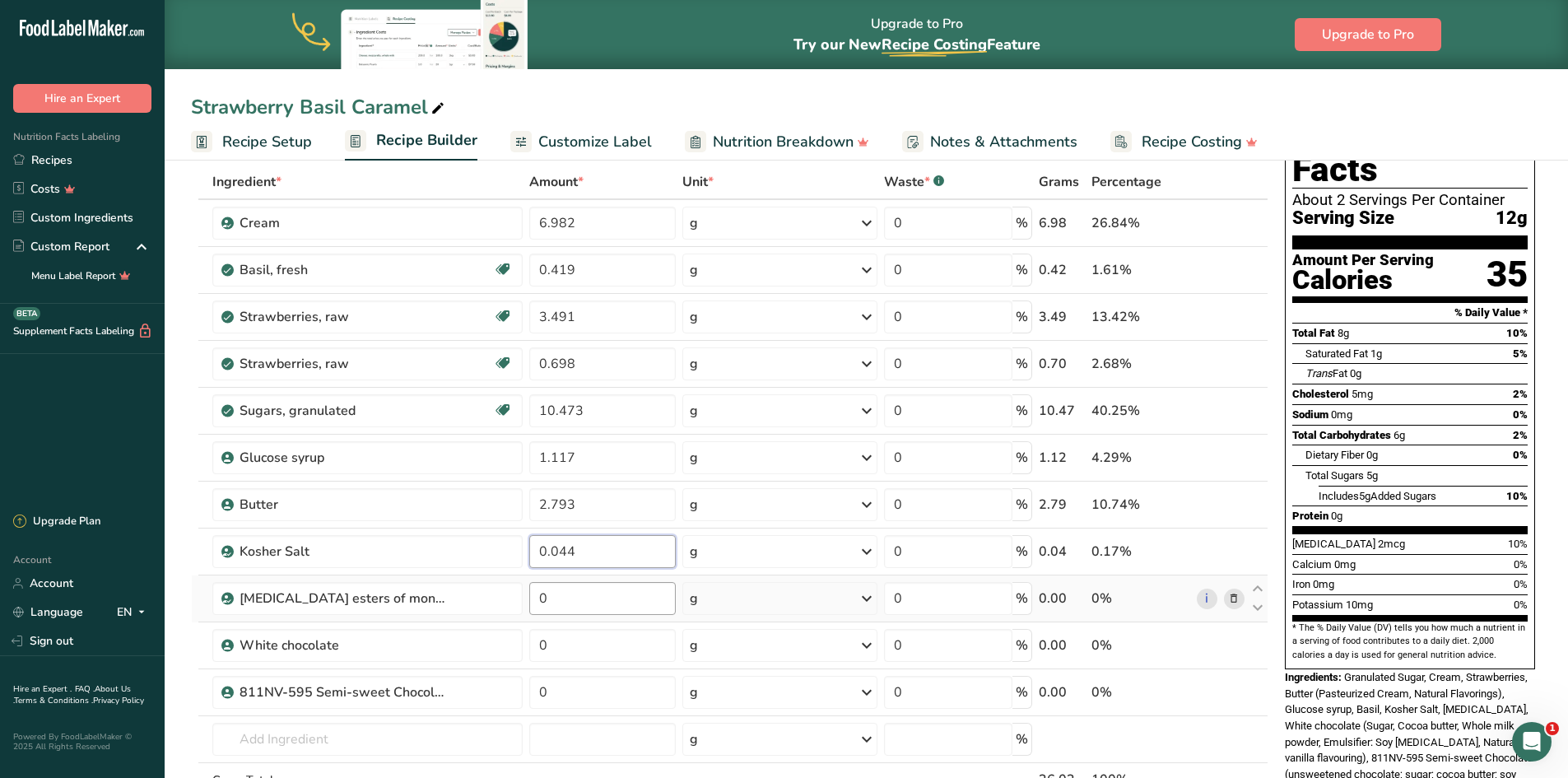
type input "0.044"
click at [582, 481] on div "Ingredient * Amount * Unit * Waste * .a-a{fill:#347362;}.b-a{fill:#fff;} Grams …" at bounding box center [730, 515] width 1078 height 701
type input "0.035"
click at [576, 481] on div "Ingredient * Amount * Unit * Waste * .a-a{fill:#347362;}.b-a{fill:#fff;} Grams …" at bounding box center [730, 515] width 1078 height 701
type input "0.349"
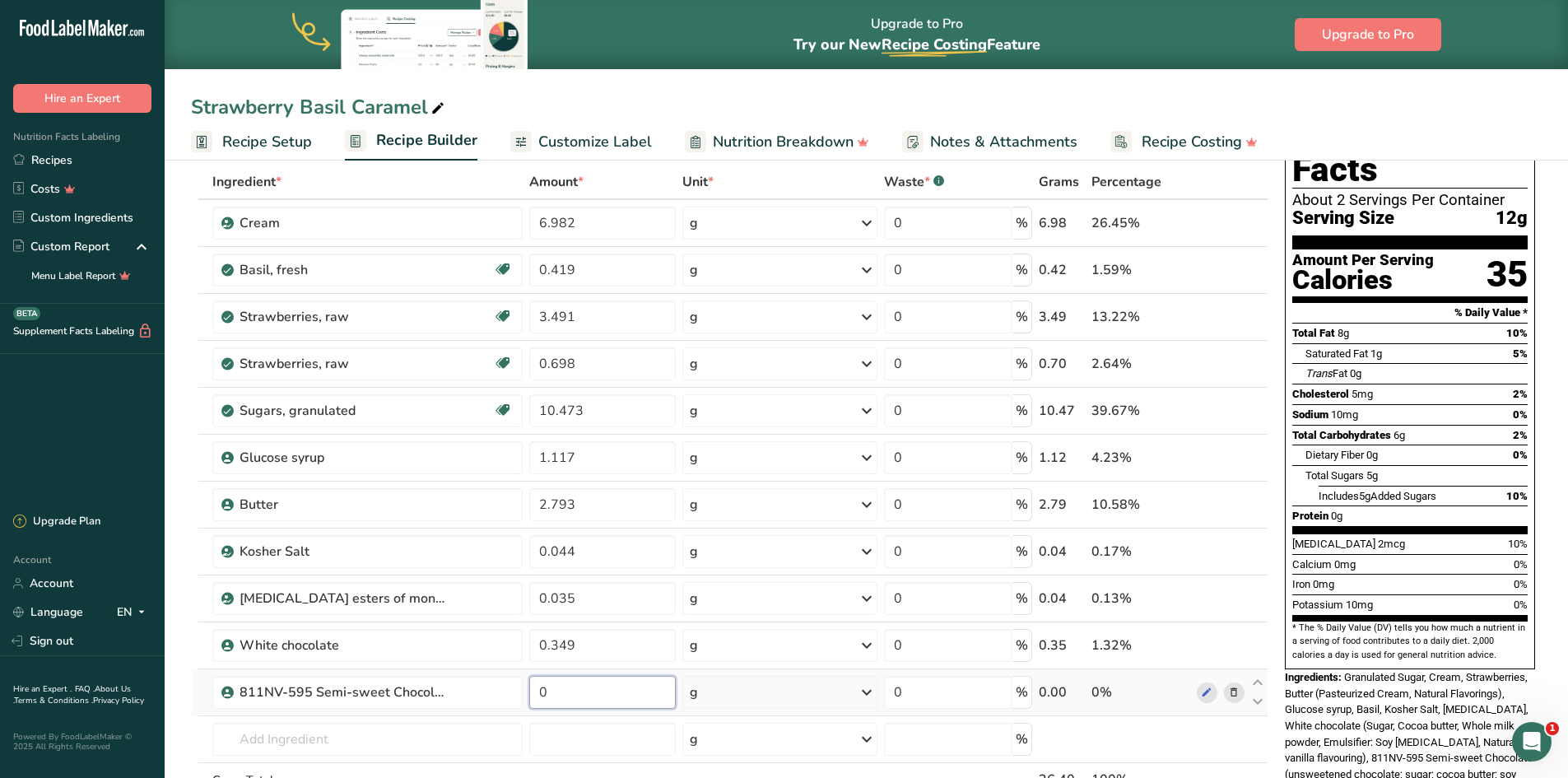
click at [621, 481] on div "Ingredient * Amount * Unit * Waste * .a-a{fill:#347362;}.b-a{fill:#fff;} Grams …" at bounding box center [730, 515] width 1078 height 701
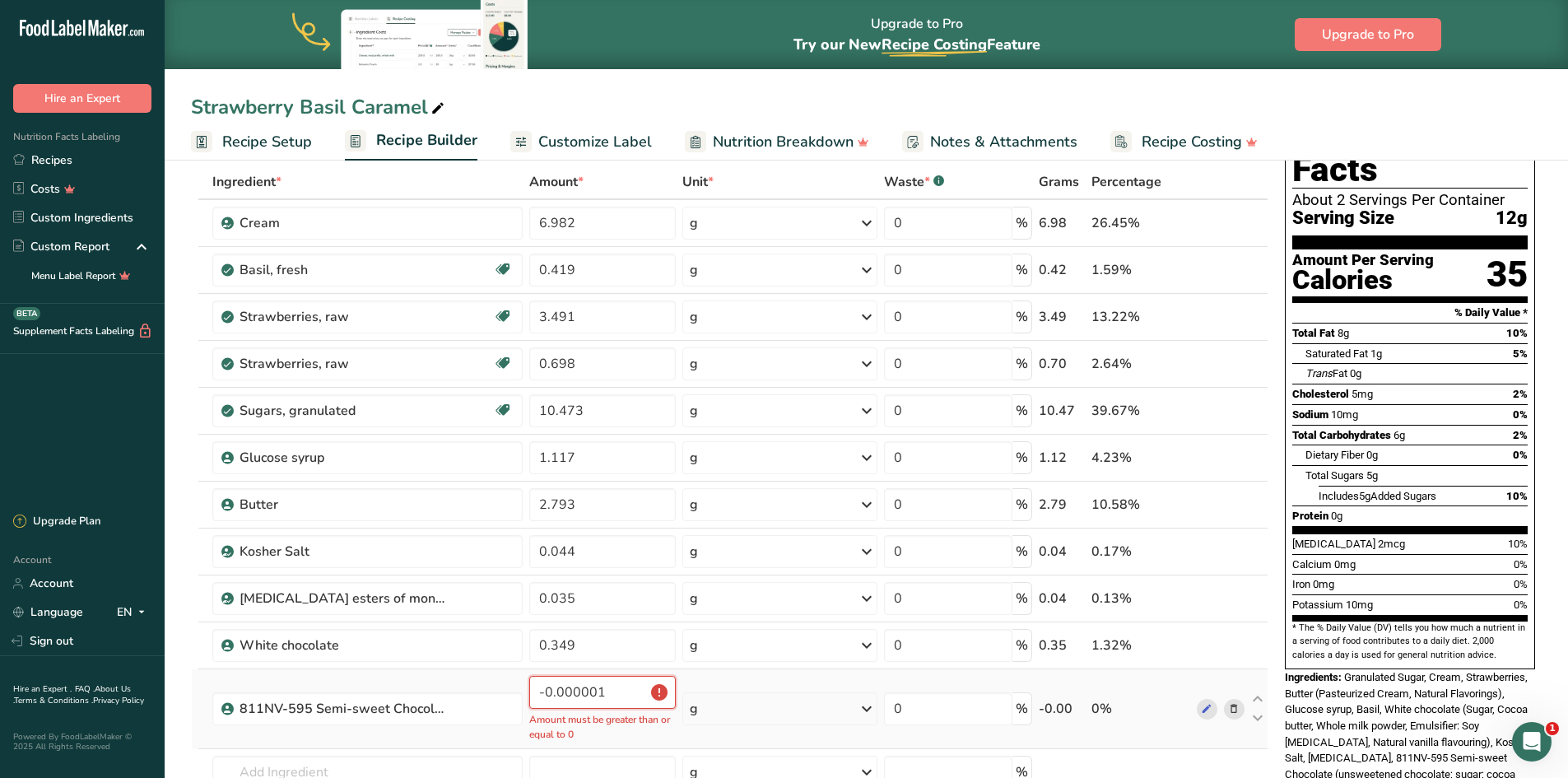
scroll to position [165, 0]
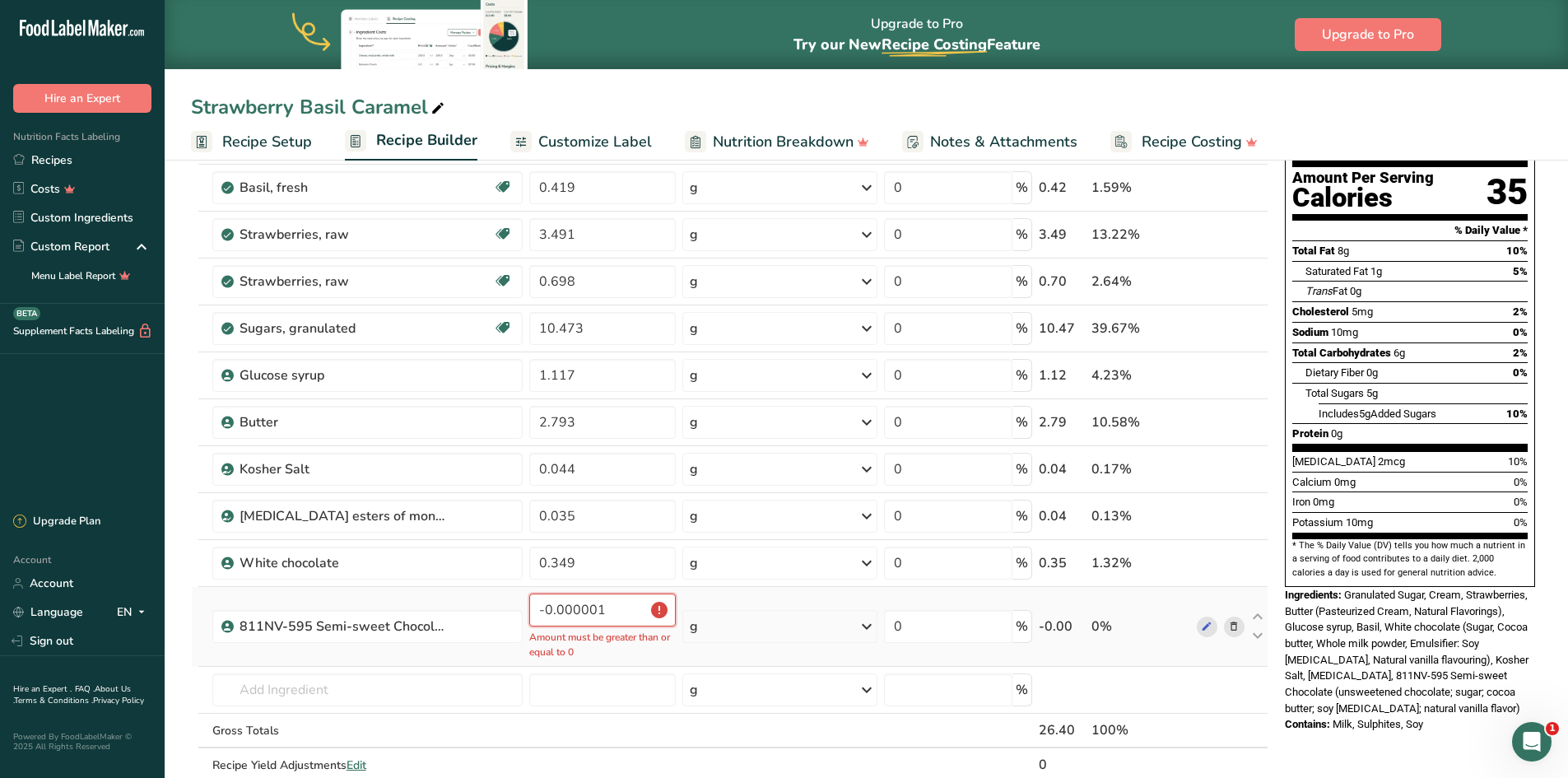
type input "0"
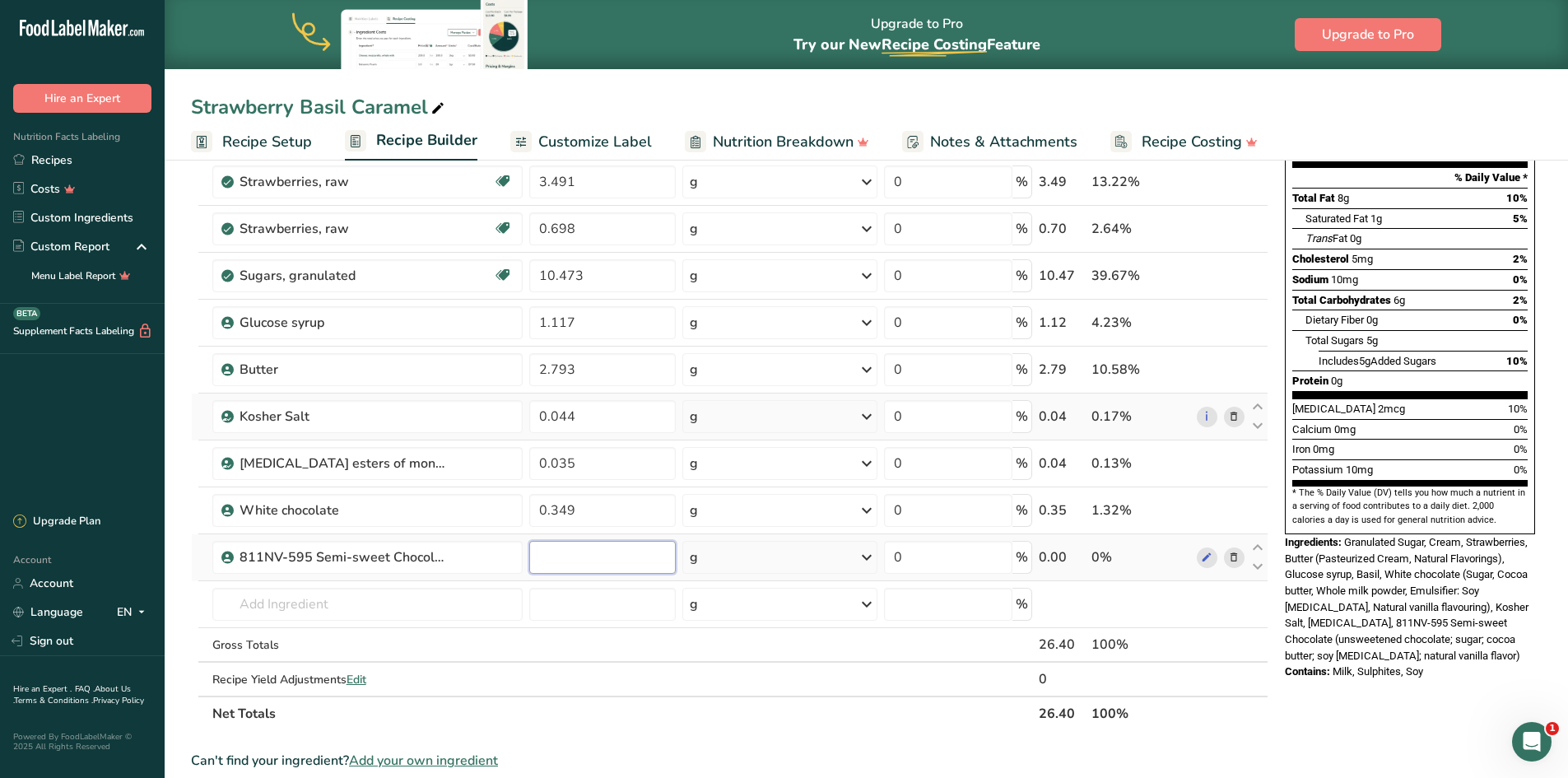
scroll to position [247, 0]
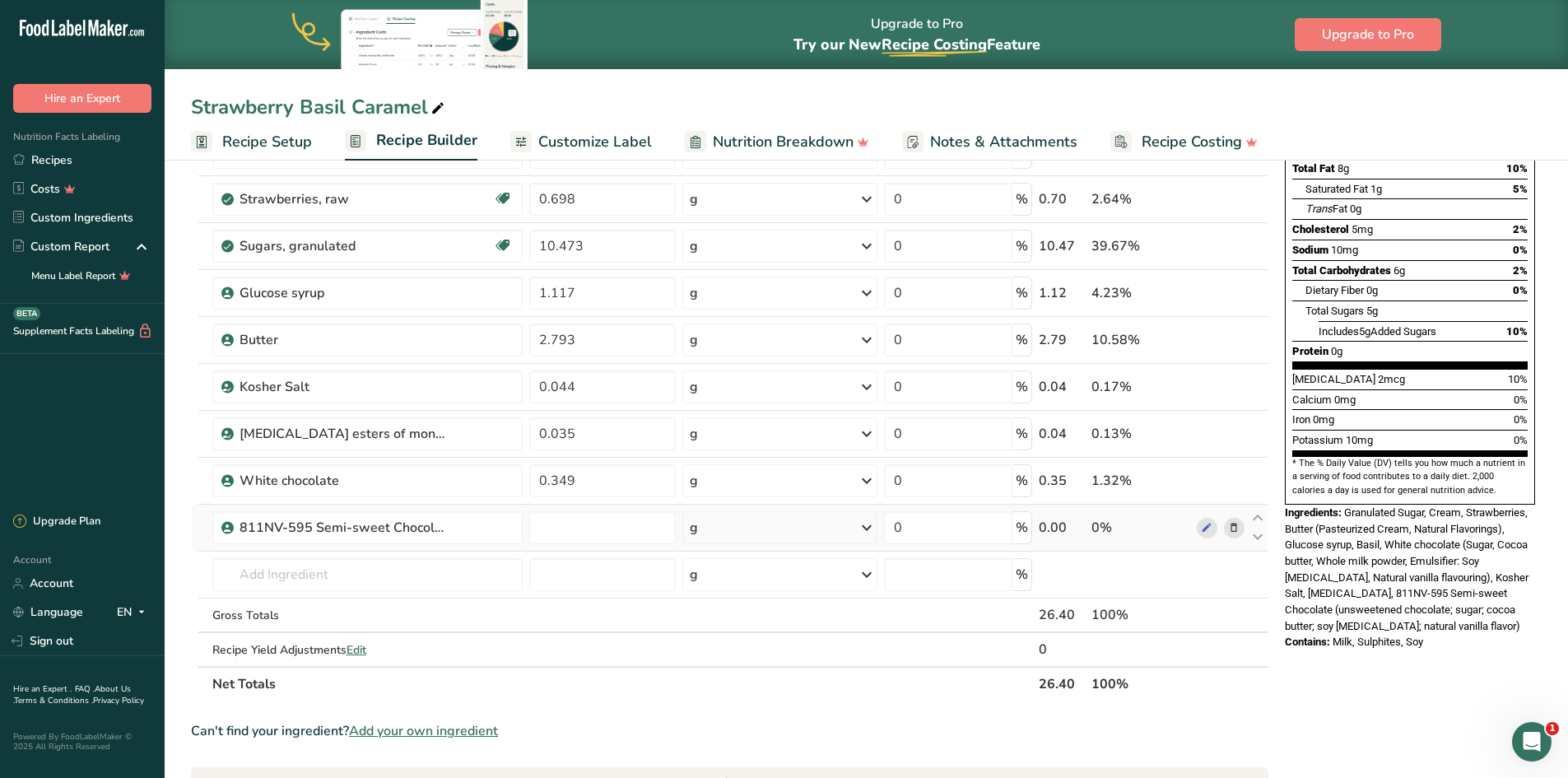
click at [767, 481] on section "Ingredient * Amount * Unit * Waste * .a-a{fill:#347362;}.b-a{fill:#fff;} Grams …" at bounding box center [730, 599] width 1078 height 1198
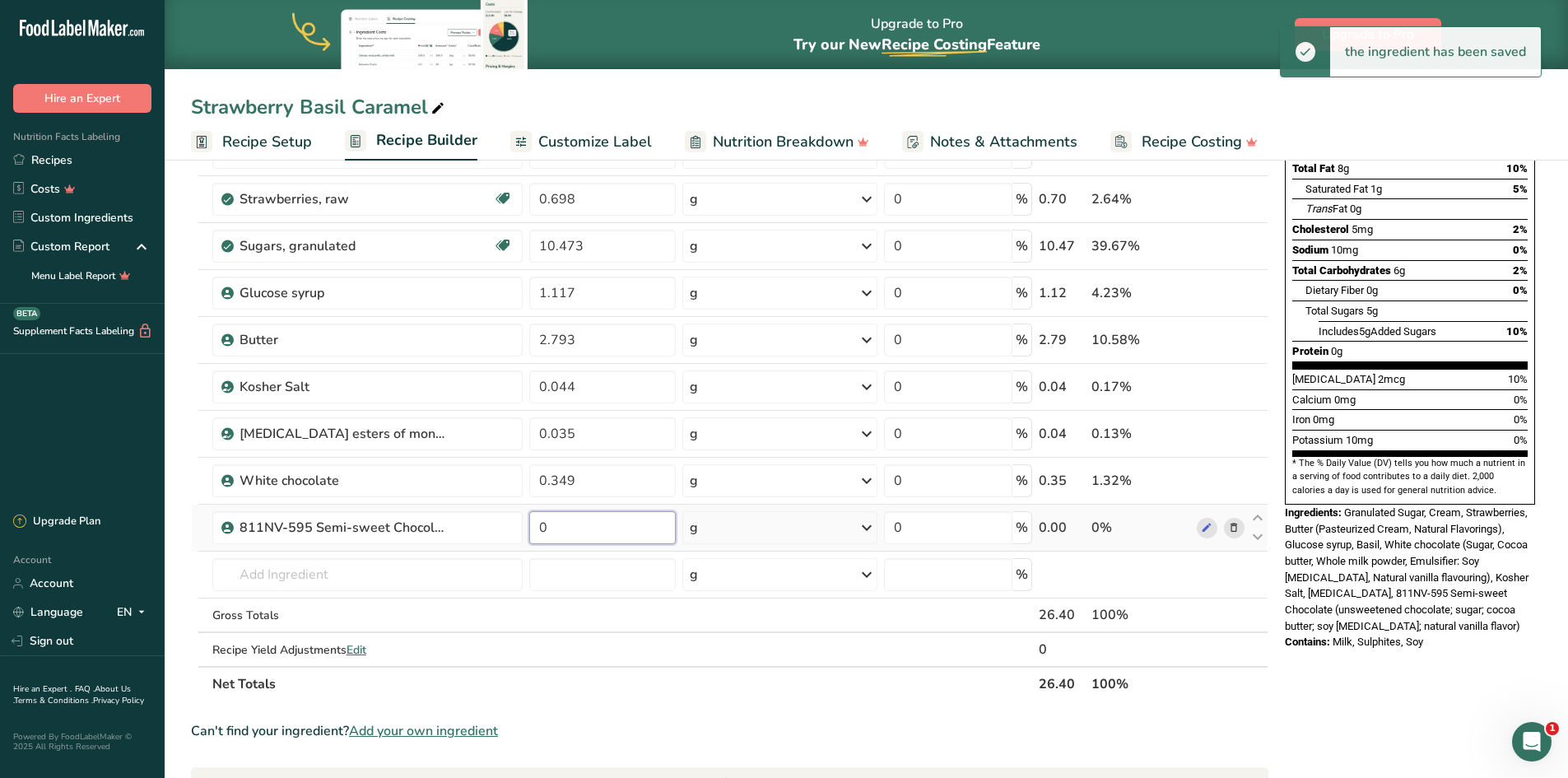
click at [616, 481] on input "0" at bounding box center [603, 528] width 148 height 33
type input "12"
click at [753, 481] on div "Can't find your ingredient? Add your own ingredient" at bounding box center [730, 730] width 1078 height 20
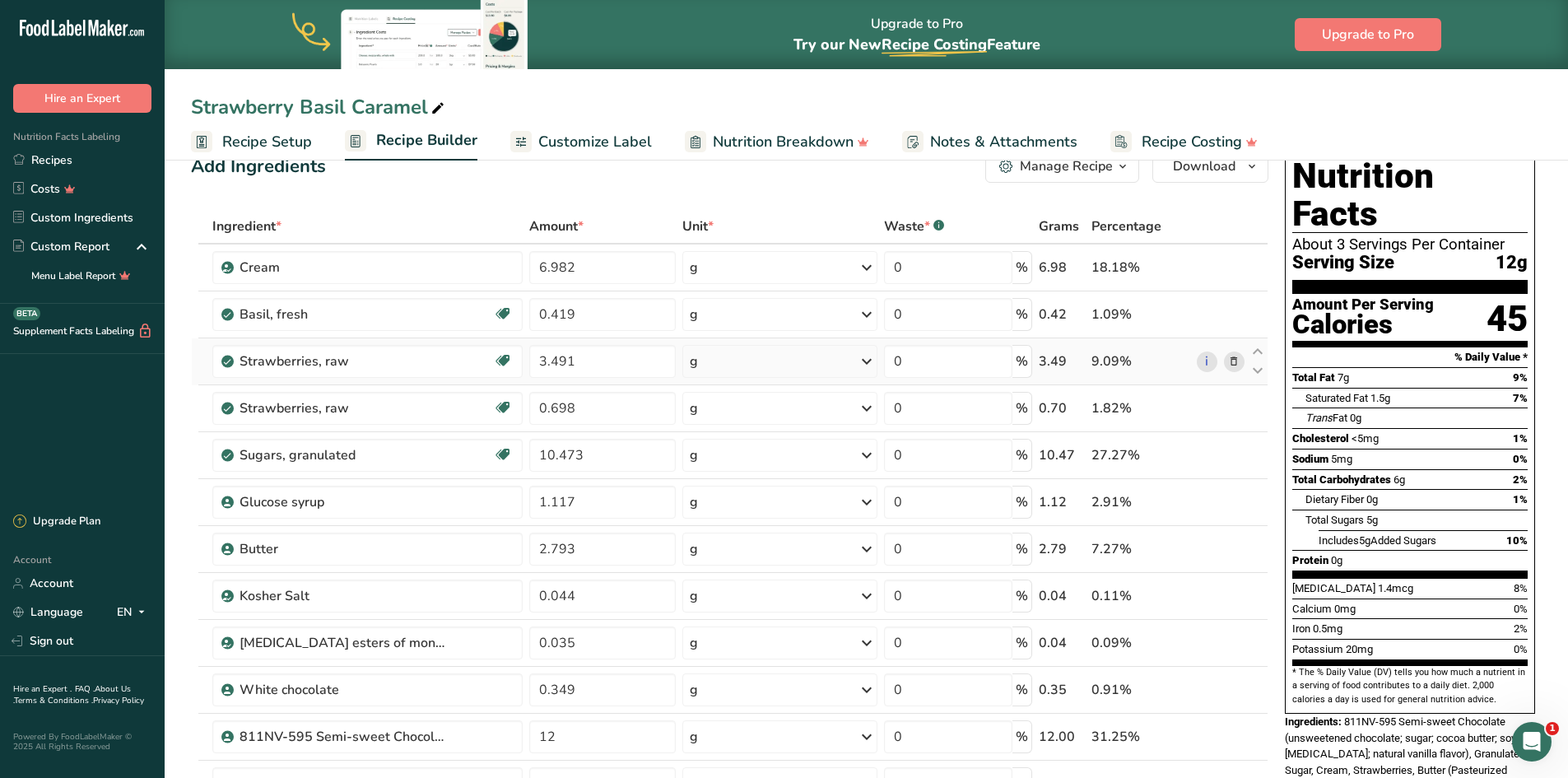
scroll to position [0, 0]
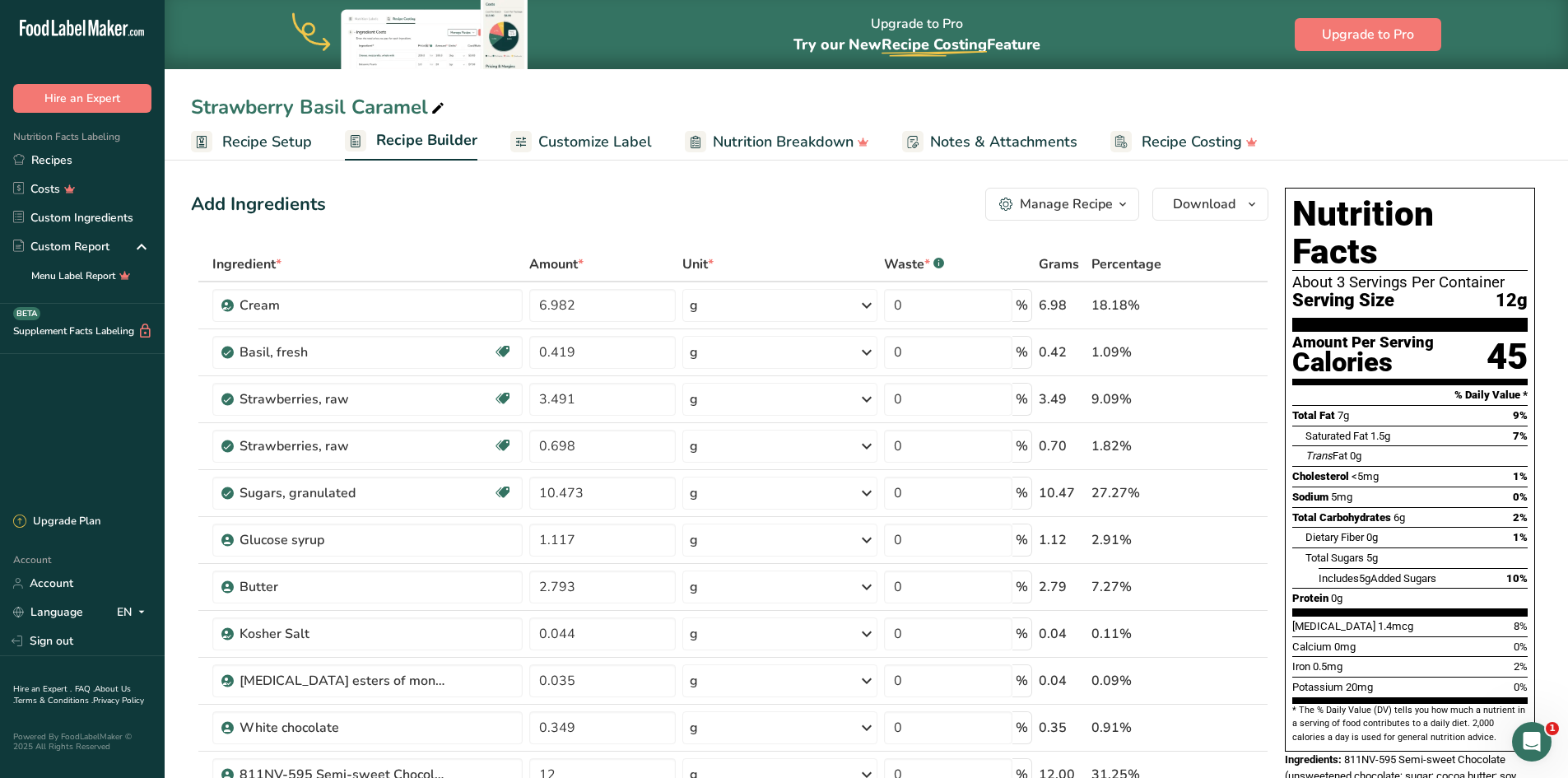
click at [703, 206] on div "Add Ingredients Manage Recipe Delete Recipe Duplicate Recipe Scale Recipe Save …" at bounding box center [730, 204] width 1078 height 33
click at [759, 197] on div "Add Ingredients Manage Recipe Delete Recipe Duplicate Recipe Scale Recipe Save …" at bounding box center [730, 204] width 1078 height 33
click at [724, 215] on div "Add Ingredients Manage Recipe Delete Recipe Duplicate Recipe Scale Recipe Save …" at bounding box center [730, 204] width 1078 height 33
click at [617, 201] on div "Add Ingredients Manage Recipe Delete Recipe Duplicate Recipe Scale Recipe Save …" at bounding box center [730, 204] width 1078 height 33
click at [791, 201] on div "Add Ingredients Manage Recipe Delete Recipe Duplicate Recipe Scale Recipe Save …" at bounding box center [730, 204] width 1078 height 33
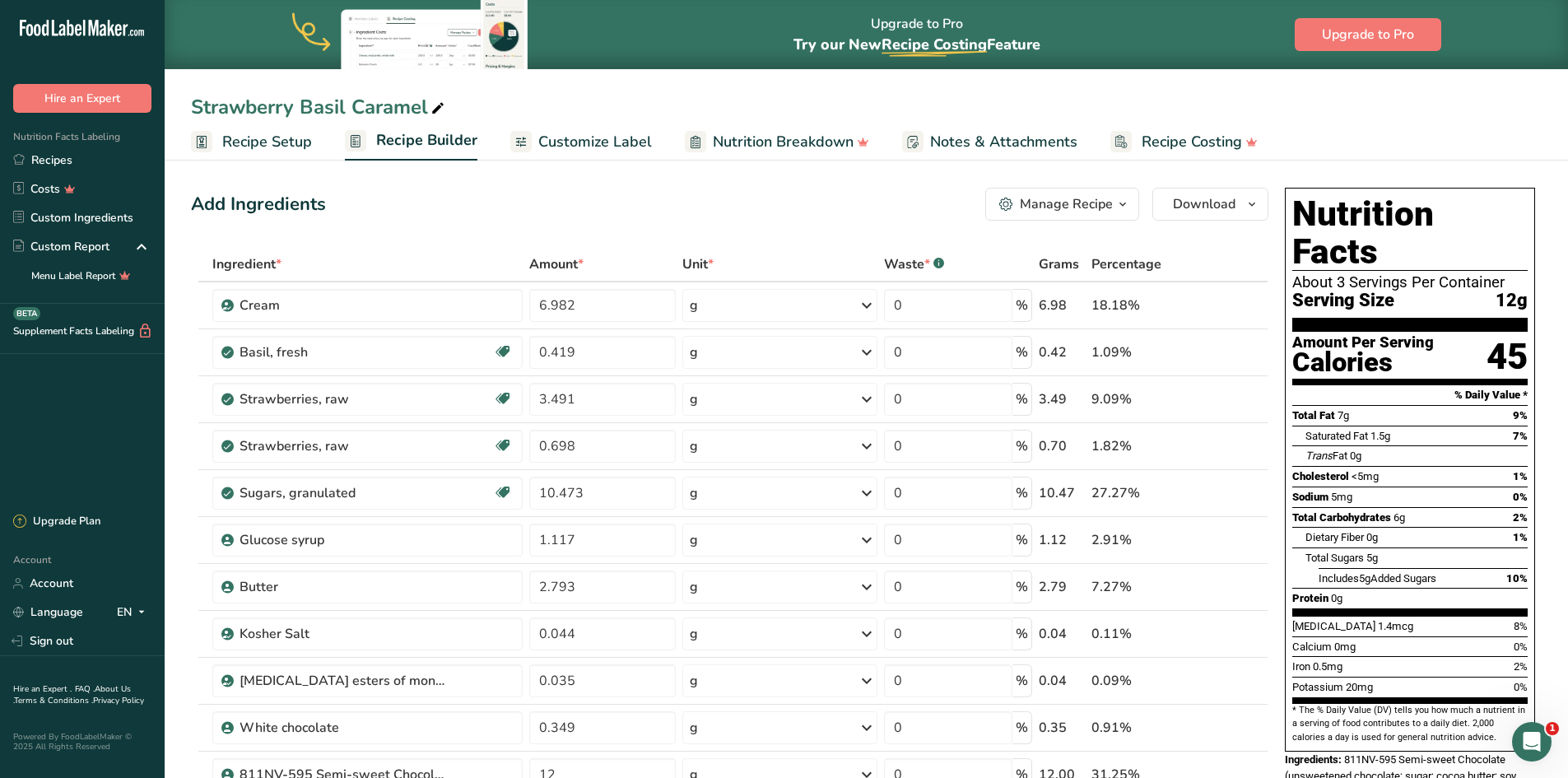
click at [778, 207] on div "Add Ingredients Manage Recipe Delete Recipe Duplicate Recipe Scale Recipe Save …" at bounding box center [730, 204] width 1078 height 33
click at [840, 196] on div "Add Ingredients Manage Recipe Delete Recipe Duplicate Recipe Scale Recipe Save …" at bounding box center [730, 204] width 1078 height 33
click at [573, 201] on div "Add Ingredients Manage Recipe Delete Recipe Duplicate Recipe Scale Recipe Save …" at bounding box center [730, 204] width 1078 height 33
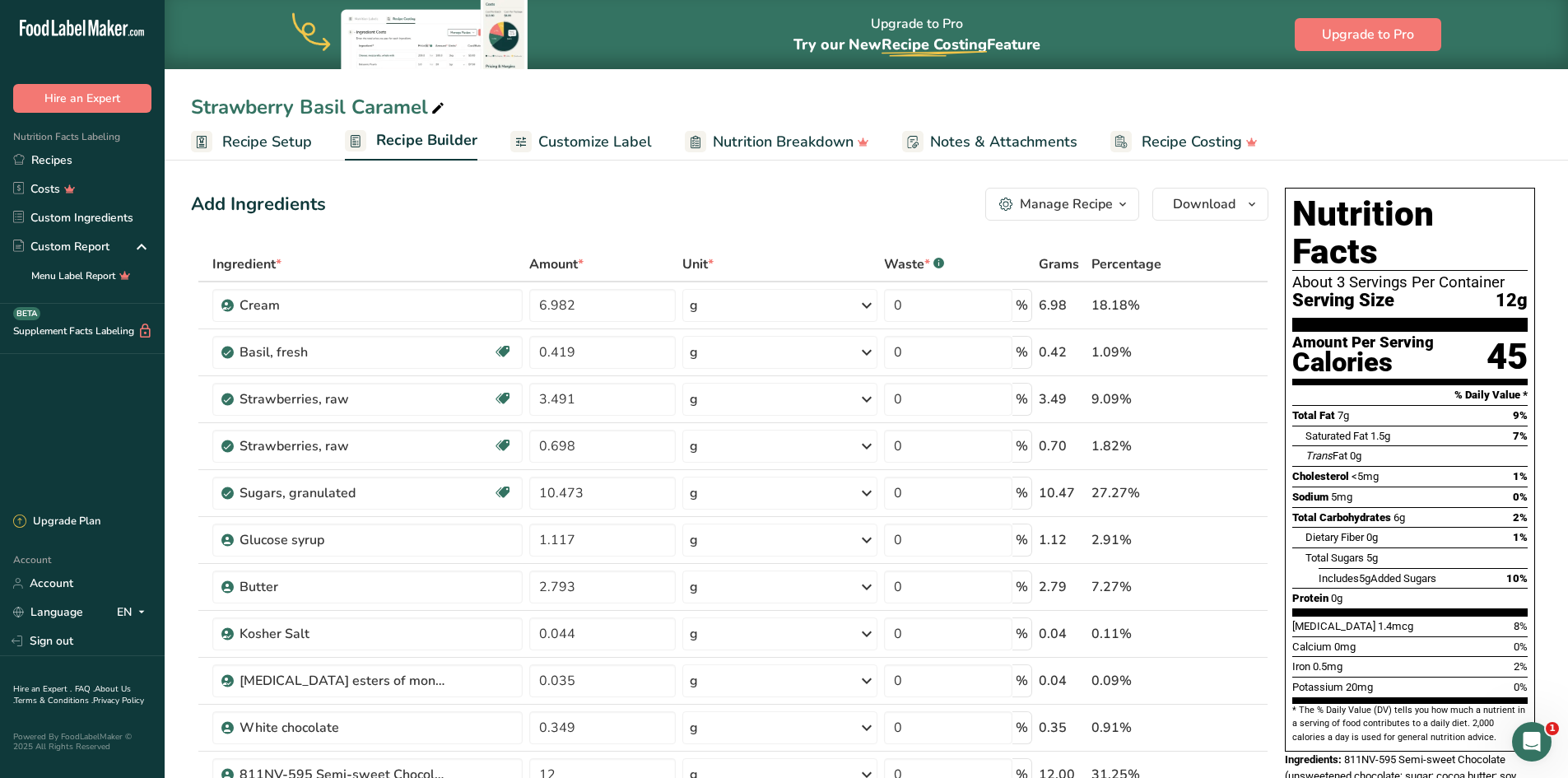
click at [535, 208] on div "Add Ingredients Manage Recipe Delete Recipe Duplicate Recipe Scale Recipe Save …" at bounding box center [730, 204] width 1078 height 33
click at [823, 196] on div "Add Ingredients Manage Recipe Delete Recipe Duplicate Recipe Scale Recipe Save …" at bounding box center [730, 204] width 1078 height 33
click at [635, 202] on div "Add Ingredients Manage Recipe Delete Recipe Duplicate Recipe Scale Recipe Save …" at bounding box center [730, 204] width 1078 height 33
click at [678, 202] on div "Add Ingredients Manage Recipe Delete Recipe Duplicate Recipe Scale Recipe Save …" at bounding box center [730, 204] width 1078 height 33
click at [443, 194] on div "Add Ingredients Manage Recipe Delete Recipe Duplicate Recipe Scale Recipe Save …" at bounding box center [730, 204] width 1078 height 33
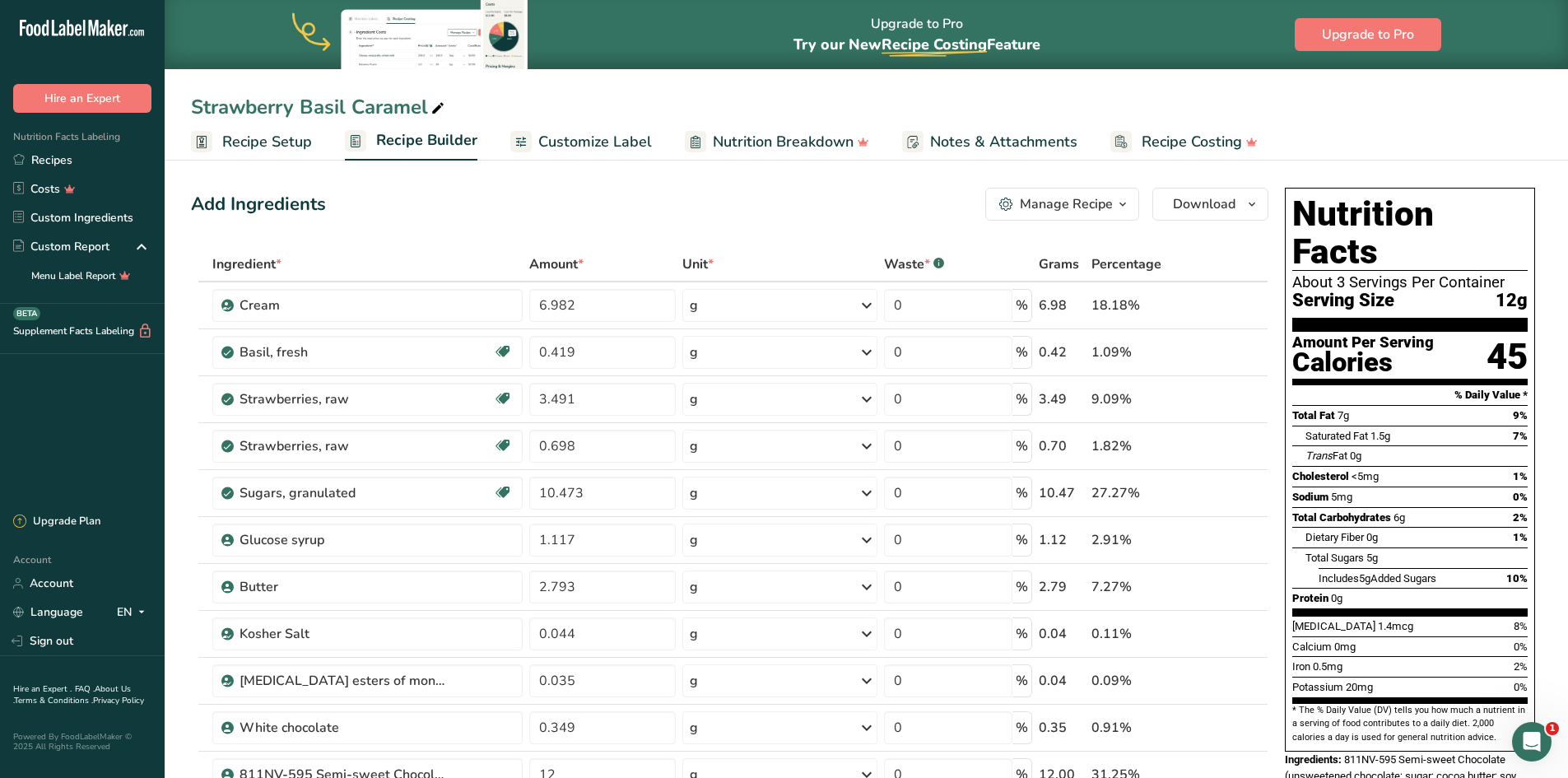
click at [334, 206] on div "Add Ingredients Manage Recipe Delete Recipe Duplicate Recipe Scale Recipe Save …" at bounding box center [730, 204] width 1078 height 33
click at [328, 208] on div "Add Ingredients Manage Recipe Delete Recipe Duplicate Recipe Scale Recipe Save …" at bounding box center [730, 204] width 1078 height 33
click at [1111, 36] on div "Upgrade to Pro Try our New Recipe Costing .a-29{fill:none;stroke-linecap:round;…" at bounding box center [866, 34] width 1403 height 69
